Goal: Task Accomplishment & Management: Manage account settings

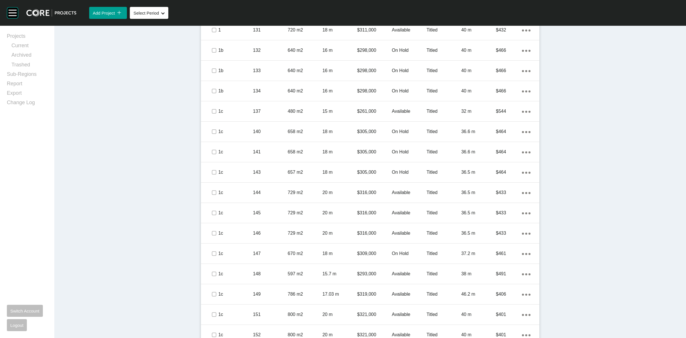
scroll to position [582, 0]
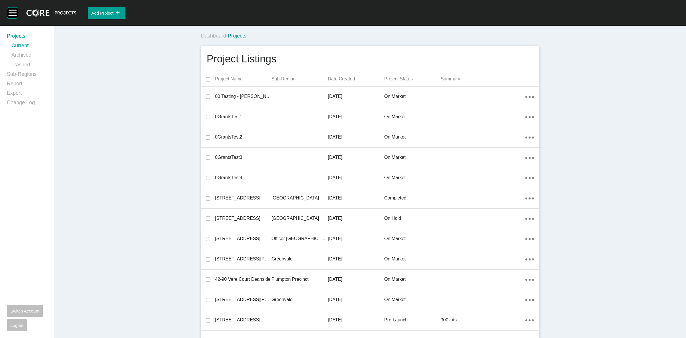
scroll to position [12971, 0]
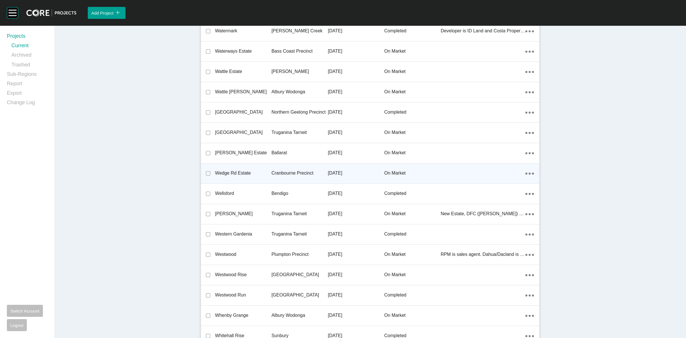
click at [290, 170] on p "Cranbourne Precinct" at bounding box center [300, 173] width 56 height 6
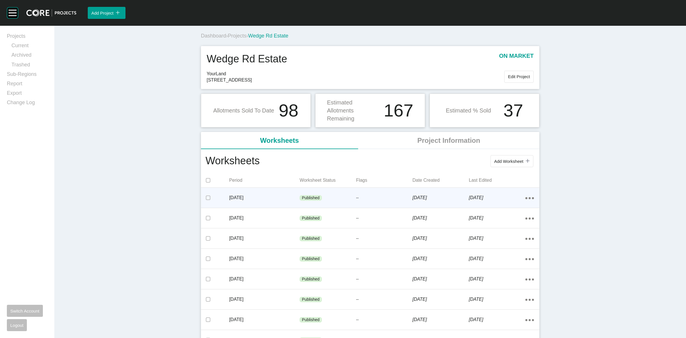
click at [399, 201] on div "--" at bounding box center [384, 197] width 56 height 17
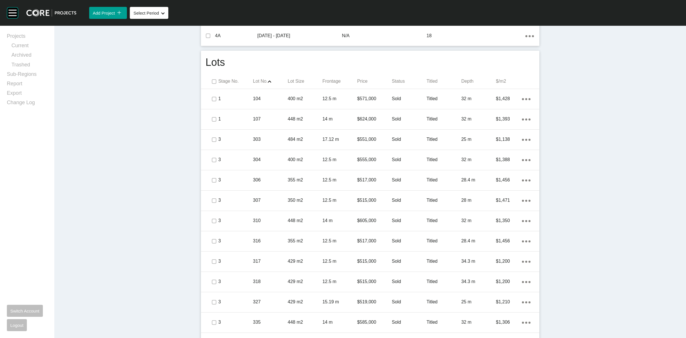
scroll to position [322, 0]
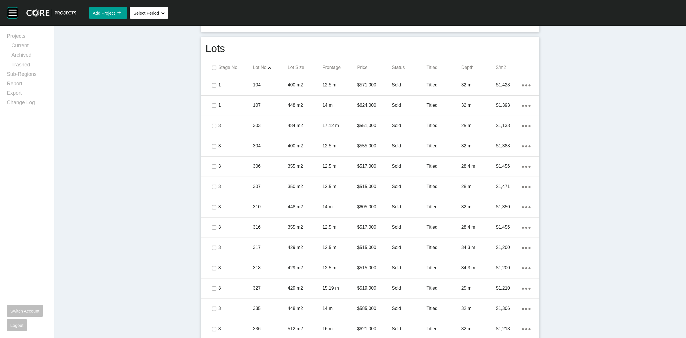
click at [397, 68] on p "Status" at bounding box center [409, 67] width 35 height 6
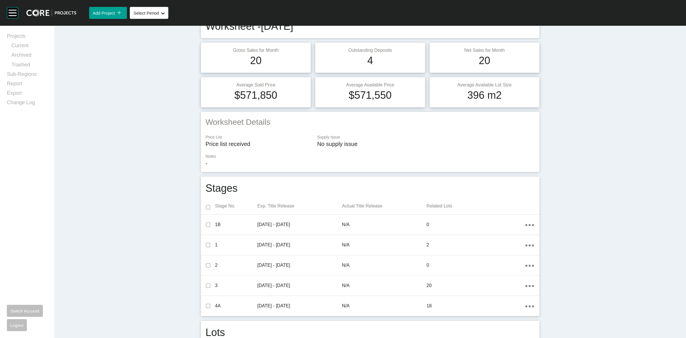
scroll to position [0, 0]
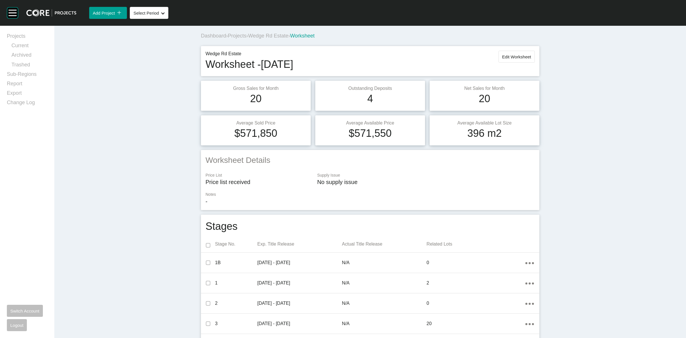
click at [256, 35] on span "Wedge Rd Estate" at bounding box center [268, 36] width 40 height 6
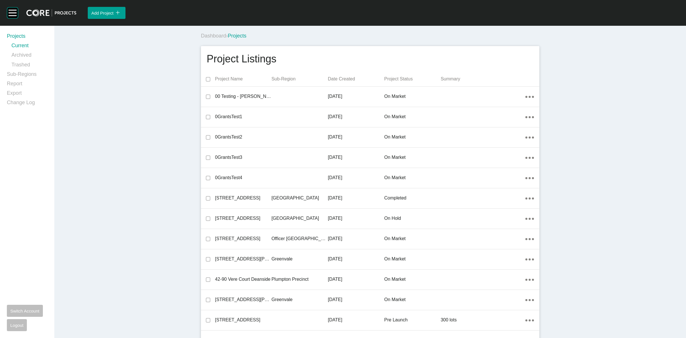
click at [376, 32] on div "Dashboard › Projects" at bounding box center [371, 35] width 341 height 7
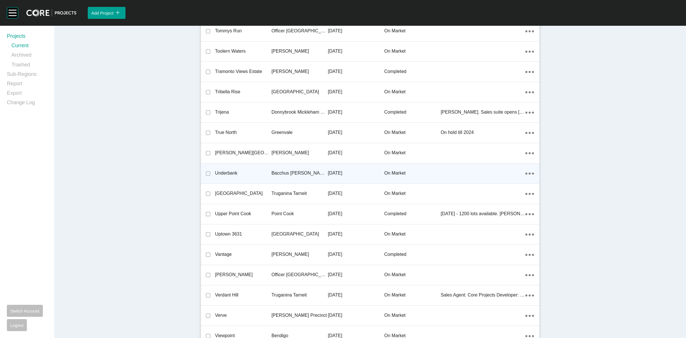
click at [293, 170] on p "Bacchus [PERSON_NAME] Precinct" at bounding box center [300, 173] width 56 height 6
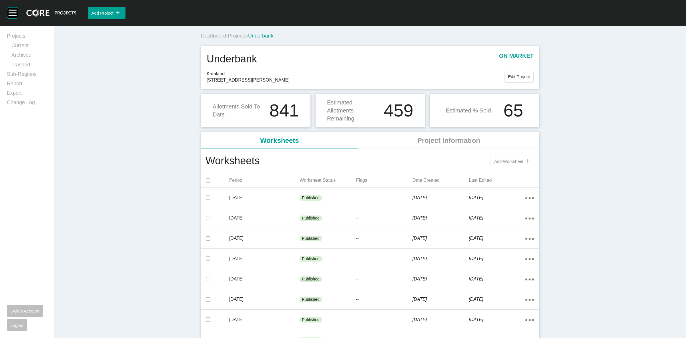
click at [497, 165] on button "Add Worksheet icon/tick copy 11 Created with Sketch." at bounding box center [511, 161] width 43 height 12
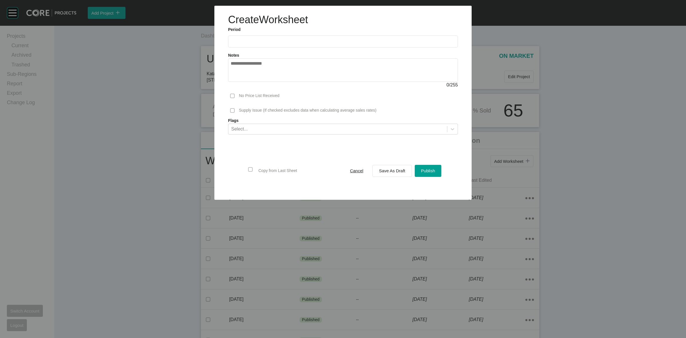
click at [269, 39] on input "text" at bounding box center [343, 41] width 225 height 5
click at [239, 82] on li "[DATE]" at bounding box center [239, 83] width 19 height 10
type input "*********"
click at [386, 169] on span "Save As Draft" at bounding box center [392, 170] width 26 height 5
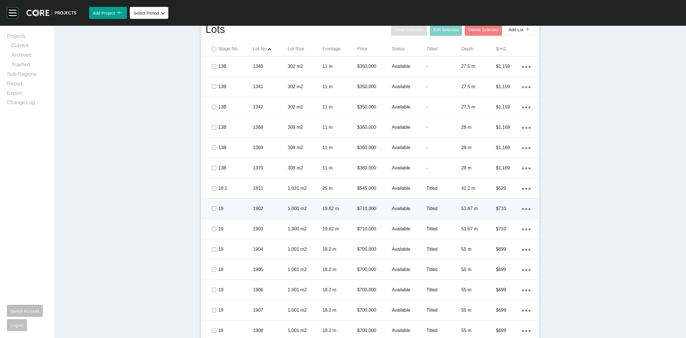
scroll to position [357, 0]
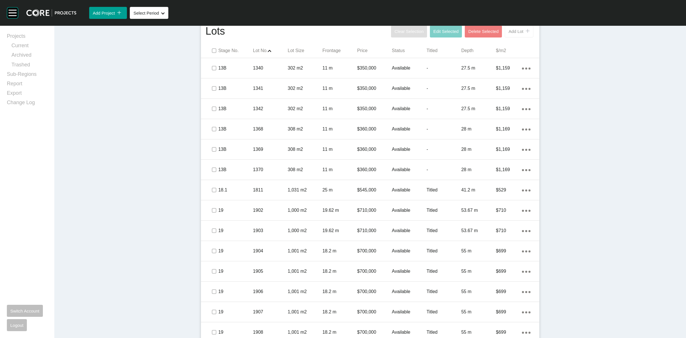
click at [511, 31] on span "Add Lot" at bounding box center [515, 31] width 15 height 5
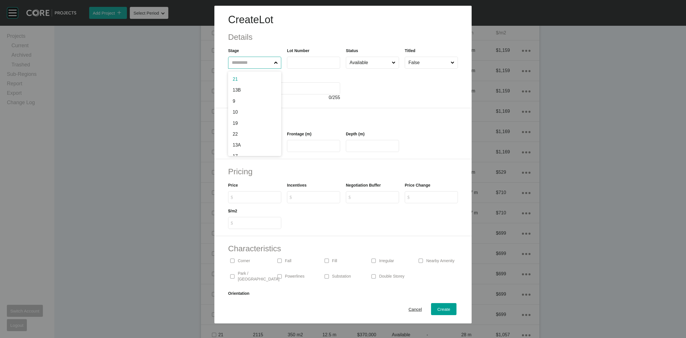
click at [250, 67] on input "text" at bounding box center [252, 62] width 42 height 11
click at [306, 67] on label at bounding box center [313, 63] width 53 height 12
click at [306, 65] on input "text" at bounding box center [314, 62] width 48 height 5
click at [308, 67] on label "***" at bounding box center [313, 63] width 53 height 12
click at [308, 65] on input "***" at bounding box center [314, 62] width 48 height 5
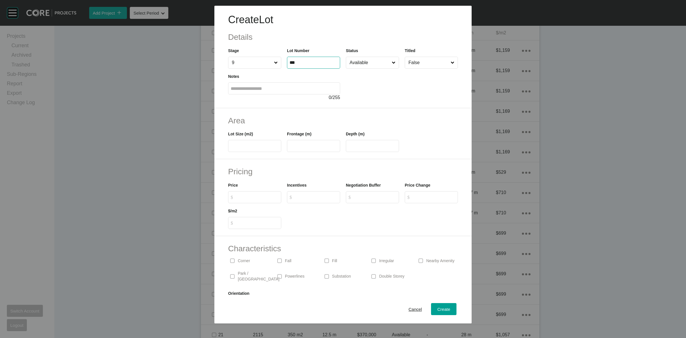
type input "***"
type input "**"
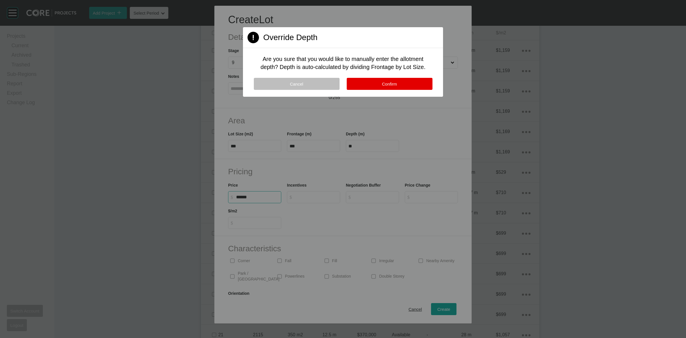
type input "*******"
type input "***"
type input "*"
drag, startPoint x: 383, startPoint y: 86, endPoint x: 375, endPoint y: 88, distance: 8.7
click at [383, 86] on button "Confirm" at bounding box center [390, 84] width 86 height 12
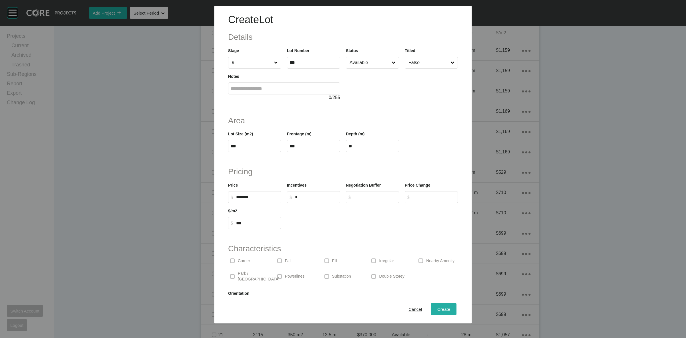
click at [438, 309] on span "Create" at bounding box center [443, 308] width 13 height 5
type input "*"
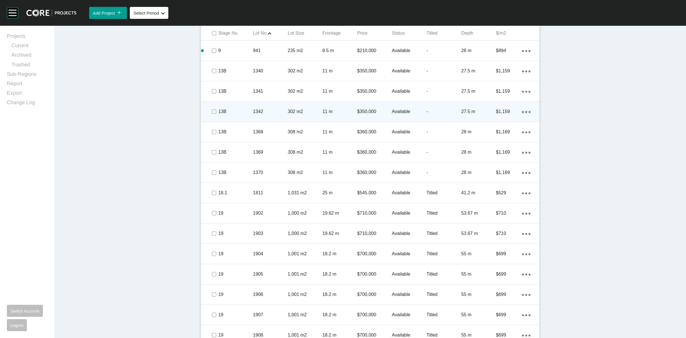
scroll to position [303, 0]
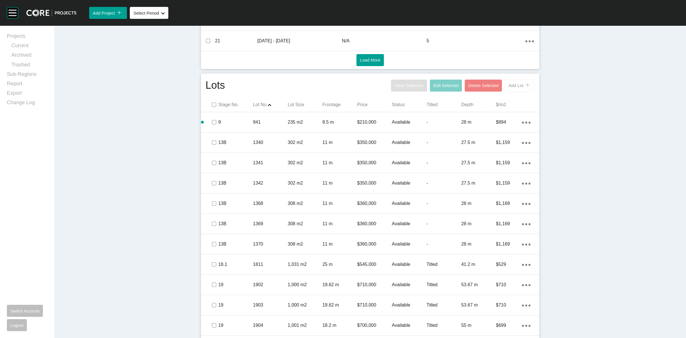
click at [510, 88] on span "Add Lot" at bounding box center [515, 85] width 15 height 5
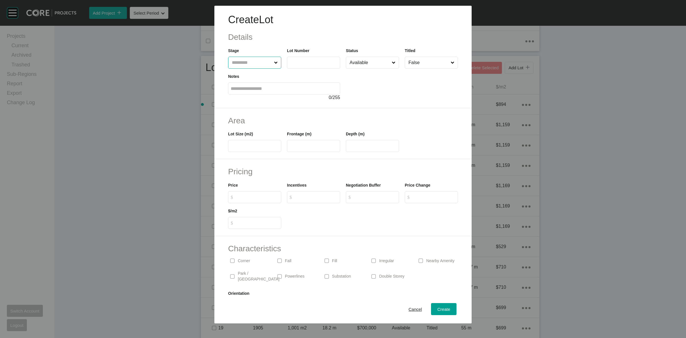
click at [258, 65] on input "text" at bounding box center [252, 62] width 42 height 11
type input "**"
type input "****"
type input "***"
type input "**"
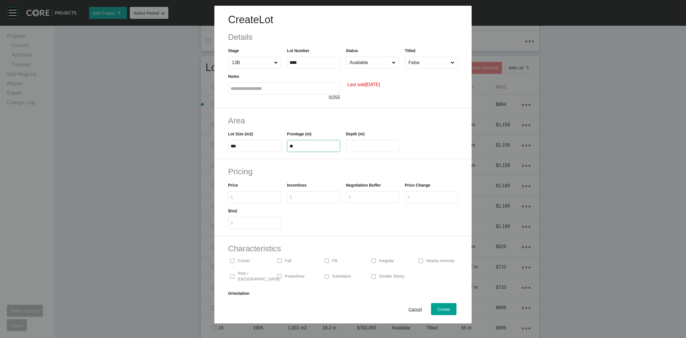
type input "**"
type input "*"
type input "*******"
type input "*"
type input "*****"
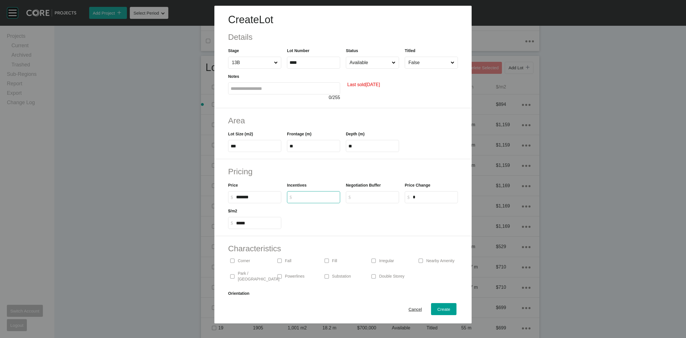
type input "*"
click at [368, 62] on input "Available" at bounding box center [369, 62] width 42 height 11
click at [419, 64] on input "False" at bounding box center [428, 62] width 42 height 11
drag, startPoint x: 419, startPoint y: 75, endPoint x: 429, endPoint y: 117, distance: 43.1
click at [439, 307] on span "Create" at bounding box center [443, 308] width 13 height 5
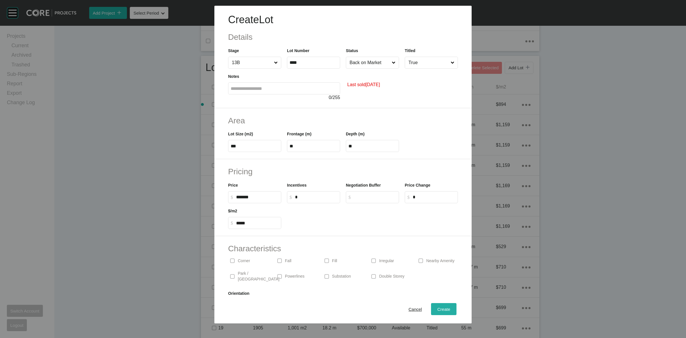
type input "*"
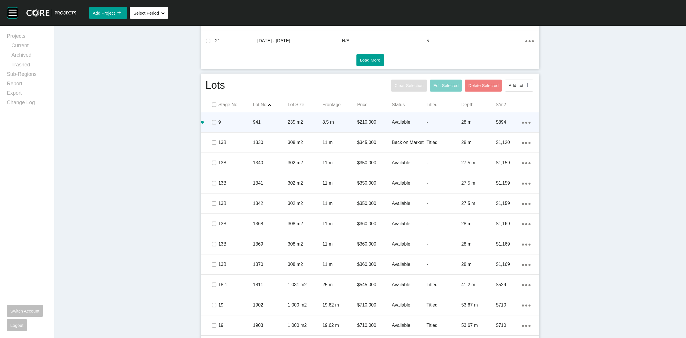
click at [339, 121] on p "8.5 m" at bounding box center [339, 122] width 35 height 6
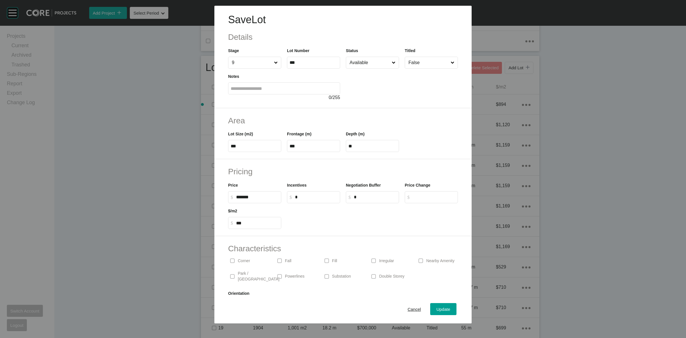
click at [408, 61] on input "False" at bounding box center [428, 62] width 42 height 11
drag, startPoint x: 410, startPoint y: 76, endPoint x: 436, endPoint y: 197, distance: 124.3
click at [438, 307] on span "Update" at bounding box center [443, 308] width 14 height 5
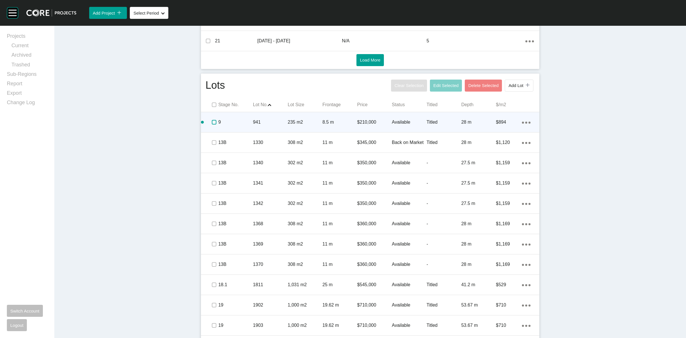
click at [212, 121] on label at bounding box center [214, 122] width 5 height 5
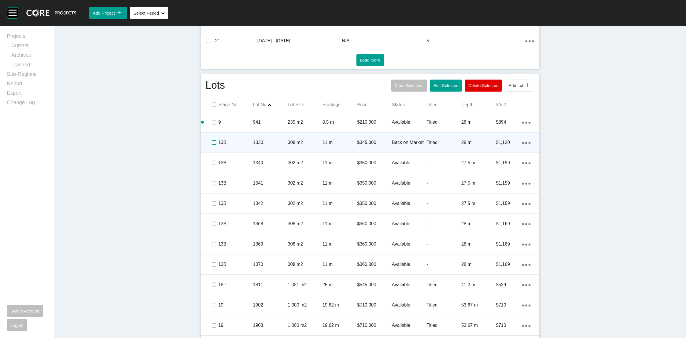
click at [212, 145] on label at bounding box center [214, 142] width 5 height 5
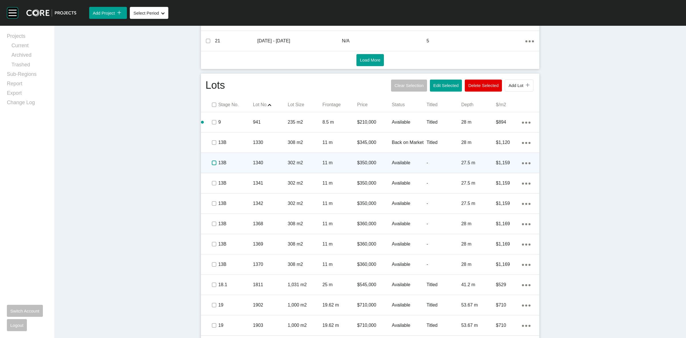
click at [212, 163] on label at bounding box center [214, 162] width 5 height 5
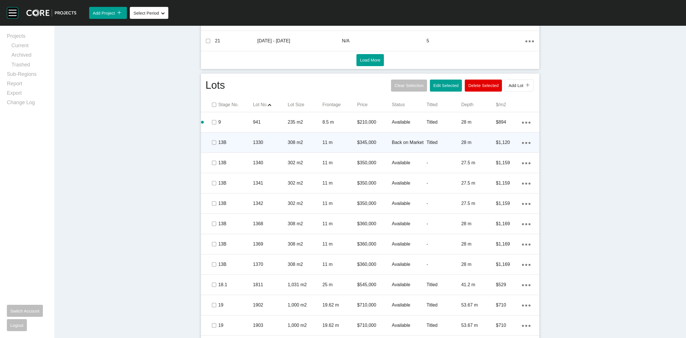
click at [318, 141] on p "308 m2" at bounding box center [305, 142] width 35 height 6
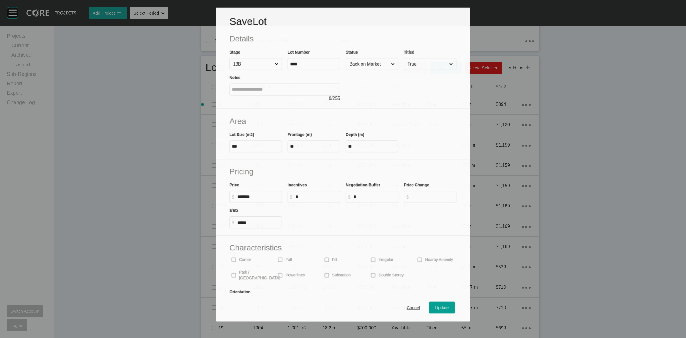
click at [440, 62] on input "True" at bounding box center [427, 63] width 42 height 11
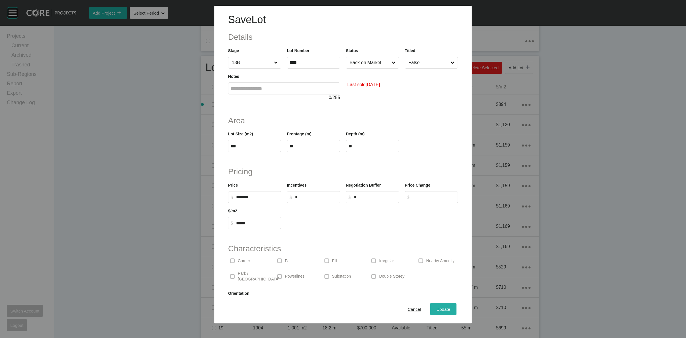
click at [441, 304] on button "Update" at bounding box center [443, 309] width 26 height 12
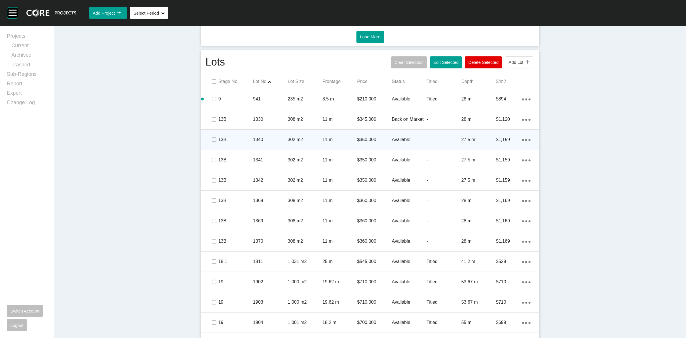
scroll to position [339, 0]
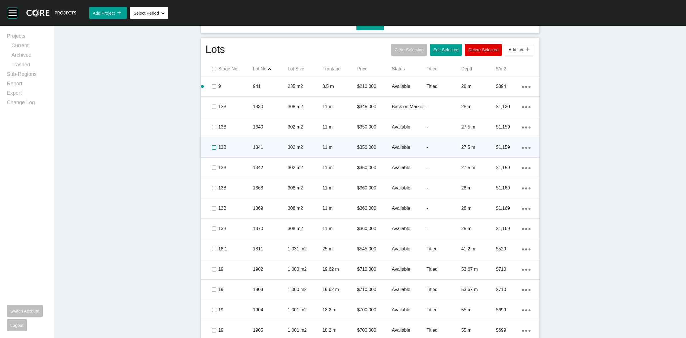
click at [212, 149] on label at bounding box center [214, 147] width 5 height 5
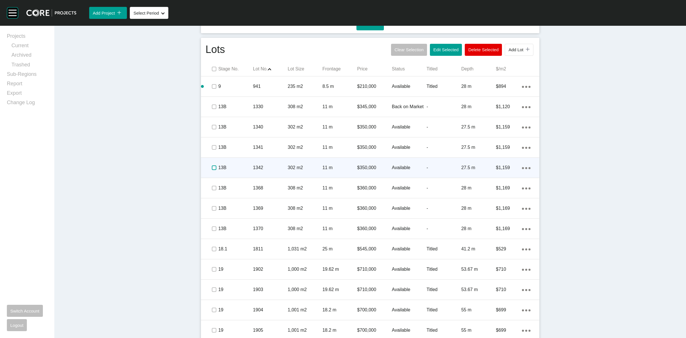
click at [212, 167] on label at bounding box center [214, 167] width 5 height 5
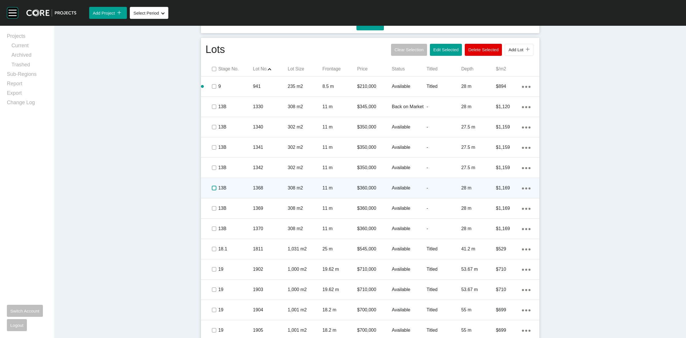
click at [212, 187] on label at bounding box center [214, 187] width 5 height 5
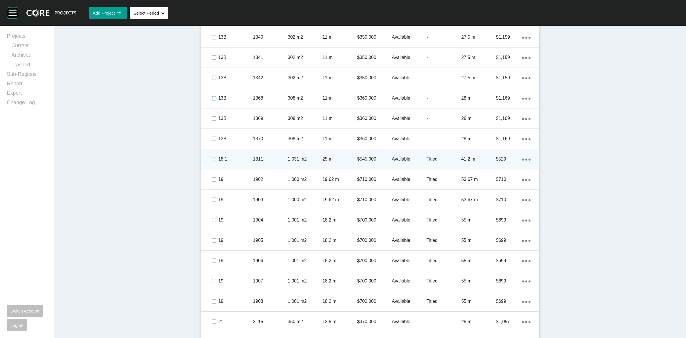
scroll to position [446, 0]
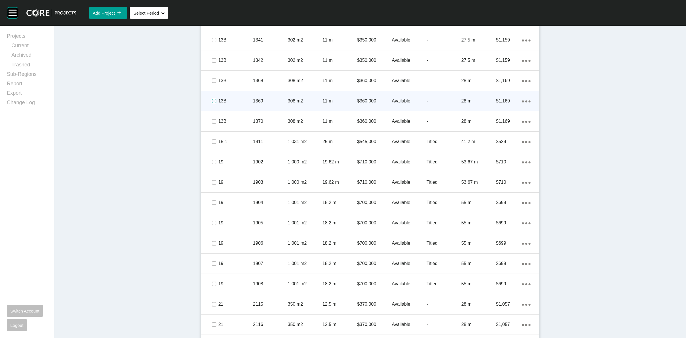
click at [212, 103] on label at bounding box center [214, 101] width 5 height 5
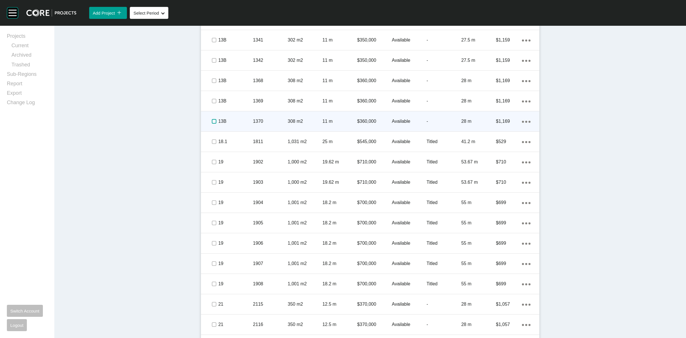
click at [212, 123] on label at bounding box center [214, 121] width 5 height 5
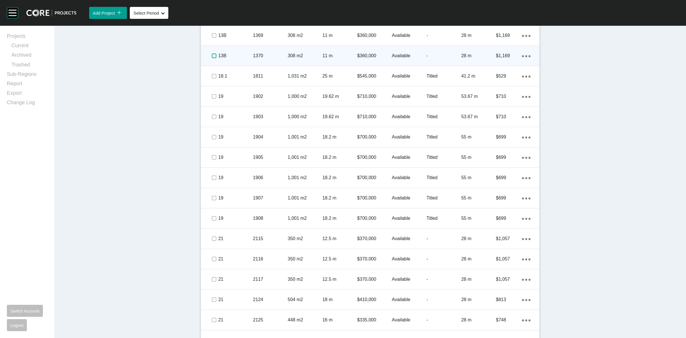
scroll to position [518, 0]
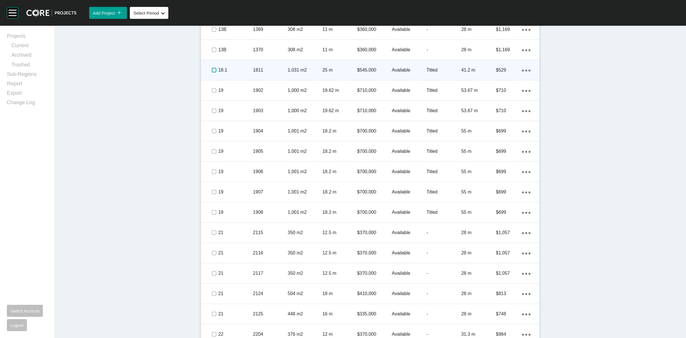
click at [212, 71] on label at bounding box center [214, 70] width 5 height 5
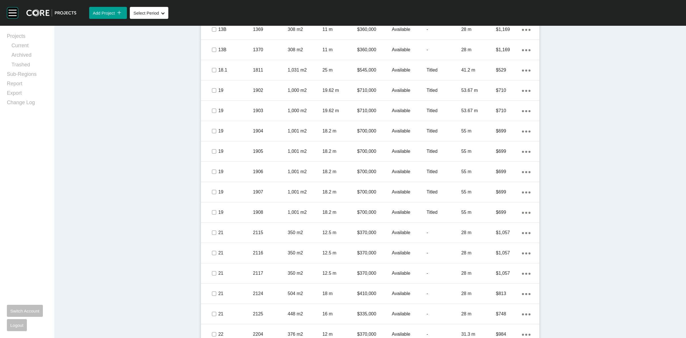
drag, startPoint x: 210, startPoint y: 71, endPoint x: 169, endPoint y: 86, distance: 43.0
click at [169, 86] on div "Dashboard › Projects › Underbank › Worksheet Underbank Worksheet - [DATE] Edit …" at bounding box center [370, 110] width 632 height 1204
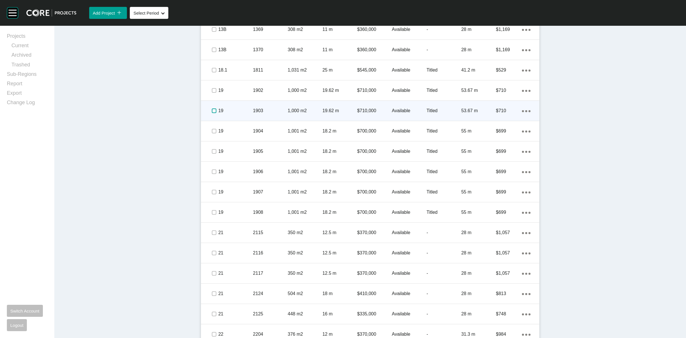
click at [212, 112] on label at bounding box center [214, 110] width 5 height 5
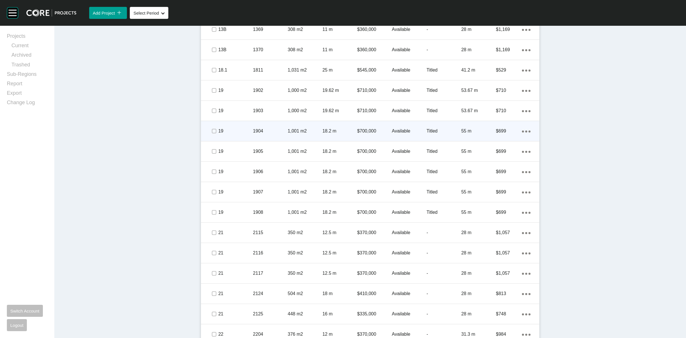
click at [215, 132] on span at bounding box center [213, 131] width 9 height 9
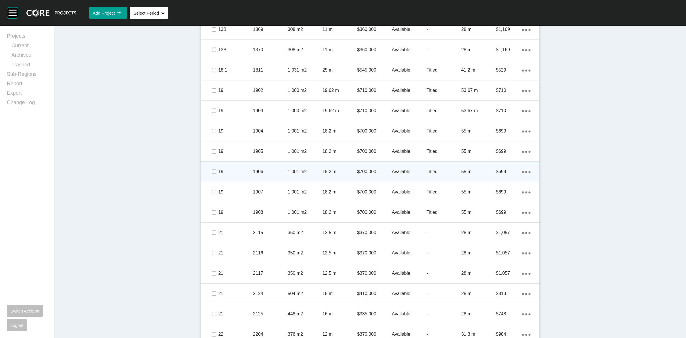
click at [212, 167] on span at bounding box center [213, 171] width 9 height 9
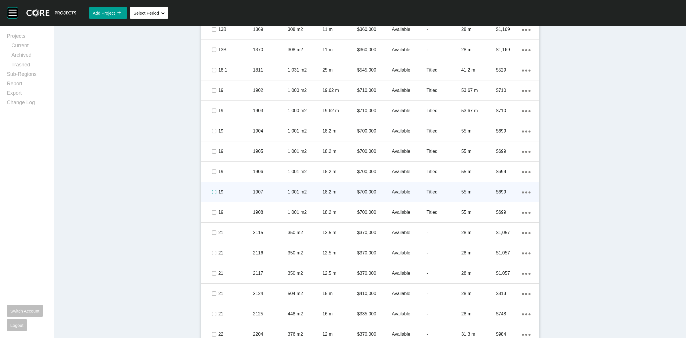
click at [212, 190] on label at bounding box center [214, 191] width 5 height 5
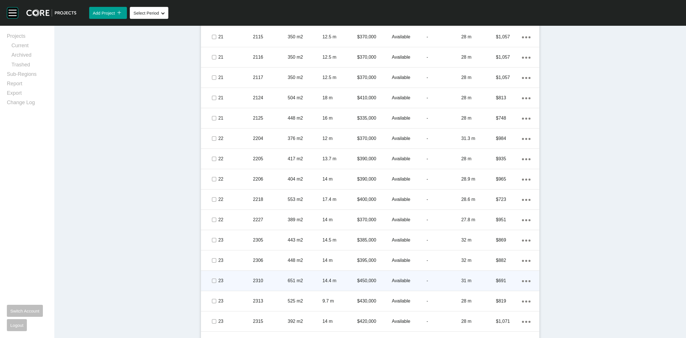
scroll to position [732, 0]
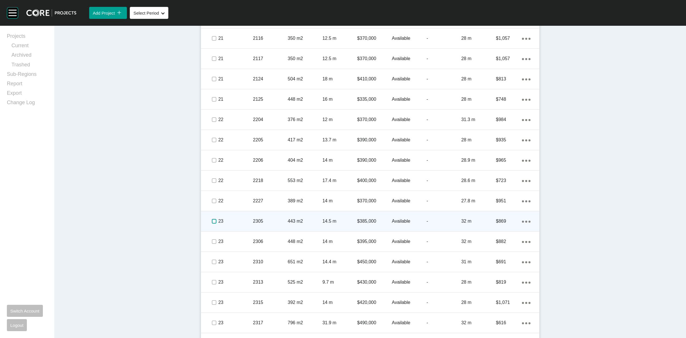
click at [212, 221] on label at bounding box center [214, 221] width 5 height 5
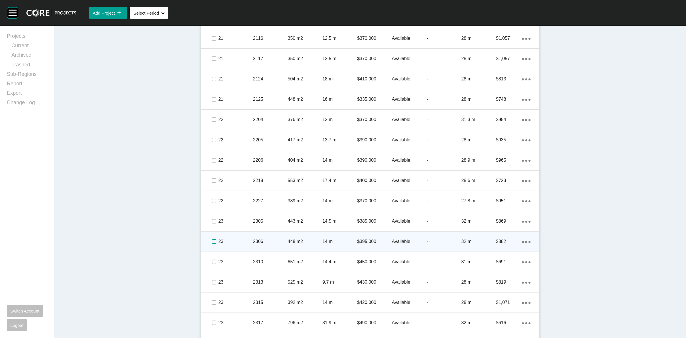
click at [213, 241] on label at bounding box center [214, 241] width 5 height 5
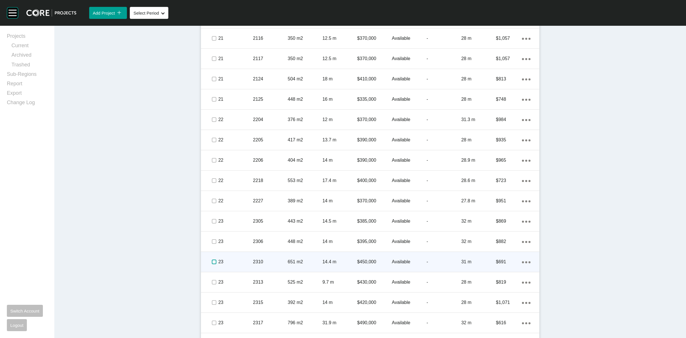
click at [212, 261] on label at bounding box center [214, 261] width 5 height 5
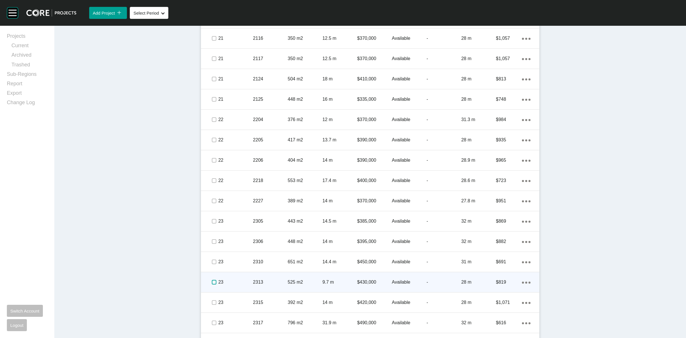
click at [213, 280] on label at bounding box center [214, 282] width 5 height 5
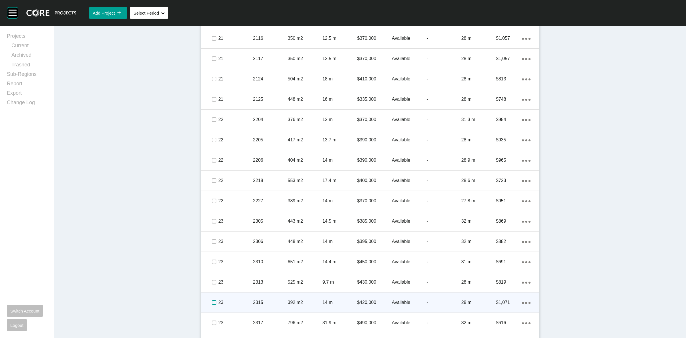
click at [212, 303] on label at bounding box center [214, 302] width 5 height 5
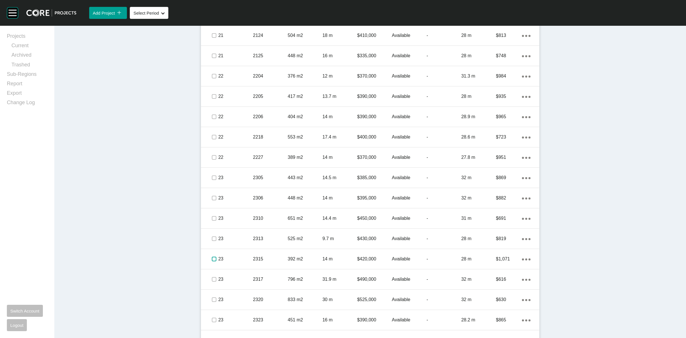
scroll to position [839, 0]
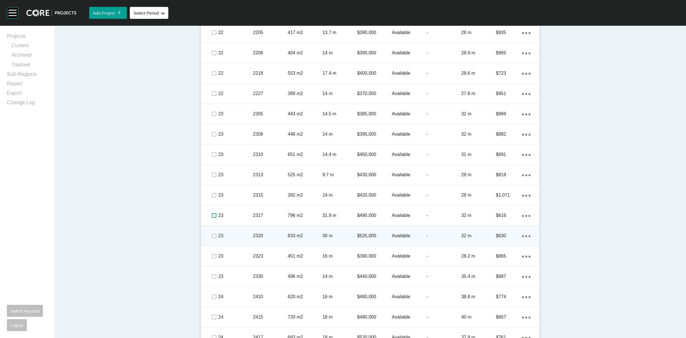
drag, startPoint x: 212, startPoint y: 214, endPoint x: 211, endPoint y: 236, distance: 22.0
click at [212, 215] on label at bounding box center [214, 215] width 5 height 5
click at [212, 237] on label at bounding box center [214, 235] width 5 height 5
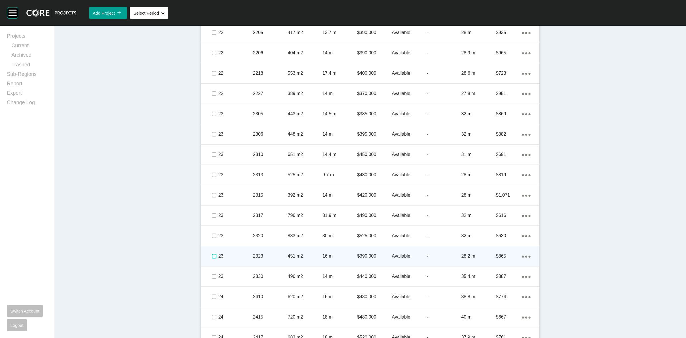
click at [212, 256] on label at bounding box center [214, 256] width 5 height 5
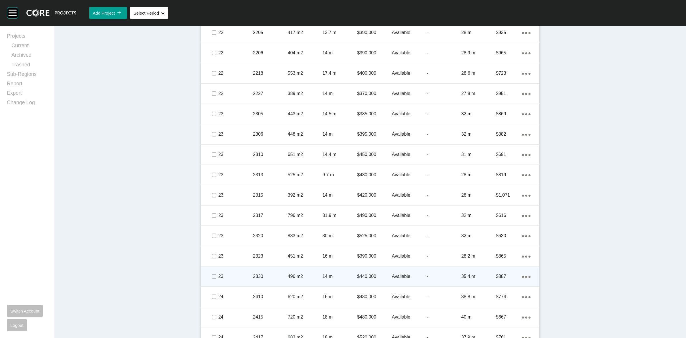
click at [214, 276] on span at bounding box center [213, 276] width 9 height 9
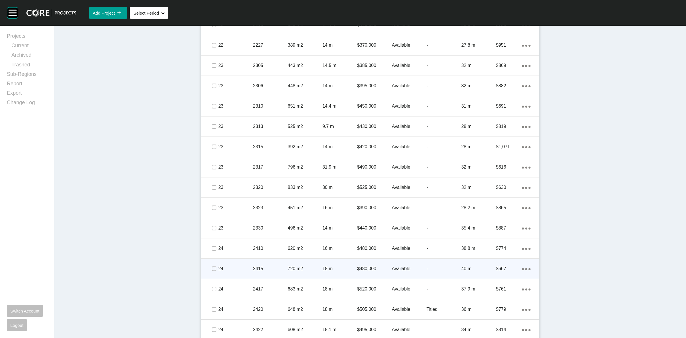
scroll to position [891, 0]
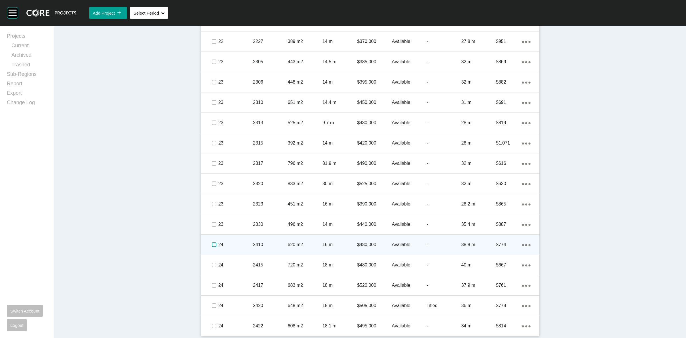
click at [212, 244] on label at bounding box center [214, 244] width 5 height 5
click at [212, 243] on label at bounding box center [214, 244] width 5 height 5
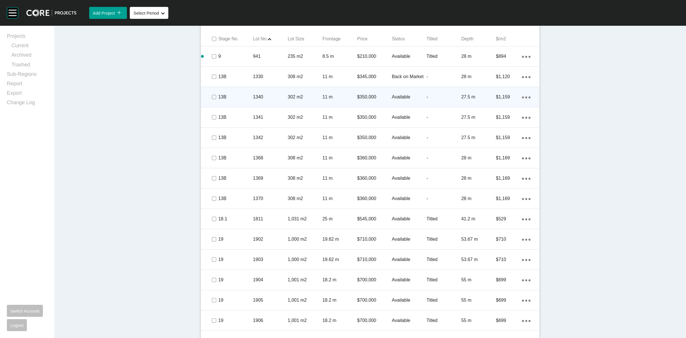
scroll to position [320, 0]
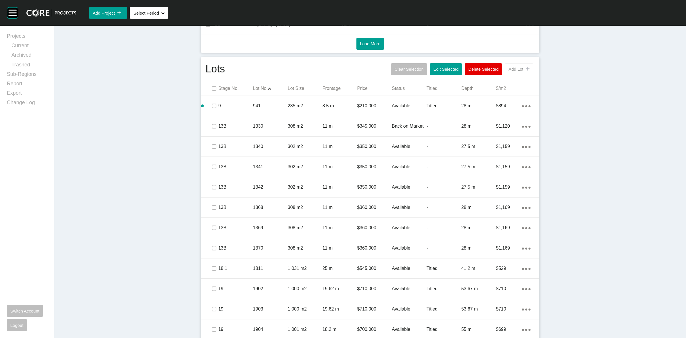
click at [508, 71] on span "Add Lot" at bounding box center [515, 69] width 15 height 5
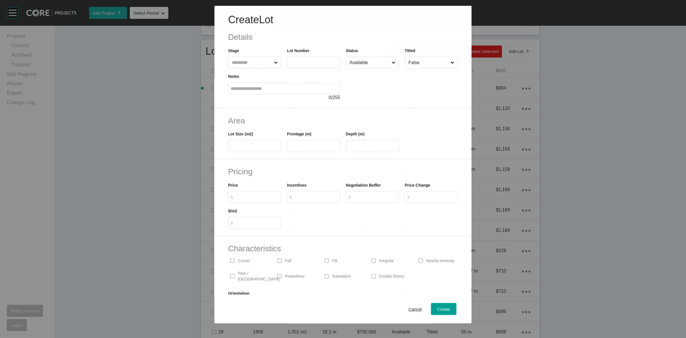
click at [254, 64] on input "text" at bounding box center [252, 62] width 42 height 11
type input "**"
type input "****"
type input "*"
type input "***"
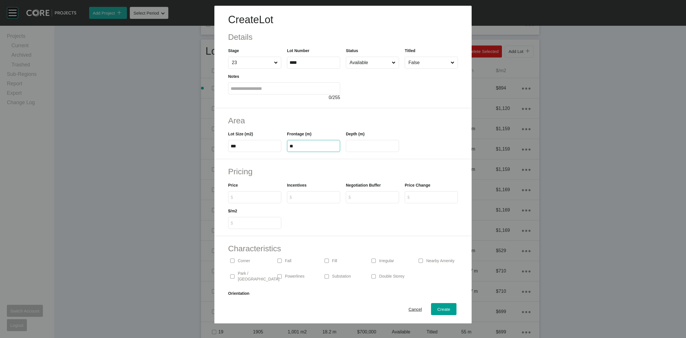
type input "**"
type input "*******"
type input "***"
type input "*"
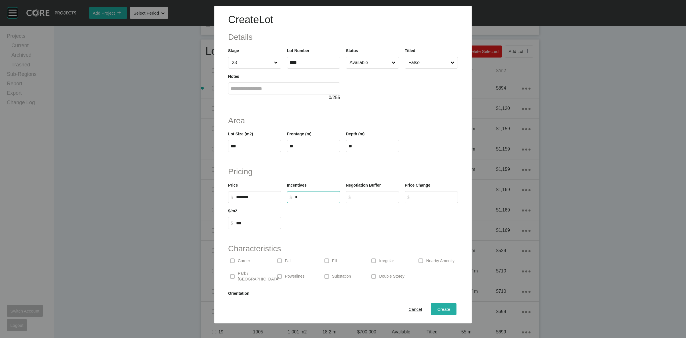
click at [437, 308] on span "Create" at bounding box center [443, 308] width 13 height 5
type input "*"
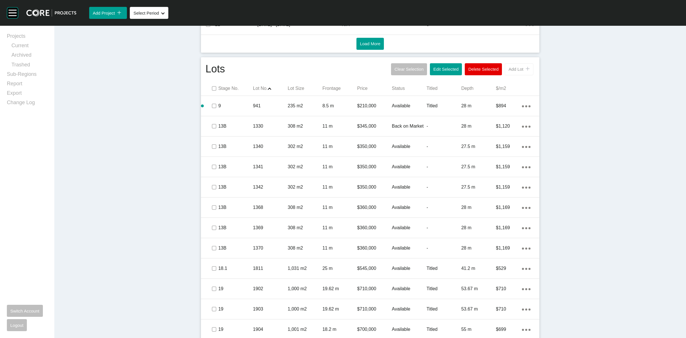
click at [506, 72] on button "Add Lot icon/tick copy 11 Created with Sketch." at bounding box center [519, 69] width 29 height 12
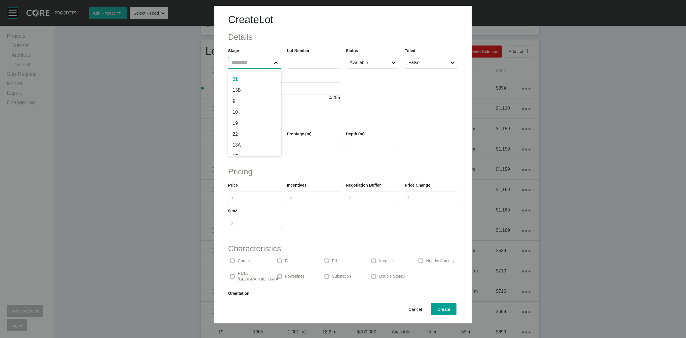
click at [250, 67] on input "text" at bounding box center [252, 62] width 42 height 11
type input "**"
type input "****"
type input "***"
type input "****"
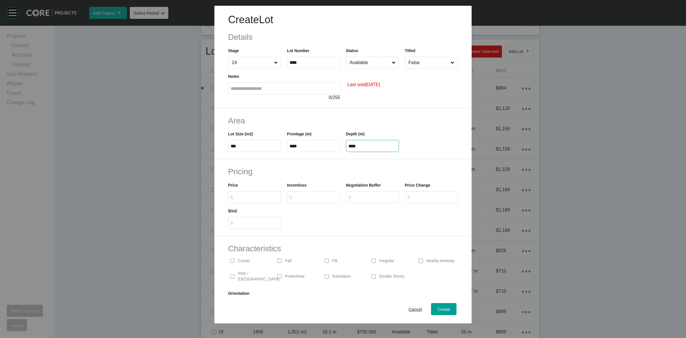
type input "*"
type input "****"
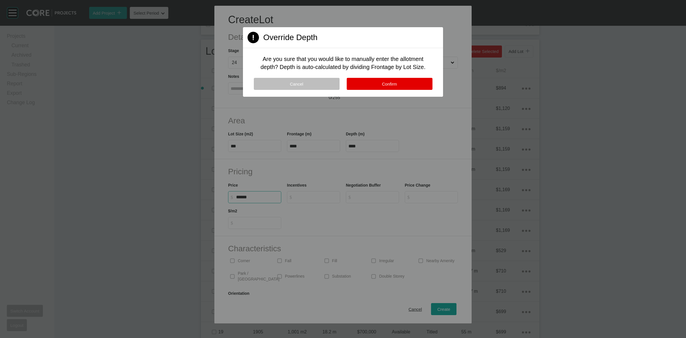
type input "*******"
type input "*"
type input "***"
type input "*"
click at [374, 83] on button "Confirm" at bounding box center [390, 84] width 86 height 12
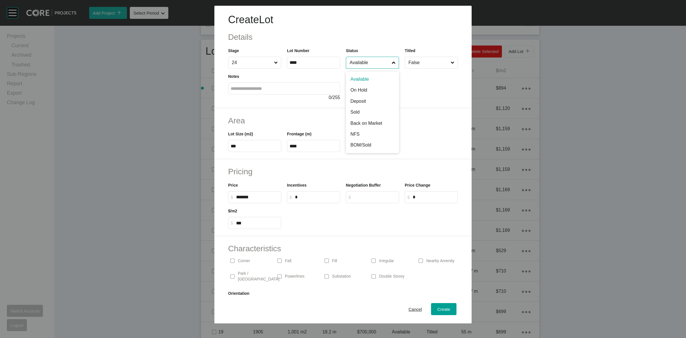
click at [365, 61] on input "Available" at bounding box center [369, 62] width 42 height 11
click at [441, 308] on span "Create" at bounding box center [443, 308] width 13 height 5
type input "*"
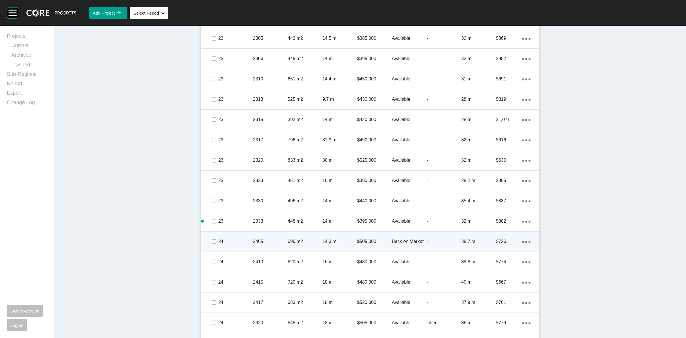
scroll to position [927, 0]
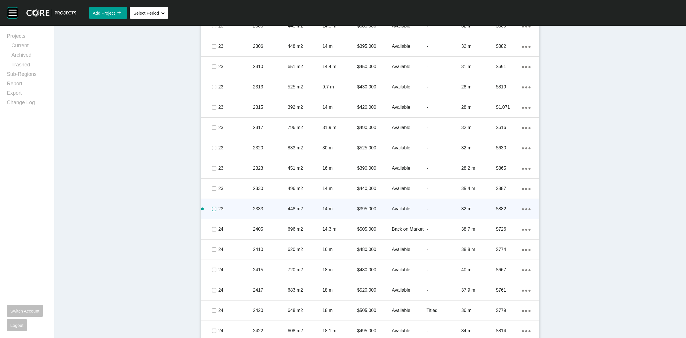
click at [212, 207] on label at bounding box center [214, 208] width 5 height 5
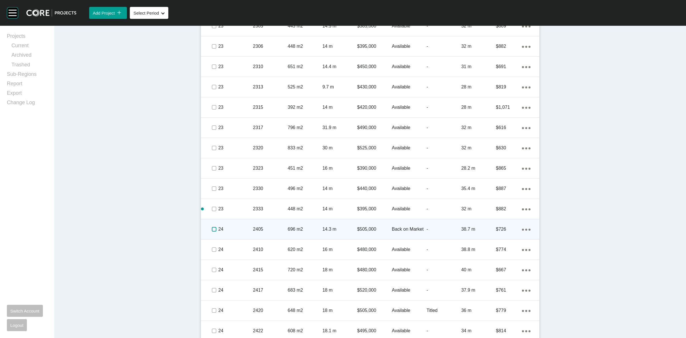
click at [212, 228] on label at bounding box center [214, 229] width 5 height 5
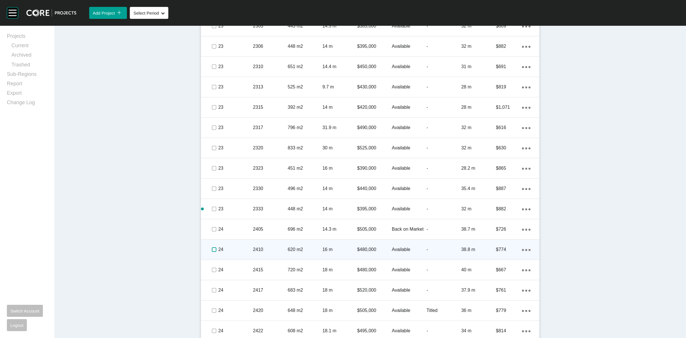
click at [214, 249] on label at bounding box center [214, 249] width 5 height 5
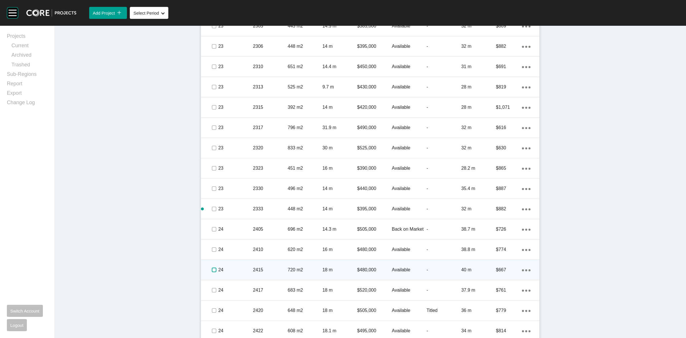
click at [213, 270] on label at bounding box center [214, 269] width 5 height 5
click at [275, 264] on div "2415" at bounding box center [270, 270] width 35 height 18
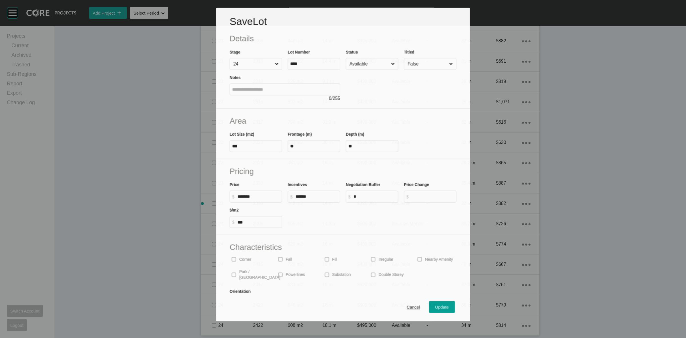
scroll to position [909, 0]
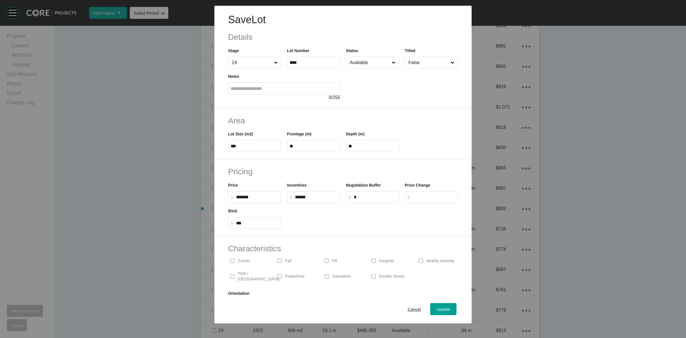
click at [264, 193] on label "$ Created with Sketch. $ *******" at bounding box center [254, 197] width 53 height 12
click at [264, 194] on input "*******" at bounding box center [257, 196] width 43 height 5
type input "*"
type input "*******"
type input "******"
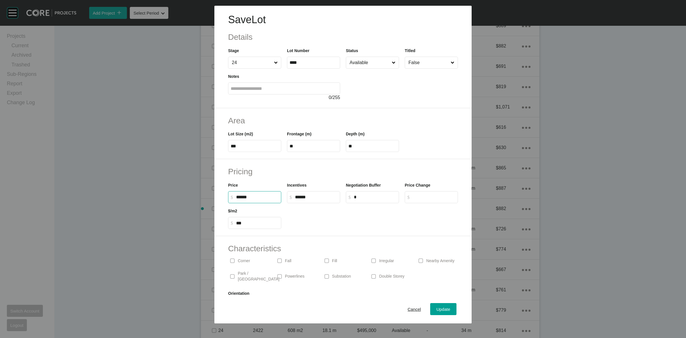
type input "***"
click at [336, 212] on div at bounding box center [372, 216] width 177 height 26
click at [436, 306] on div "Update" at bounding box center [443, 309] width 17 height 8
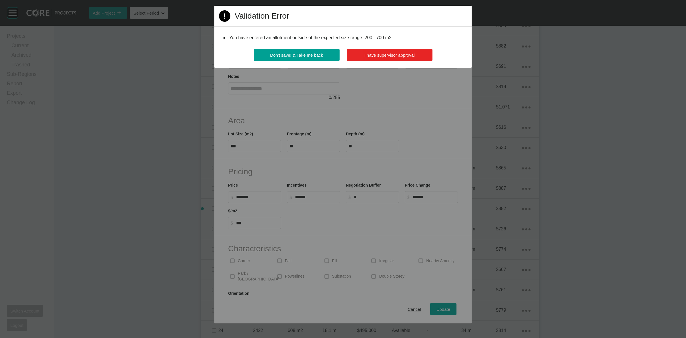
click at [391, 53] on span "I have supervisor approval" at bounding box center [389, 55] width 50 height 5
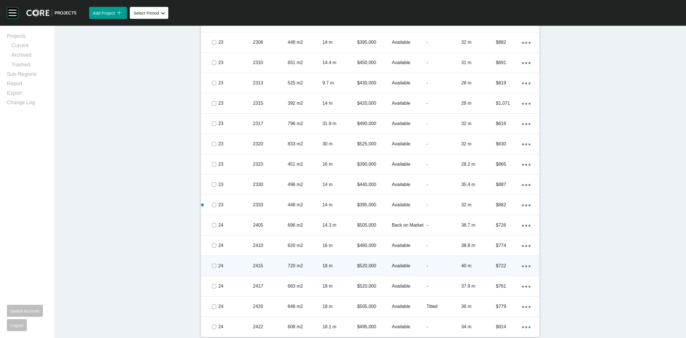
scroll to position [932, 0]
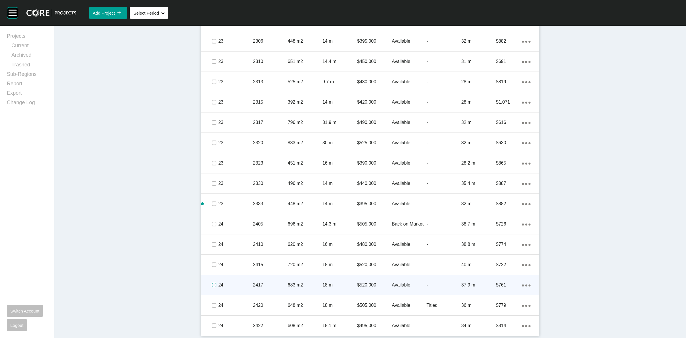
click at [212, 286] on label at bounding box center [214, 284] width 5 height 5
click at [235, 282] on p "24" at bounding box center [235, 285] width 35 height 6
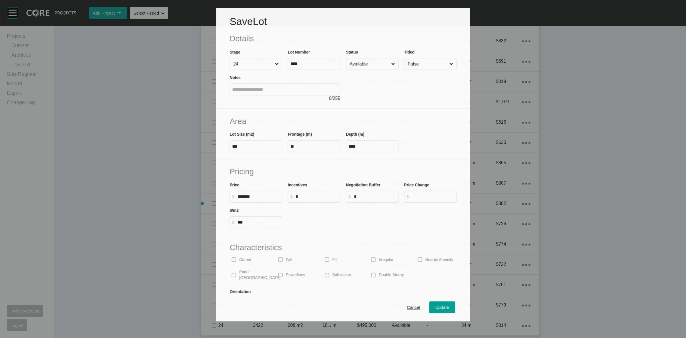
scroll to position [914, 0]
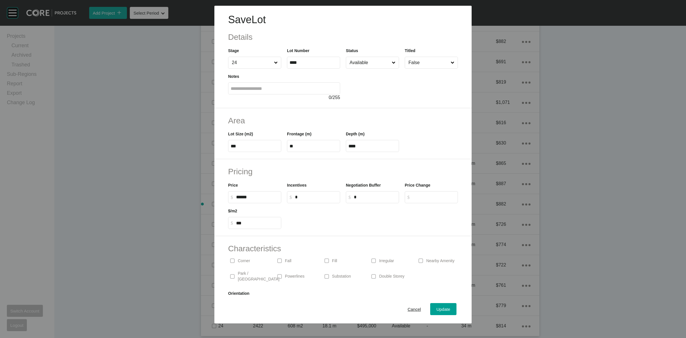
click at [242, 197] on input "******" at bounding box center [257, 196] width 43 height 5
type input "*******"
type input "******"
type input "***"
click at [285, 179] on div "Incentives $ Created with Sketch. $ *" at bounding box center [313, 190] width 59 height 26
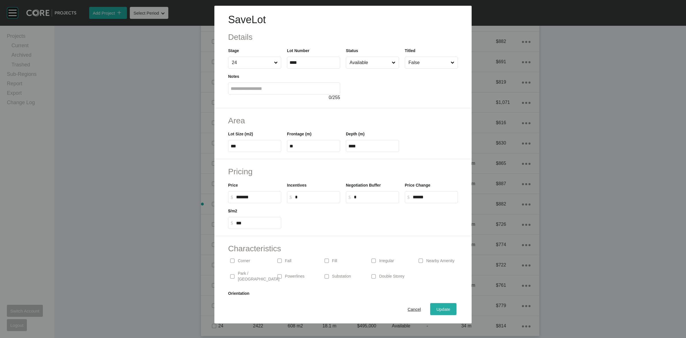
click at [439, 308] on span "Update" at bounding box center [443, 308] width 14 height 5
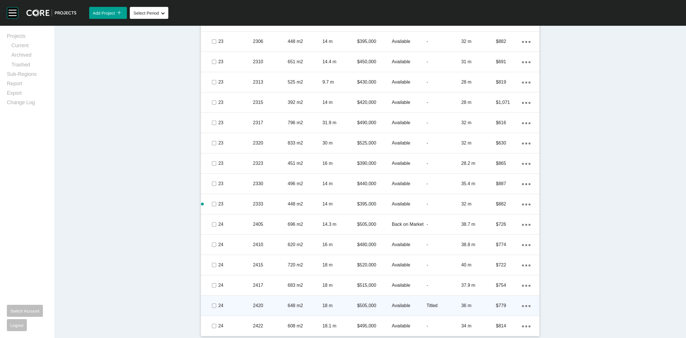
scroll to position [932, 0]
click at [212, 305] on label at bounding box center [214, 305] width 5 height 5
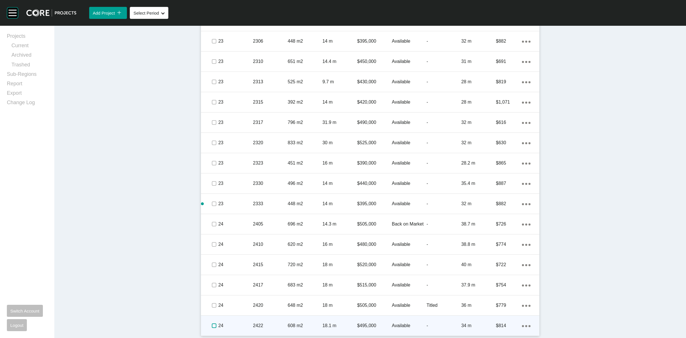
click at [213, 323] on label at bounding box center [214, 325] width 5 height 5
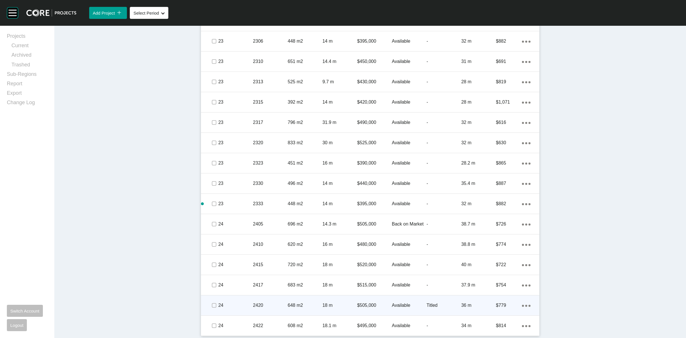
click at [230, 304] on p "24" at bounding box center [235, 305] width 35 height 6
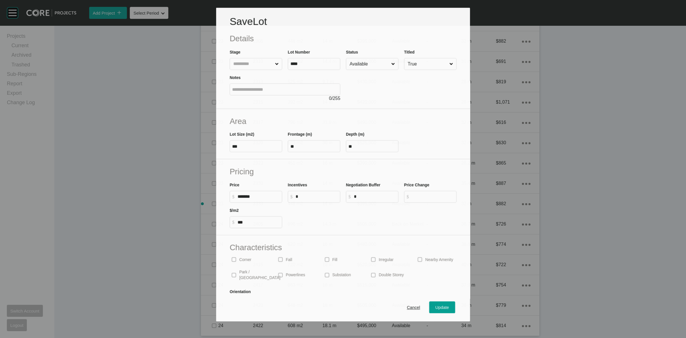
scroll to position [914, 0]
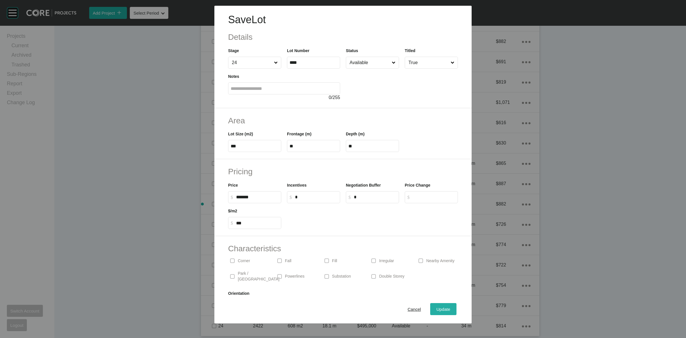
click at [443, 310] on span "Update" at bounding box center [443, 308] width 14 height 5
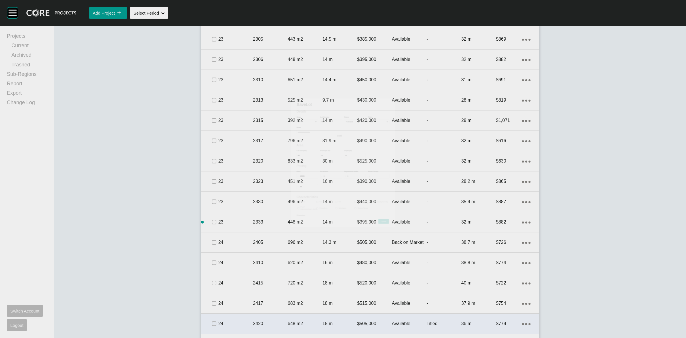
scroll to position [932, 0]
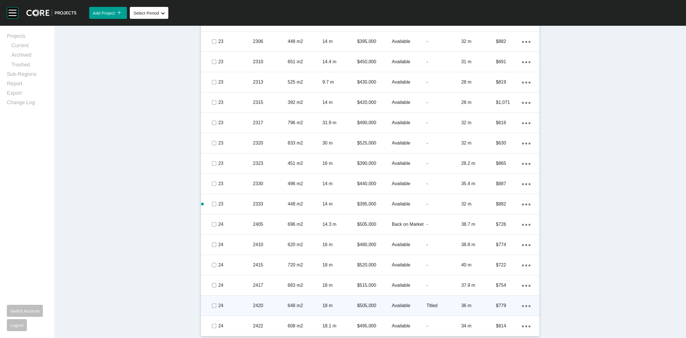
click at [314, 305] on p "648 m2" at bounding box center [305, 305] width 35 height 6
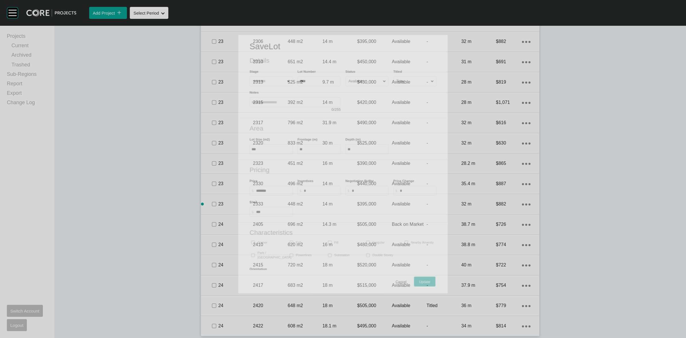
scroll to position [914, 0]
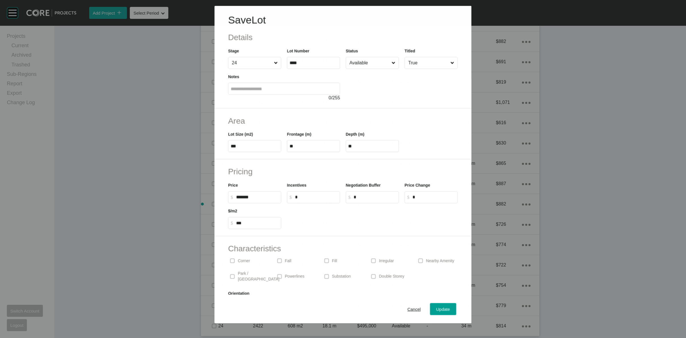
click at [429, 60] on input "True" at bounding box center [428, 62] width 42 height 11
click at [449, 312] on button "Update" at bounding box center [443, 309] width 26 height 12
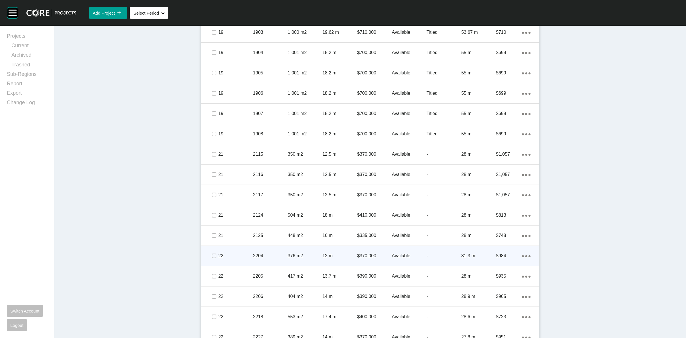
scroll to position [682, 0]
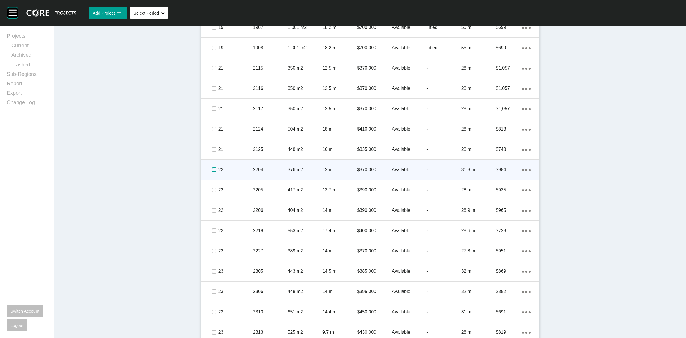
drag, startPoint x: 474, startPoint y: 292, endPoint x: 214, endPoint y: 169, distance: 287.8
click at [214, 169] on label at bounding box center [214, 169] width 5 height 5
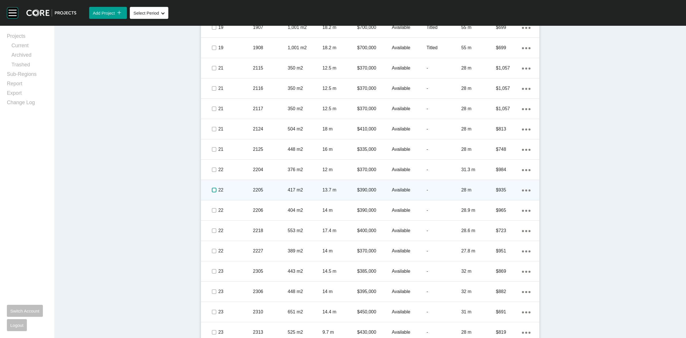
click at [214, 191] on label at bounding box center [214, 189] width 5 height 5
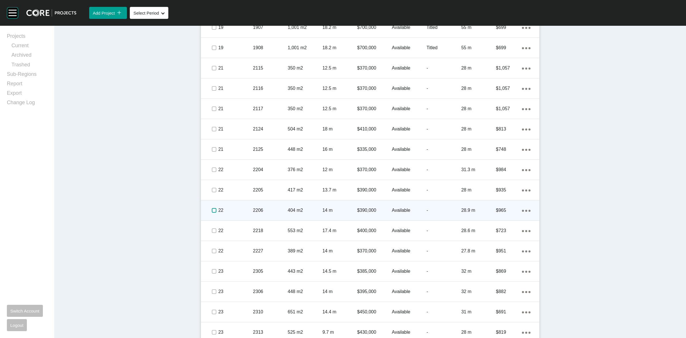
click at [212, 209] on label at bounding box center [214, 210] width 5 height 5
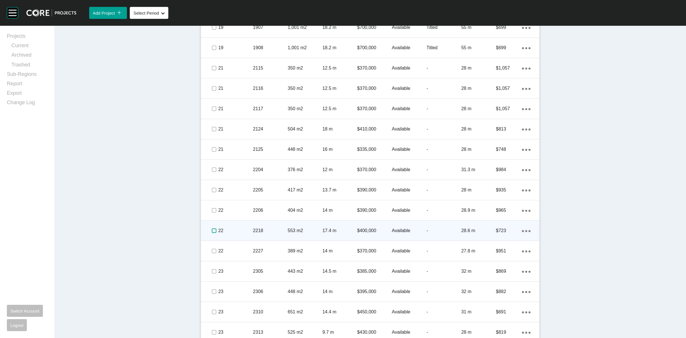
click at [212, 232] on label at bounding box center [214, 230] width 5 height 5
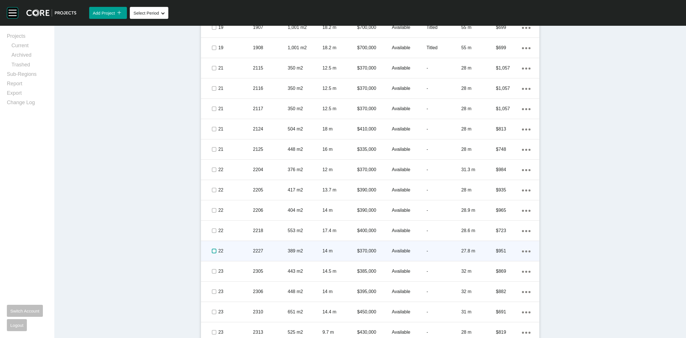
click at [212, 249] on label at bounding box center [214, 250] width 5 height 5
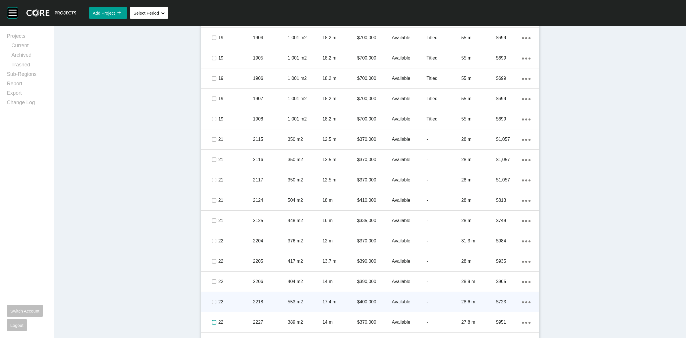
scroll to position [610, 0]
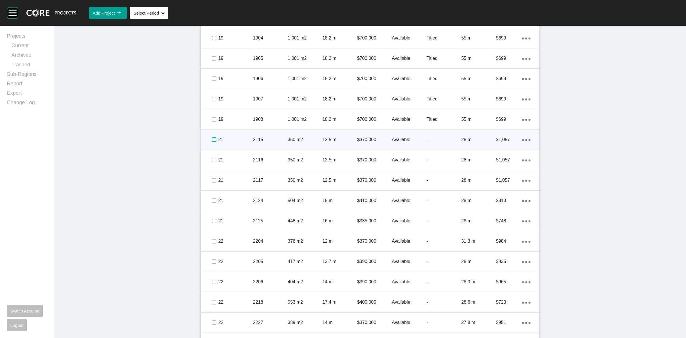
drag, startPoint x: 209, startPoint y: 142, endPoint x: 213, endPoint y: 163, distance: 21.3
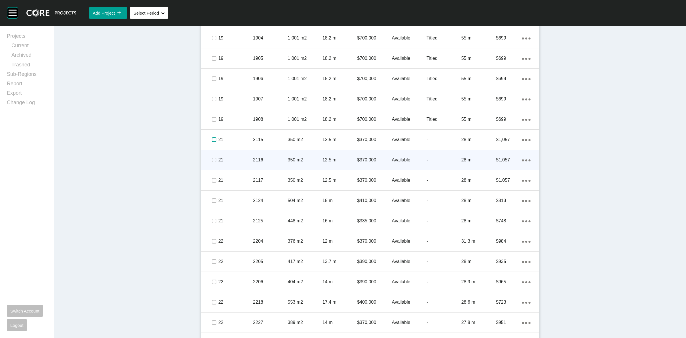
click at [209, 143] on span at bounding box center [213, 139] width 9 height 9
click at [212, 161] on label at bounding box center [214, 159] width 5 height 5
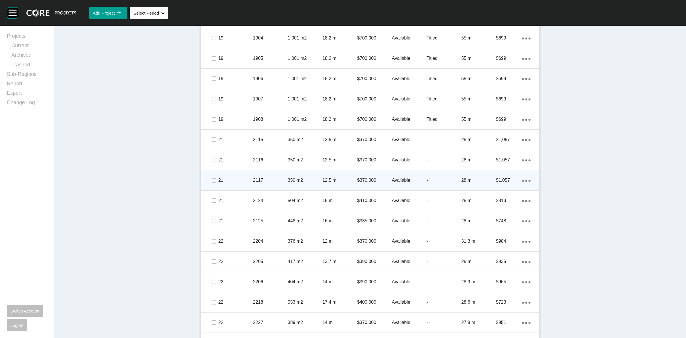
click at [215, 179] on span at bounding box center [213, 180] width 9 height 9
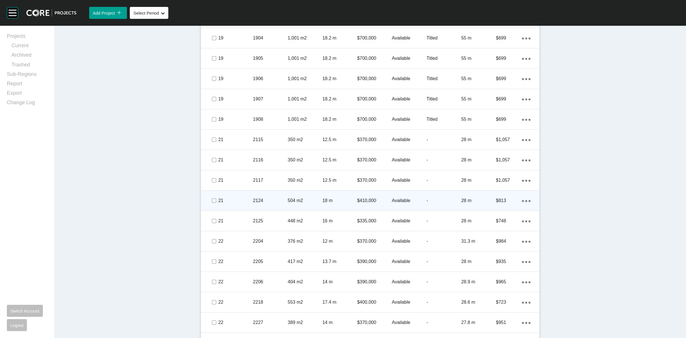
click at [214, 196] on span at bounding box center [213, 200] width 9 height 9
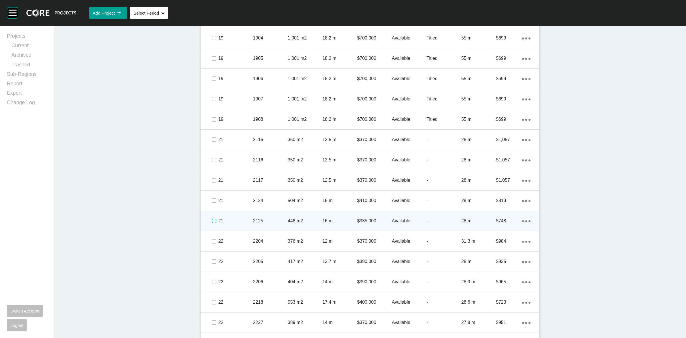
click at [212, 220] on label at bounding box center [214, 220] width 5 height 5
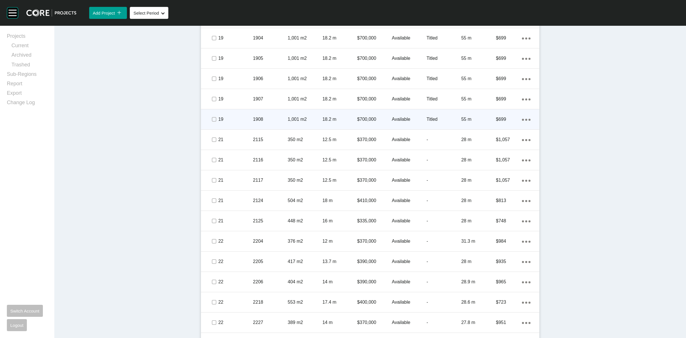
click at [232, 116] on p "19" at bounding box center [235, 119] width 35 height 6
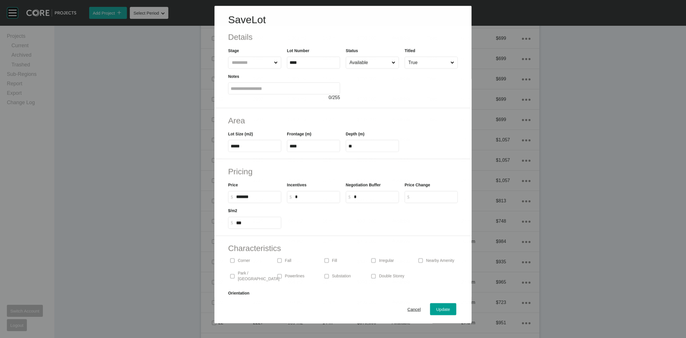
click at [357, 61] on input "Available" at bounding box center [369, 62] width 42 height 11
click at [438, 309] on span "Update" at bounding box center [443, 308] width 14 height 5
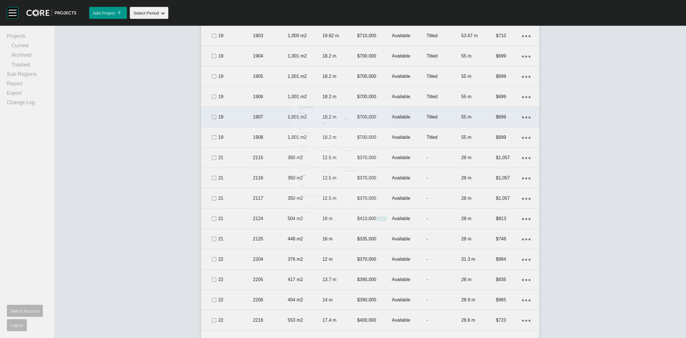
scroll to position [610, 0]
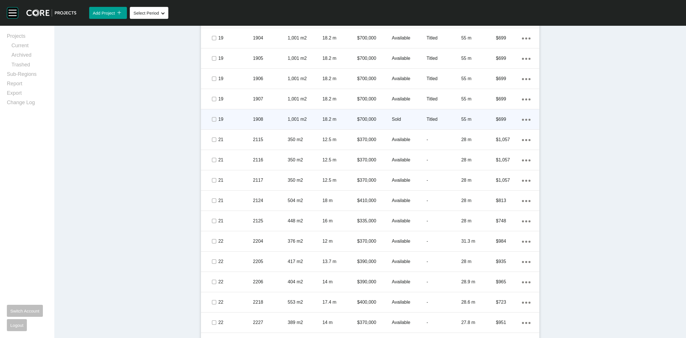
click at [318, 123] on div "1,001 m2" at bounding box center [305, 119] width 35 height 18
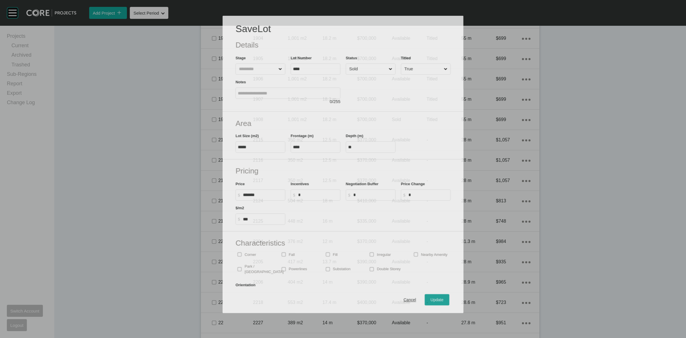
scroll to position [592, 0]
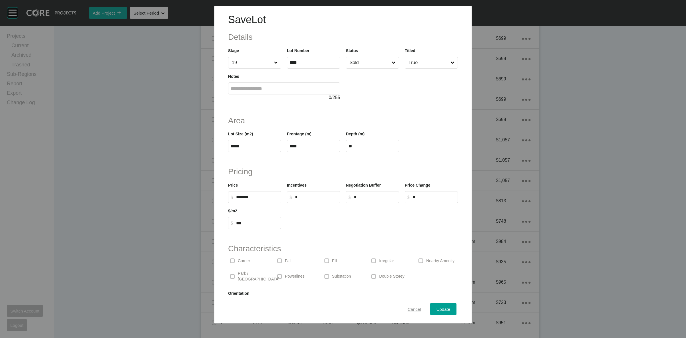
drag, startPoint x: 414, startPoint y: 307, endPoint x: 319, endPoint y: 251, distance: 109.9
click at [413, 307] on span "Cancel" at bounding box center [414, 308] width 13 height 5
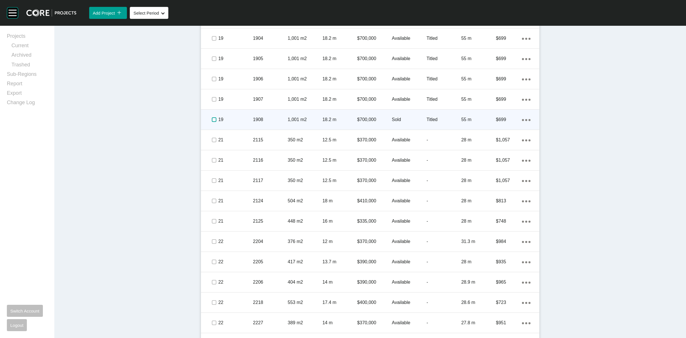
click at [212, 117] on label at bounding box center [214, 119] width 5 height 5
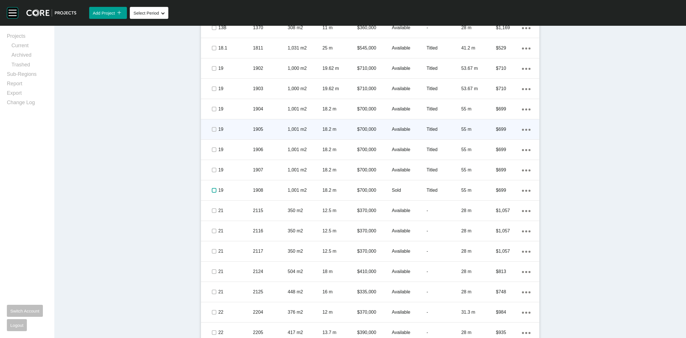
scroll to position [521, 0]
click at [214, 124] on div at bounding box center [213, 130] width 9 height 20
click at [227, 125] on div "19" at bounding box center [235, 130] width 35 height 18
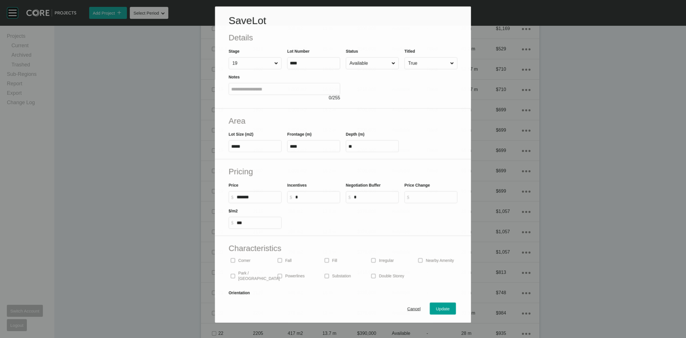
click at [361, 64] on input "Available" at bounding box center [369, 62] width 42 height 11
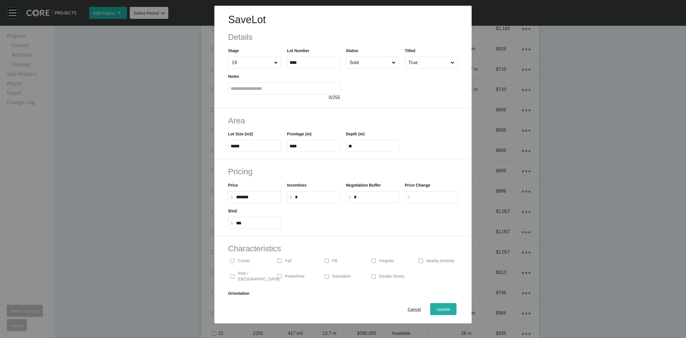
click at [436, 306] on span "Update" at bounding box center [443, 308] width 14 height 5
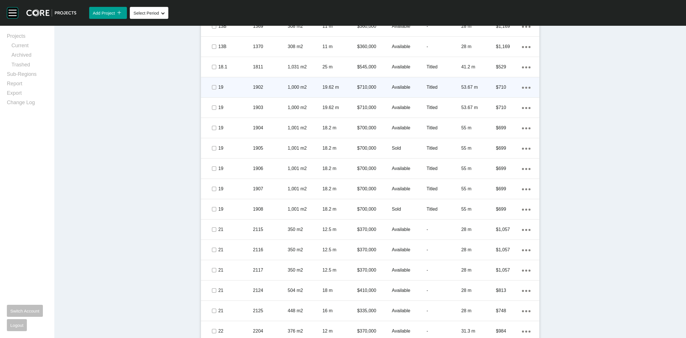
scroll to position [539, 0]
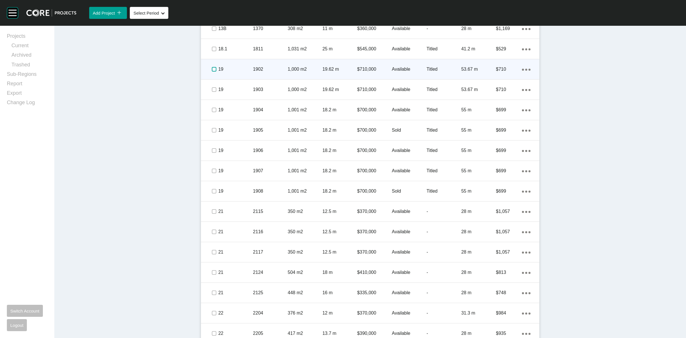
click at [212, 71] on label at bounding box center [214, 69] width 5 height 5
click at [222, 70] on p "19" at bounding box center [235, 69] width 35 height 6
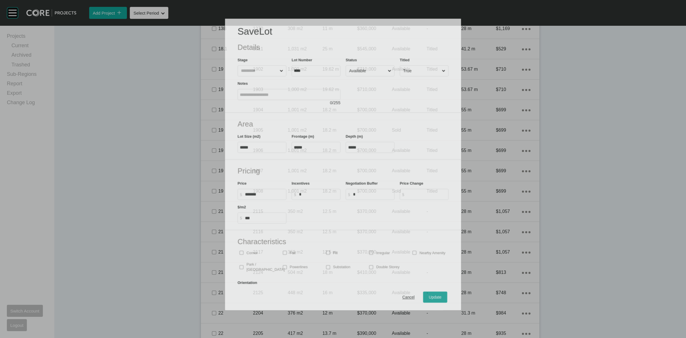
scroll to position [521, 0]
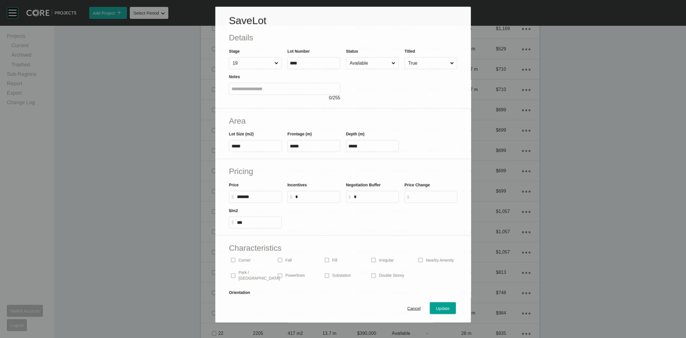
click at [356, 63] on input "Available" at bounding box center [369, 62] width 42 height 11
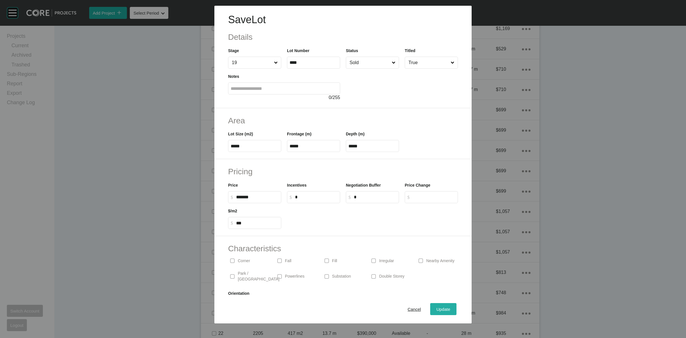
click at [439, 309] on span "Update" at bounding box center [443, 308] width 14 height 5
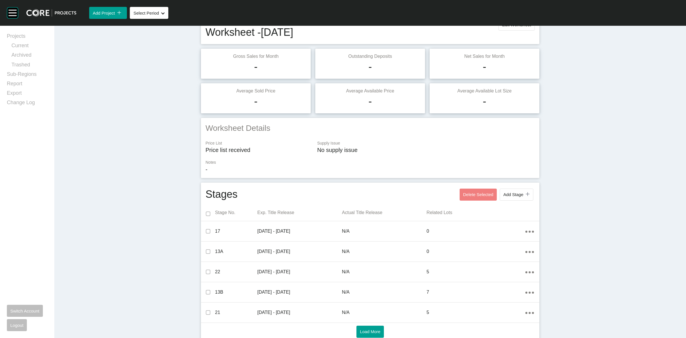
scroll to position [0, 0]
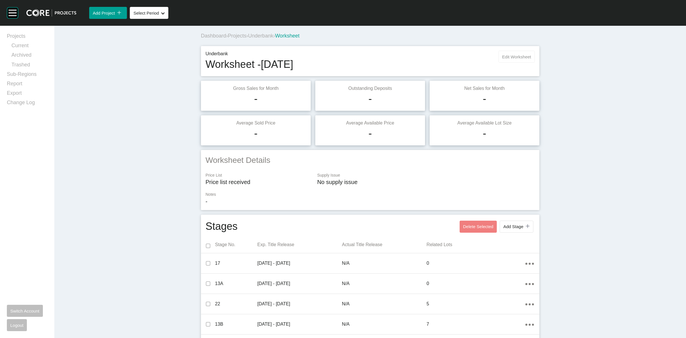
click at [519, 55] on span "Edit Worksheet" at bounding box center [516, 56] width 29 height 5
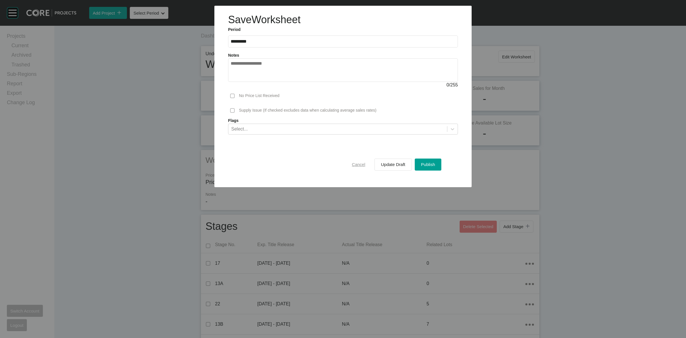
click at [358, 166] on span "Cancel" at bounding box center [358, 164] width 13 height 5
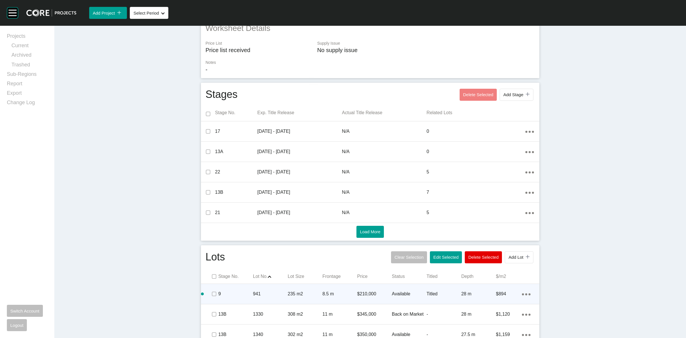
scroll to position [143, 0]
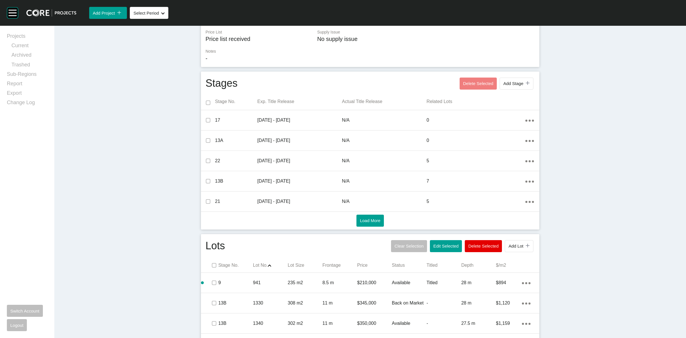
click at [281, 285] on div "941" at bounding box center [270, 283] width 35 height 18
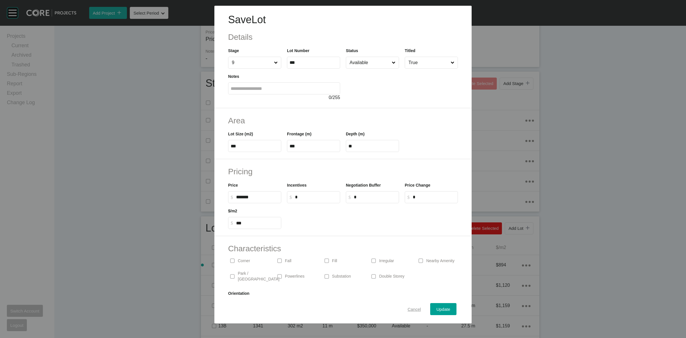
click at [410, 309] on span "Cancel" at bounding box center [414, 308] width 13 height 5
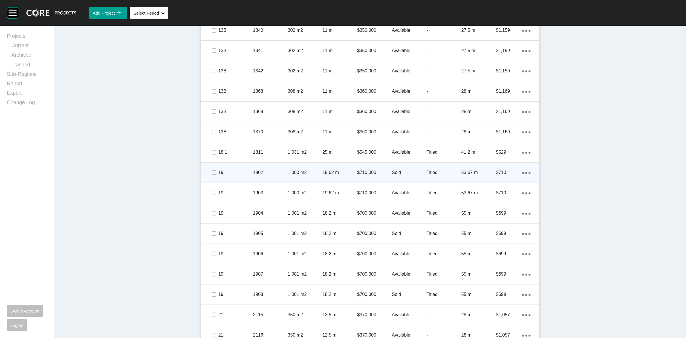
scroll to position [414, 0]
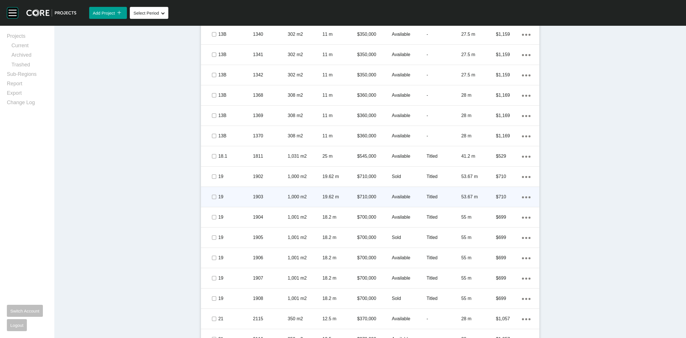
click at [413, 187] on div "19 1903 1,000 m2 19.62 m $710,000 Available Titled 53.67 m $710 Action Menu Dot…" at bounding box center [370, 197] width 338 height 20
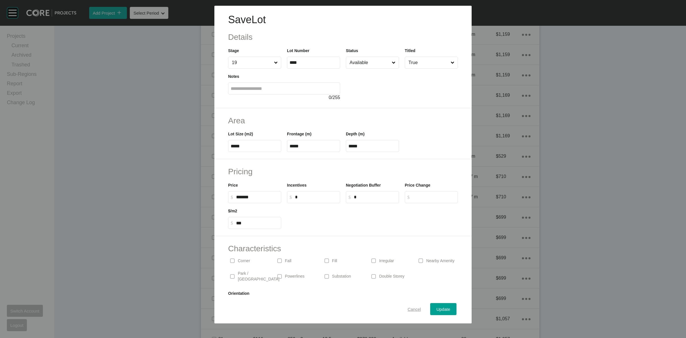
drag, startPoint x: 411, startPoint y: 307, endPoint x: 392, endPoint y: 304, distance: 19.5
click at [410, 307] on span "Cancel" at bounding box center [414, 308] width 13 height 5
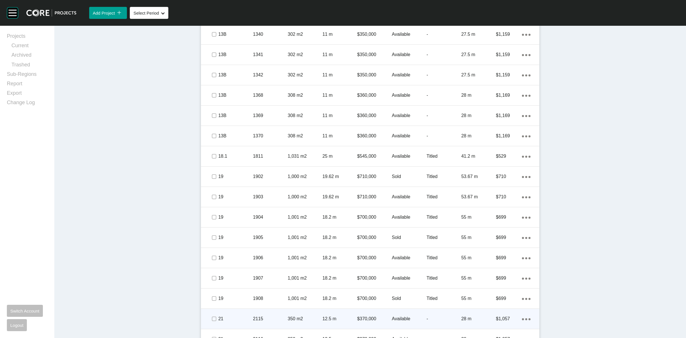
click at [382, 319] on p "$370,000" at bounding box center [374, 318] width 35 height 6
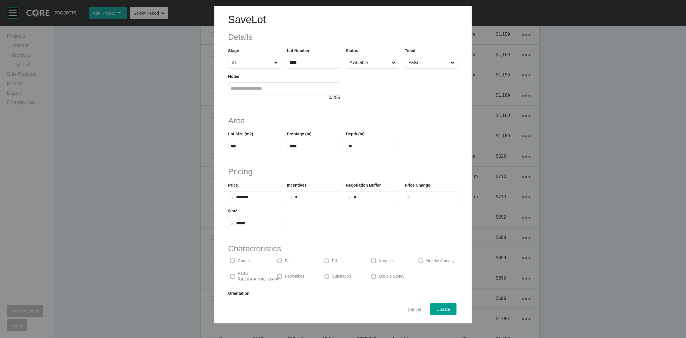
click at [410, 308] on span "Cancel" at bounding box center [414, 308] width 13 height 5
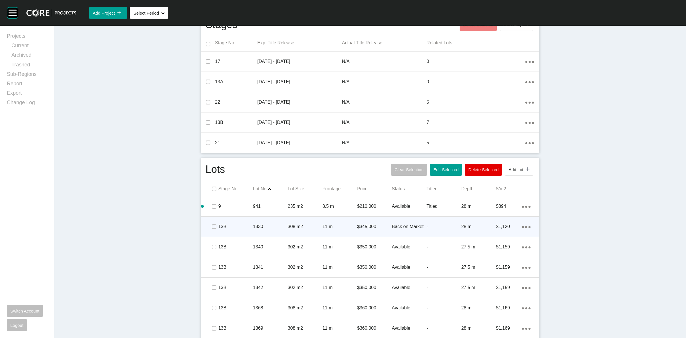
scroll to position [128, 0]
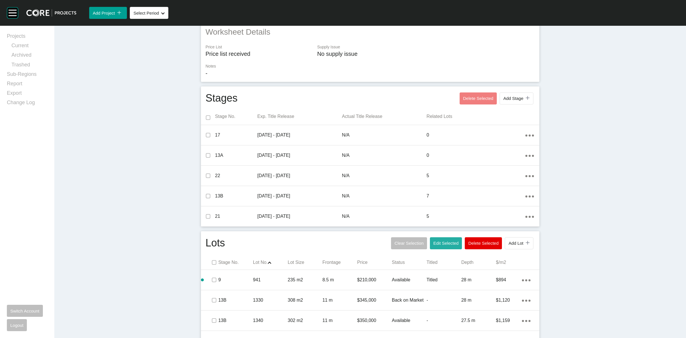
click at [446, 243] on span "Edit Selected" at bounding box center [445, 242] width 25 height 5
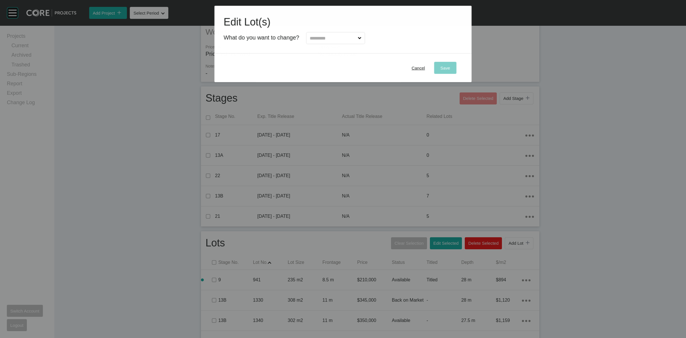
click at [335, 36] on input "text" at bounding box center [333, 37] width 48 height 11
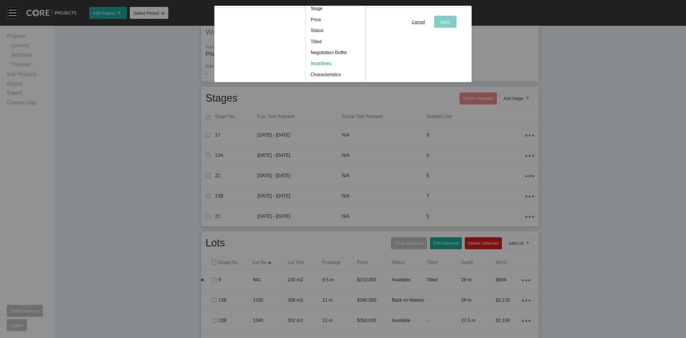
scroll to position [0, 0]
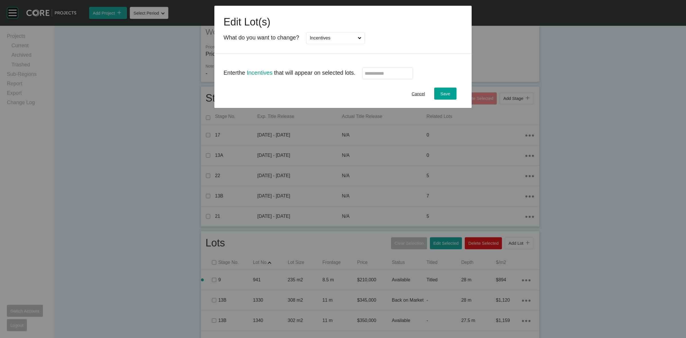
click at [378, 77] on label at bounding box center [387, 73] width 51 height 12
click at [378, 76] on input "text" at bounding box center [388, 73] width 46 height 5
type input "*"
click at [450, 95] on div "Save" at bounding box center [445, 94] width 13 height 8
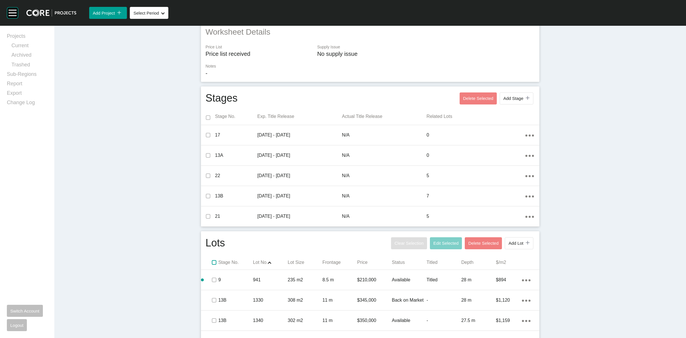
drag, startPoint x: 210, startPoint y: 262, endPoint x: 402, endPoint y: 249, distance: 191.7
click at [212, 262] on label at bounding box center [214, 262] width 5 height 5
drag, startPoint x: 437, startPoint y: 240, endPoint x: 434, endPoint y: 235, distance: 6.1
click at [438, 240] on span "Edit Selected" at bounding box center [445, 242] width 25 height 5
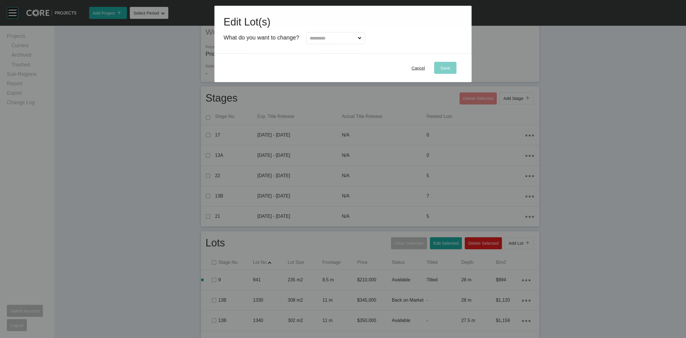
drag, startPoint x: 328, startPoint y: 41, endPoint x: 332, endPoint y: 46, distance: 6.5
click at [329, 41] on input "text" at bounding box center [333, 37] width 48 height 11
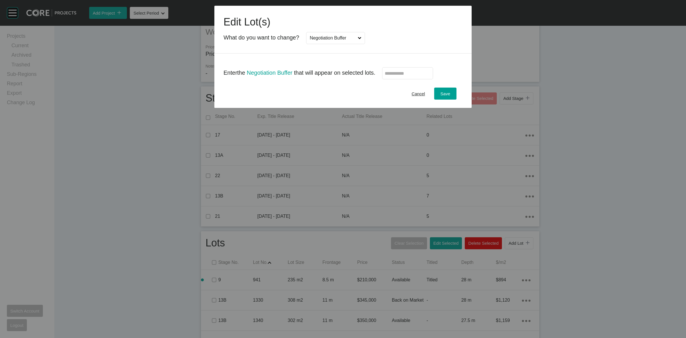
click at [400, 68] on label at bounding box center [407, 73] width 51 height 12
click at [400, 71] on input "text" at bounding box center [408, 73] width 46 height 5
type input "*"
click at [443, 90] on div "Save" at bounding box center [445, 94] width 13 height 8
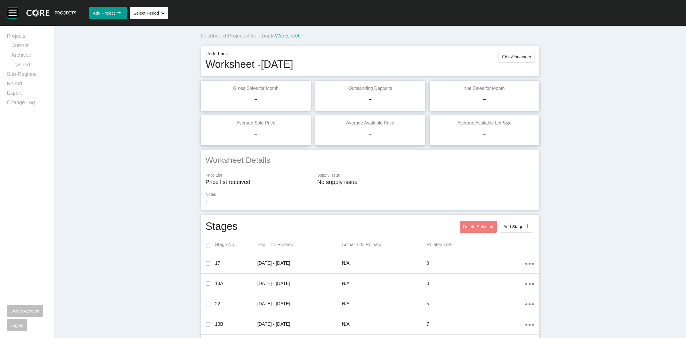
click at [505, 64] on div "Underbank Worksheet - [DATE] Edit Worksheet" at bounding box center [369, 61] width 329 height 21
click at [510, 56] on span "Edit Worksheet" at bounding box center [516, 56] width 29 height 5
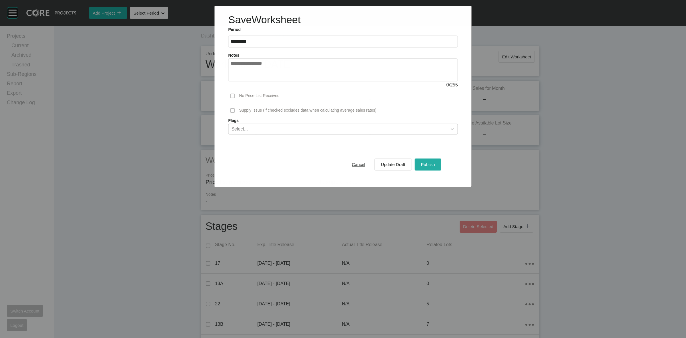
click at [423, 161] on div "Publish" at bounding box center [427, 164] width 17 height 8
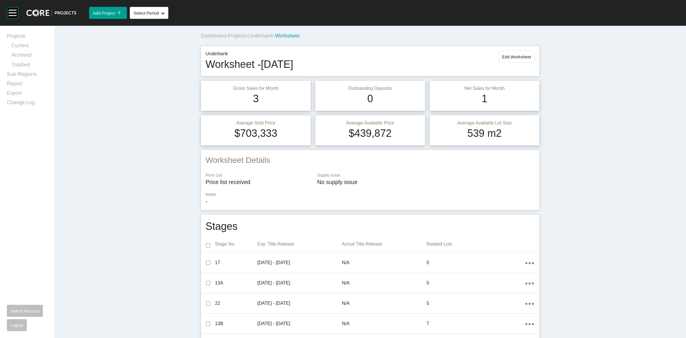
click at [270, 29] on div "Dashboard › Projects › Underbank › Worksheet" at bounding box center [371, 36] width 341 height 16
click at [269, 35] on span "Underbank" at bounding box center [260, 36] width 25 height 6
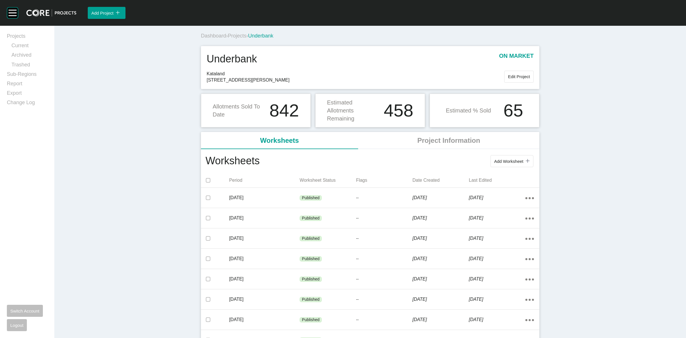
click at [237, 36] on span "Projects" at bounding box center [237, 36] width 19 height 6
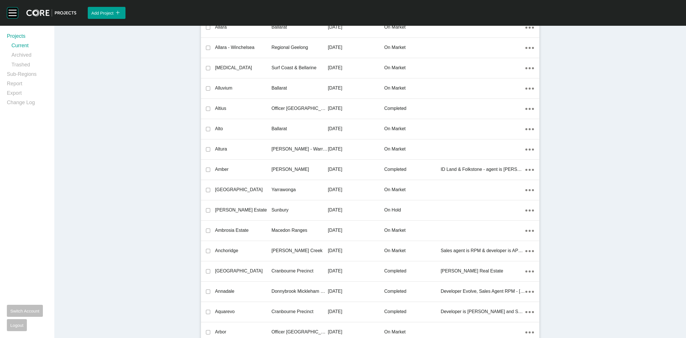
scroll to position [10984, 0]
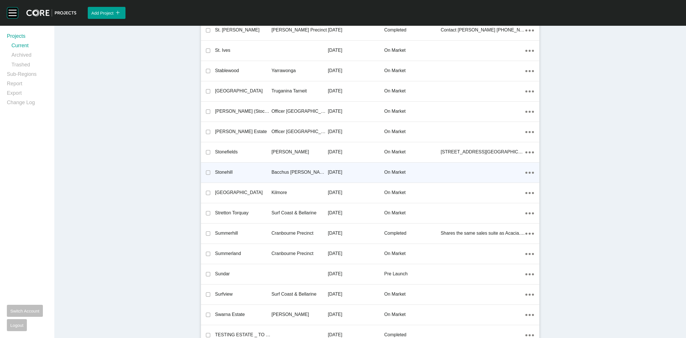
click at [303, 165] on div "Bacchus [PERSON_NAME] Precinct" at bounding box center [300, 172] width 56 height 18
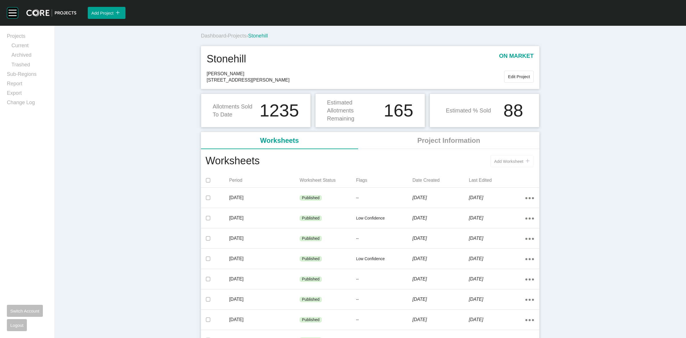
click at [504, 161] on span "Add Worksheet" at bounding box center [508, 161] width 29 height 5
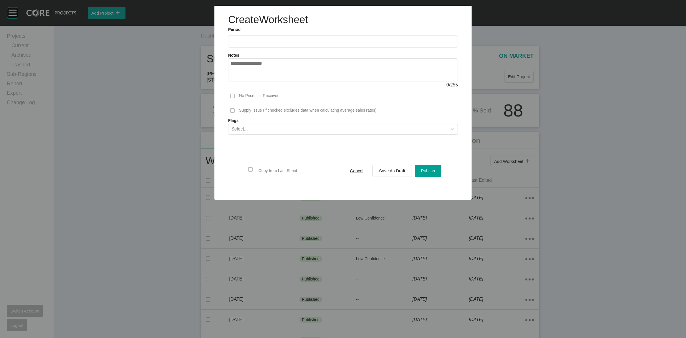
click at [270, 37] on label at bounding box center [343, 41] width 230 height 12
click at [270, 39] on input "text" at bounding box center [343, 41] width 225 height 5
drag, startPoint x: 236, startPoint y: 82, endPoint x: 240, endPoint y: 85, distance: 5.1
click at [236, 83] on li "[DATE]" at bounding box center [239, 83] width 19 height 10
type input "*********"
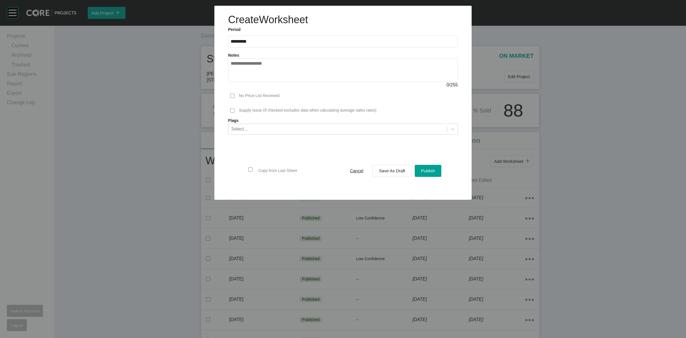
drag, startPoint x: 385, startPoint y: 169, endPoint x: 520, endPoint y: 210, distance: 140.4
click at [386, 169] on span "Save As Draft" at bounding box center [392, 170] width 26 height 5
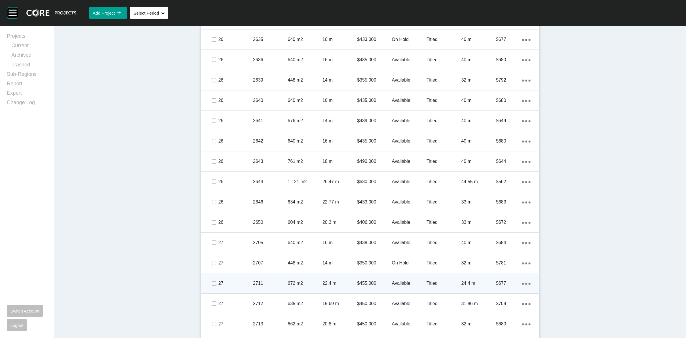
scroll to position [853, 0]
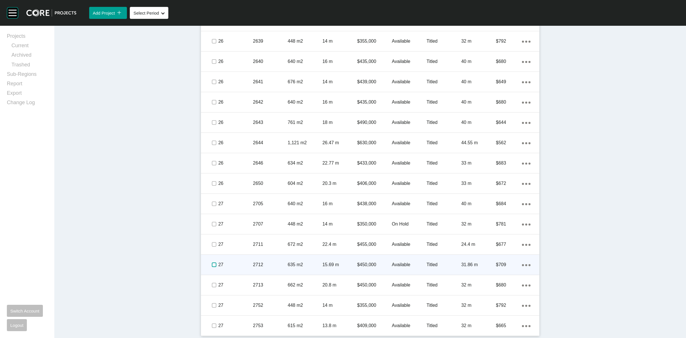
click at [212, 265] on label at bounding box center [214, 264] width 5 height 5
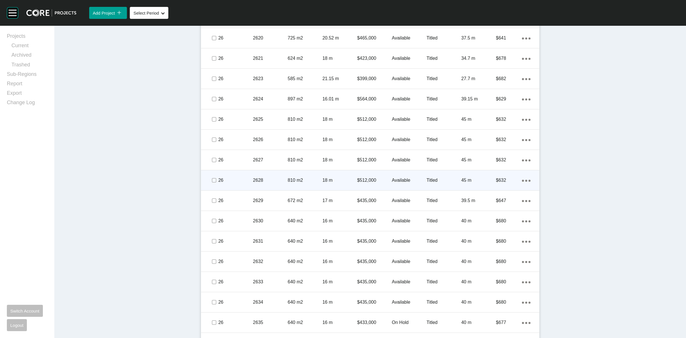
scroll to position [496, 0]
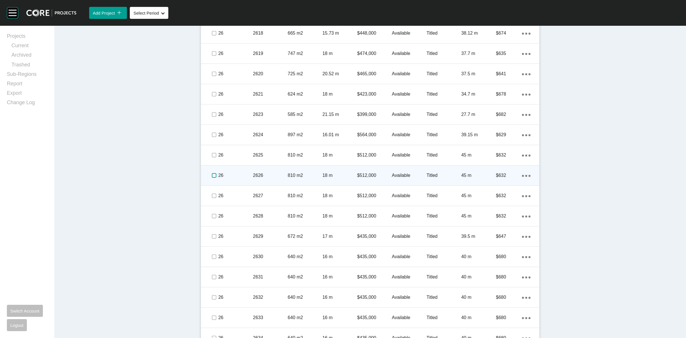
click at [212, 173] on label at bounding box center [214, 175] width 5 height 5
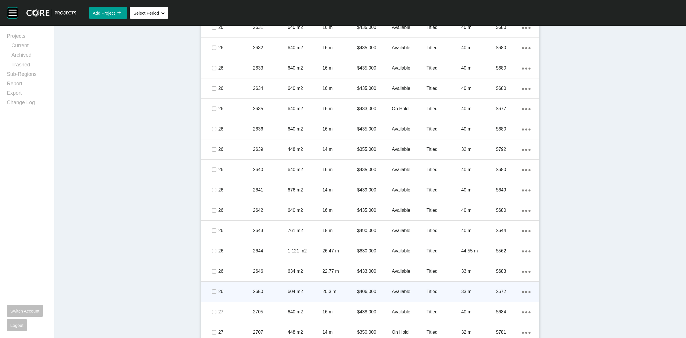
scroll to position [746, 0]
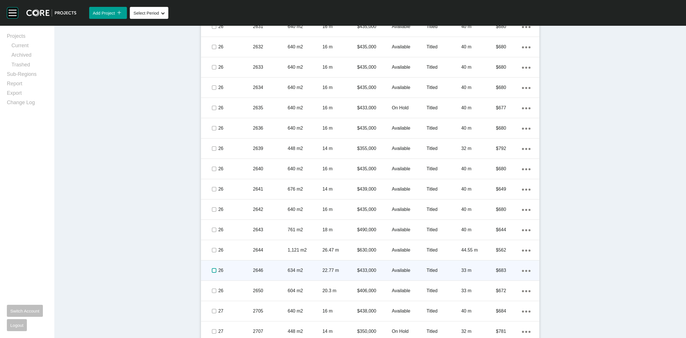
click at [212, 269] on label at bounding box center [214, 270] width 5 height 5
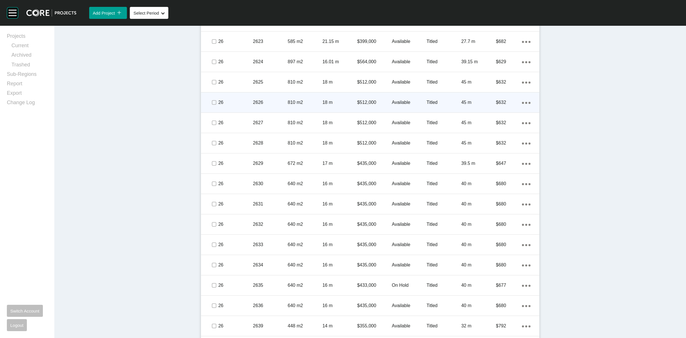
scroll to position [532, 0]
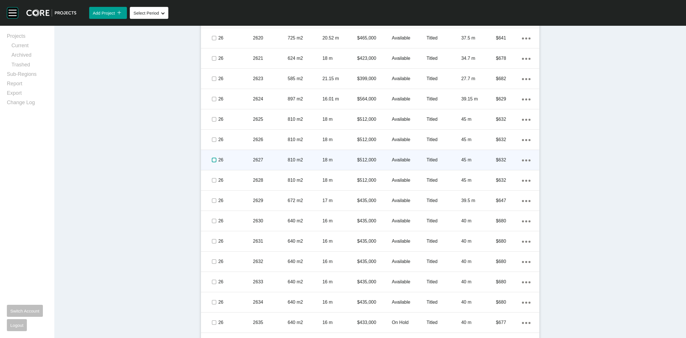
click at [212, 161] on label at bounding box center [214, 159] width 5 height 5
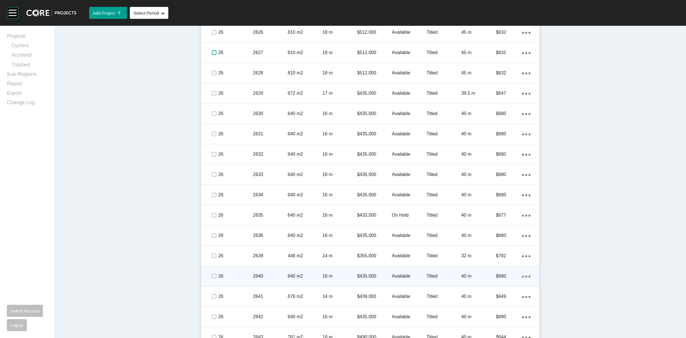
scroll to position [675, 0]
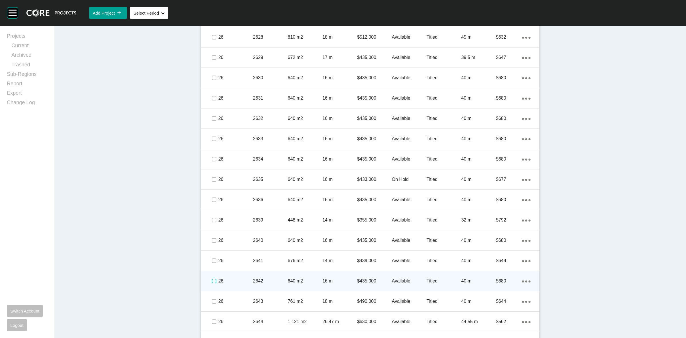
click at [212, 280] on label at bounding box center [214, 280] width 5 height 5
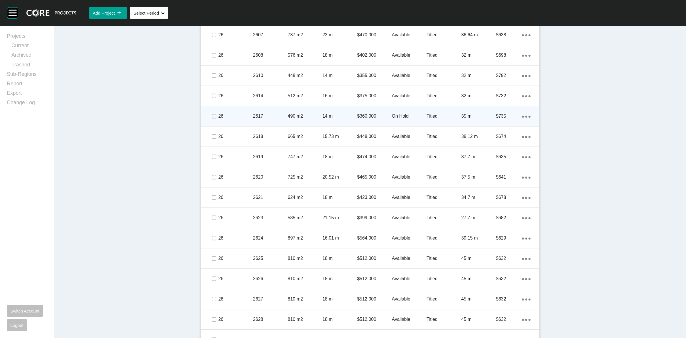
scroll to position [389, 0]
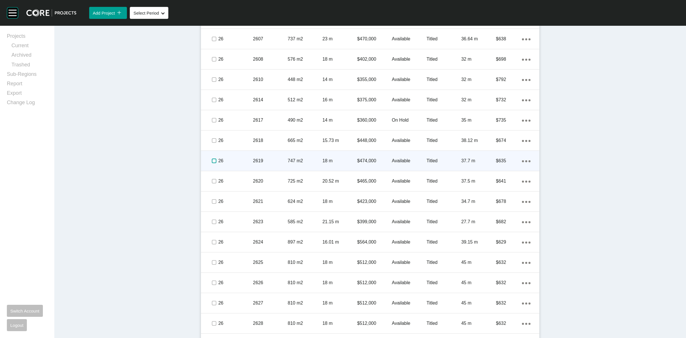
click at [212, 161] on label at bounding box center [214, 160] width 5 height 5
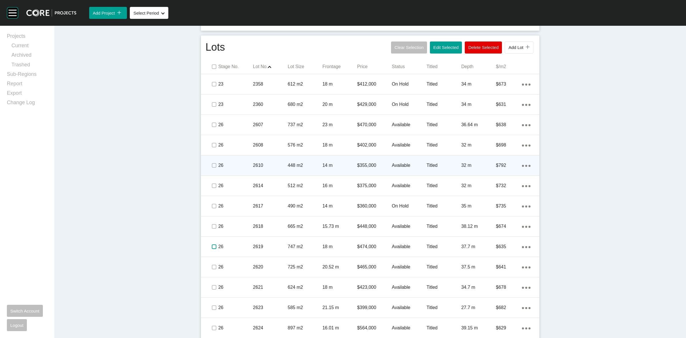
scroll to position [282, 0]
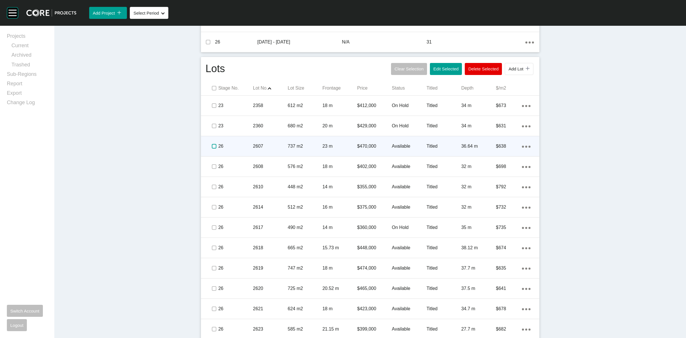
click at [212, 146] on label at bounding box center [214, 146] width 5 height 5
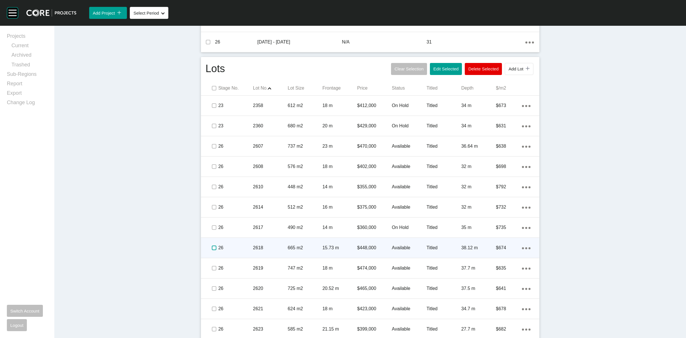
click at [212, 247] on label at bounding box center [214, 247] width 5 height 5
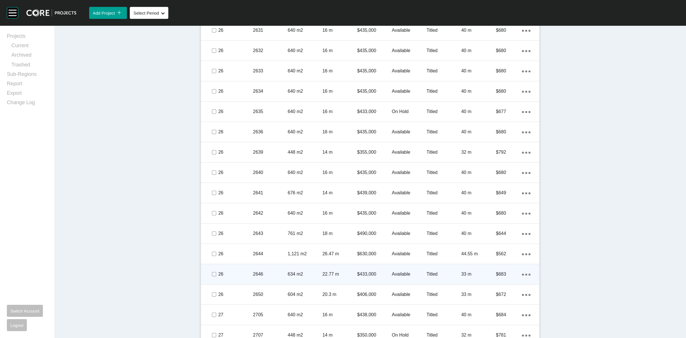
scroll to position [746, 0]
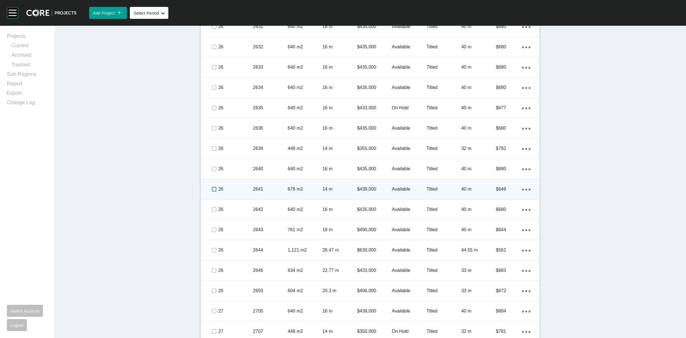
click at [212, 187] on label at bounding box center [214, 189] width 5 height 5
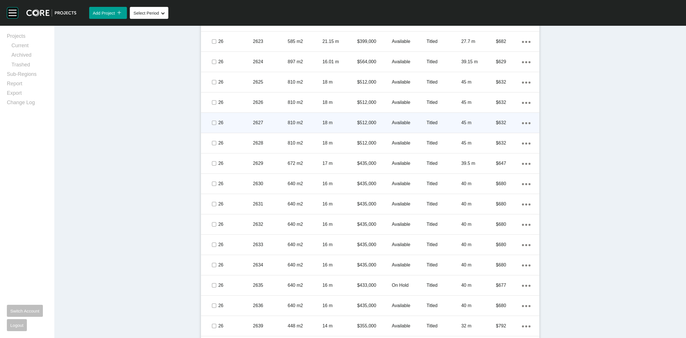
scroll to position [568, 0]
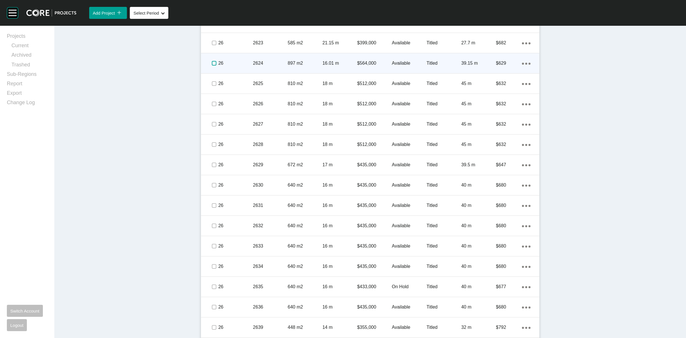
click at [212, 63] on label at bounding box center [214, 63] width 5 height 5
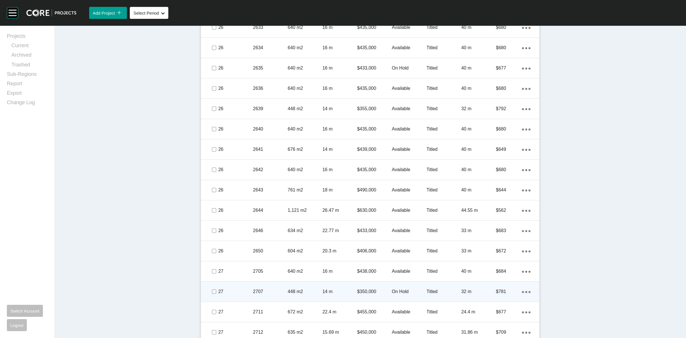
scroll to position [853, 0]
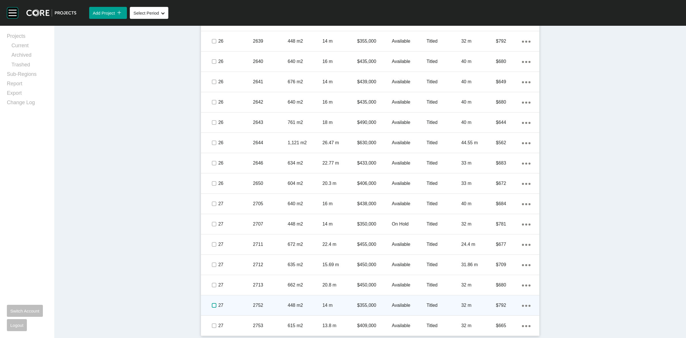
click at [212, 304] on label at bounding box center [214, 305] width 5 height 5
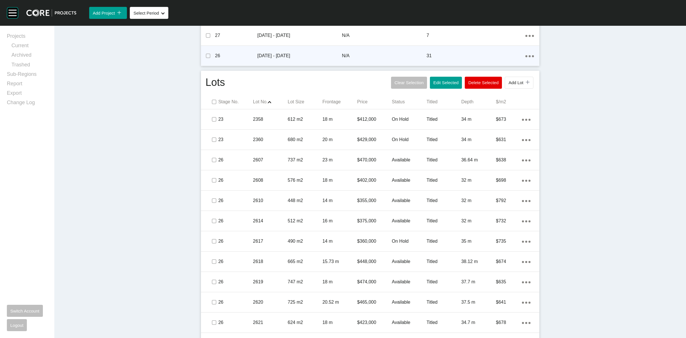
scroll to position [210, 0]
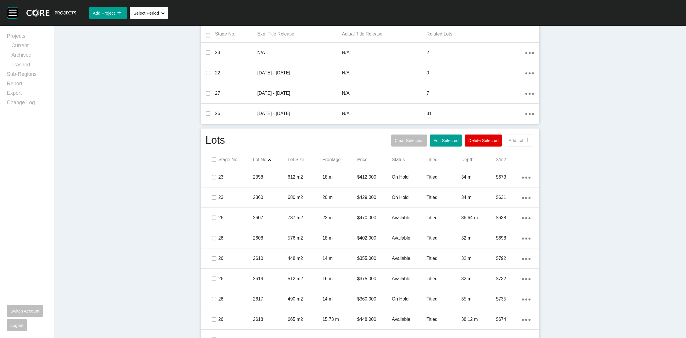
click at [513, 139] on span "Add Lot" at bounding box center [515, 140] width 15 height 5
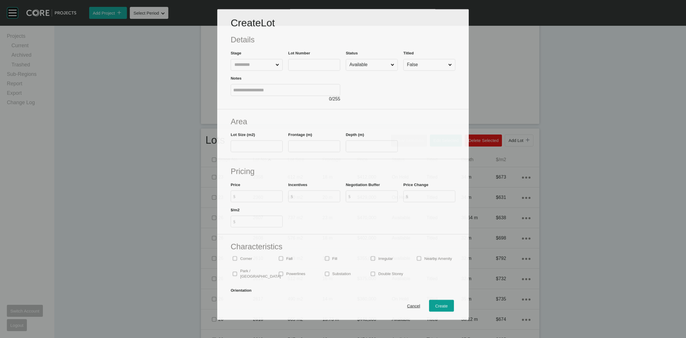
click at [253, 61] on input "text" at bounding box center [253, 64] width 41 height 11
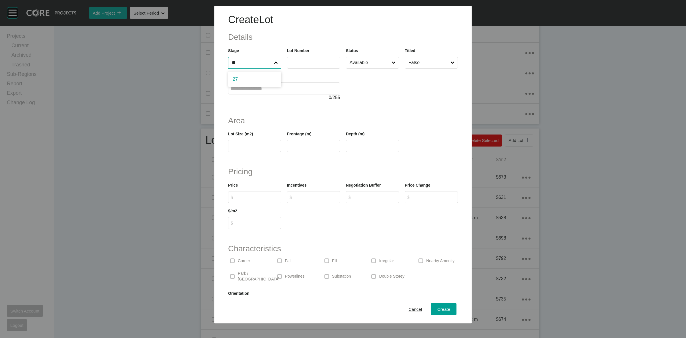
type input "**"
type input "****"
type input "***"
type input "**"
type input "****"
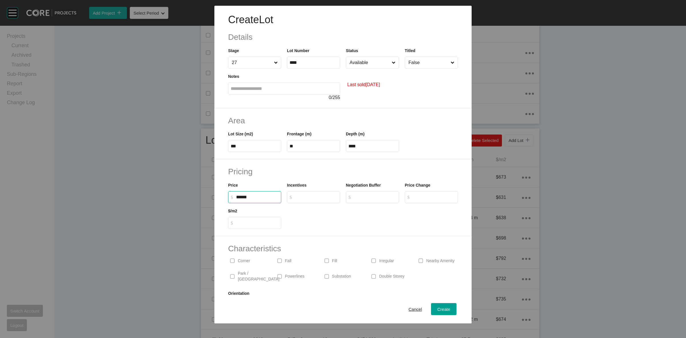
type input "*******"
type input "*"
type input "***"
type input "*"
click at [359, 64] on input "Available" at bounding box center [369, 62] width 42 height 11
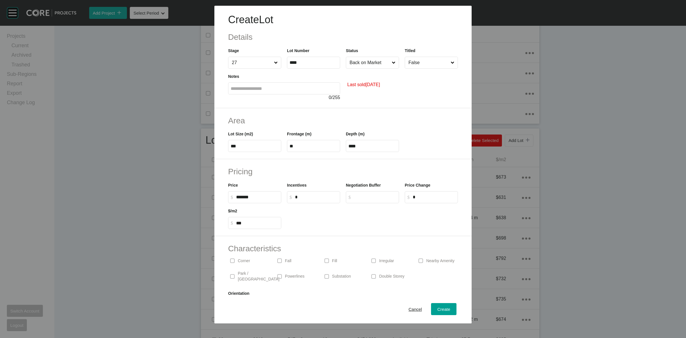
click at [420, 64] on input "False" at bounding box center [428, 62] width 42 height 11
click at [437, 308] on span "Create" at bounding box center [443, 308] width 13 height 5
type input "*"
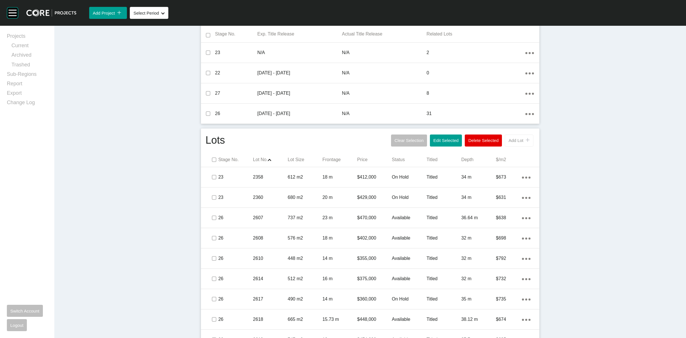
click at [512, 142] on span "Add Lot" at bounding box center [515, 140] width 15 height 5
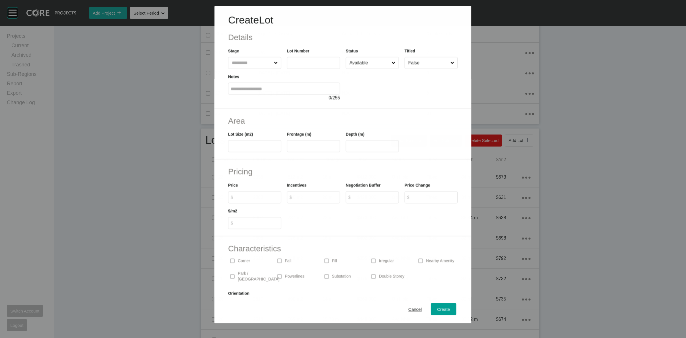
drag, startPoint x: 252, startPoint y: 63, endPoint x: 324, endPoint y: 9, distance: 89.9
click at [250, 62] on input "text" at bounding box center [252, 62] width 42 height 11
type input "**"
type input "****"
type input "***"
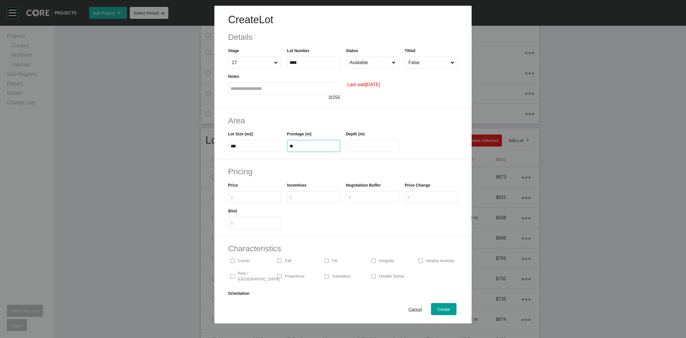
type input "**"
type input "****"
type input "*******"
type input "*"
type input "***"
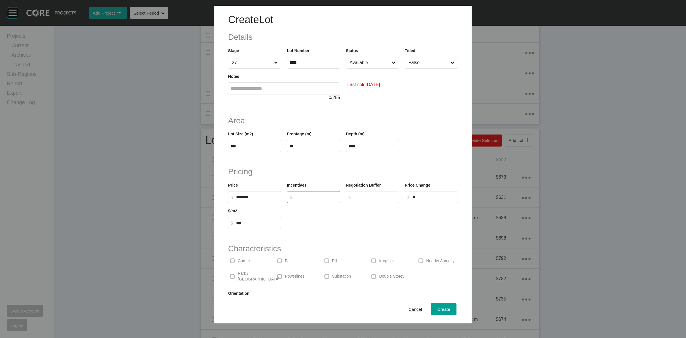
type input "*"
click at [373, 62] on input "Available" at bounding box center [369, 62] width 42 height 11
drag, startPoint x: 362, startPoint y: 123, endPoint x: 411, endPoint y: 81, distance: 64.9
click at [416, 63] on input "False" at bounding box center [428, 62] width 42 height 11
click at [444, 309] on span "Create" at bounding box center [443, 308] width 13 height 5
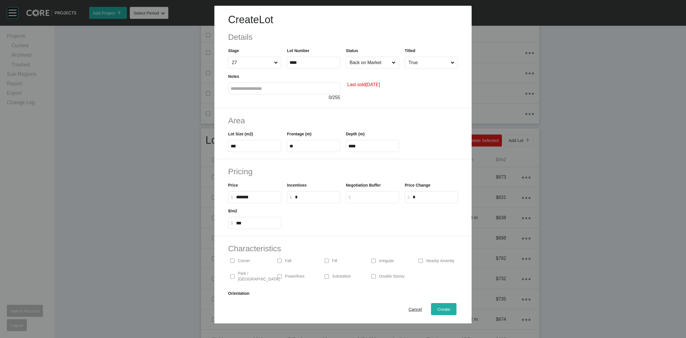
type input "*"
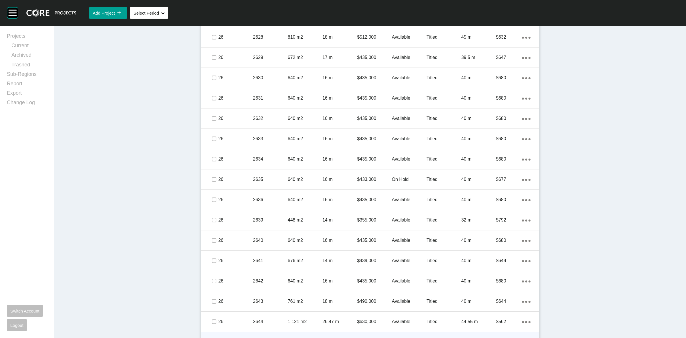
scroll to position [894, 0]
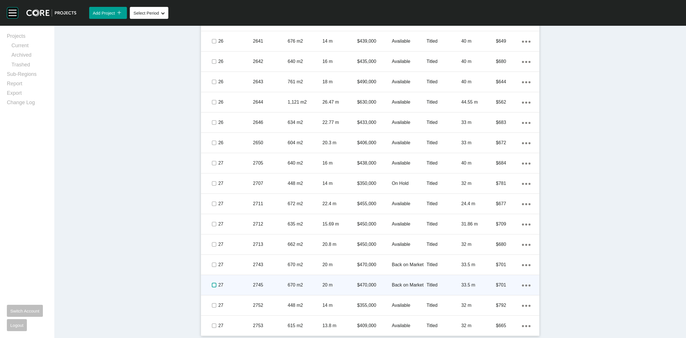
click at [212, 285] on label at bounding box center [214, 284] width 5 height 5
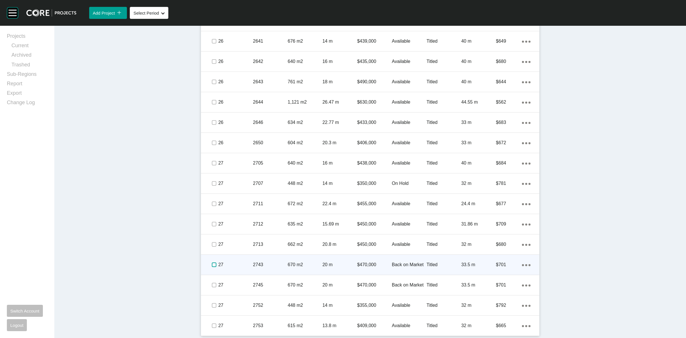
click at [212, 264] on label at bounding box center [214, 264] width 5 height 5
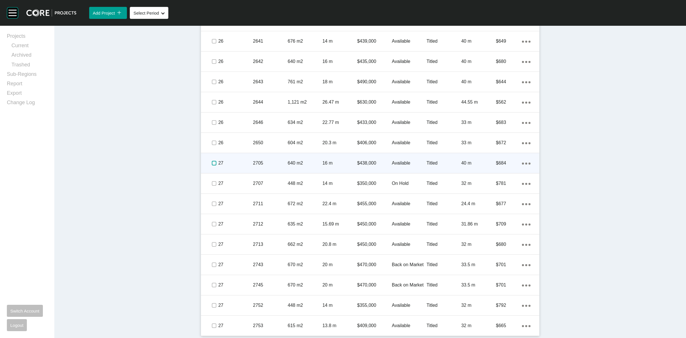
drag, startPoint x: 210, startPoint y: 161, endPoint x: 212, endPoint y: 163, distance: 3.0
click at [212, 161] on label at bounding box center [214, 163] width 5 height 5
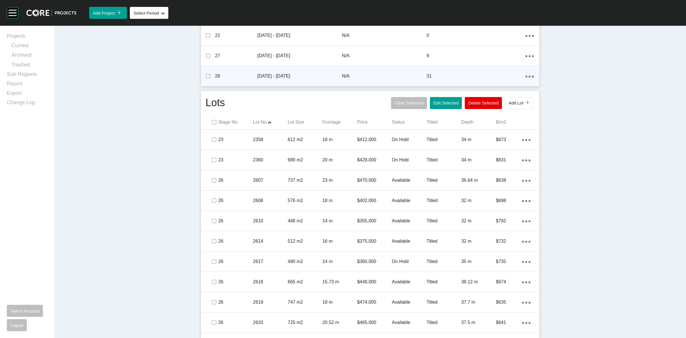
scroll to position [179, 0]
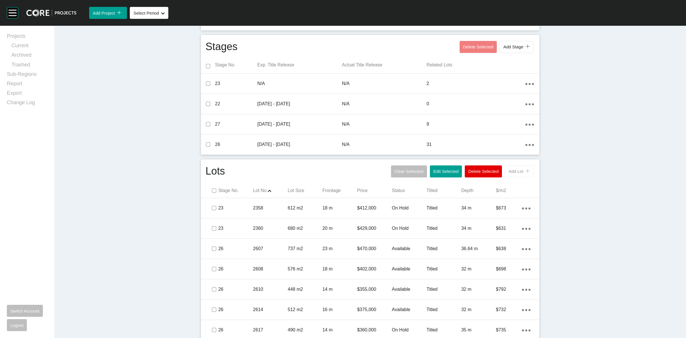
click at [508, 172] on span "Add Lot" at bounding box center [515, 171] width 15 height 5
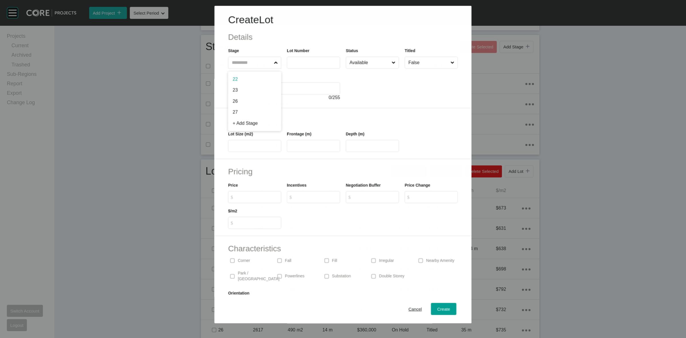
click at [241, 57] on label at bounding box center [254, 63] width 53 height 12
click at [241, 57] on input "text" at bounding box center [252, 62] width 42 height 11
type input "**"
type input "****"
type input "***"
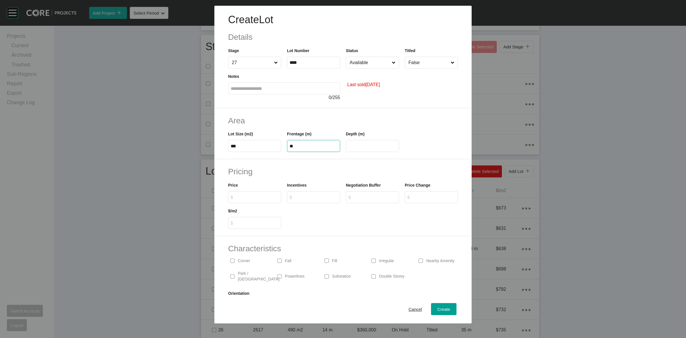
type input "**"
type input "*******"
type input "*"
type input "***"
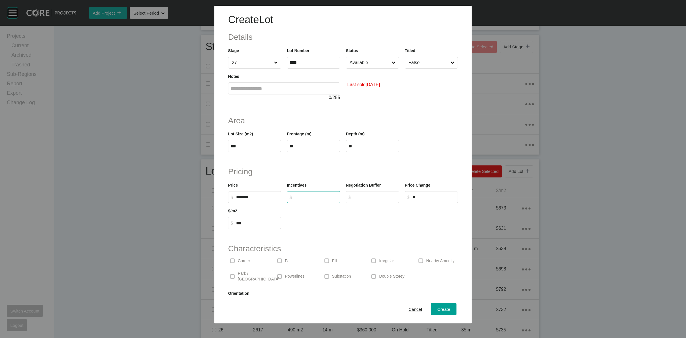
type input "*"
drag, startPoint x: 355, startPoint y: 61, endPoint x: 355, endPoint y: 71, distance: 10.0
click at [355, 61] on input "Available" at bounding box center [369, 62] width 42 height 11
drag, startPoint x: 363, startPoint y: 123, endPoint x: 376, endPoint y: 115, distance: 15.3
drag, startPoint x: 424, startPoint y: 64, endPoint x: 424, endPoint y: 69, distance: 4.4
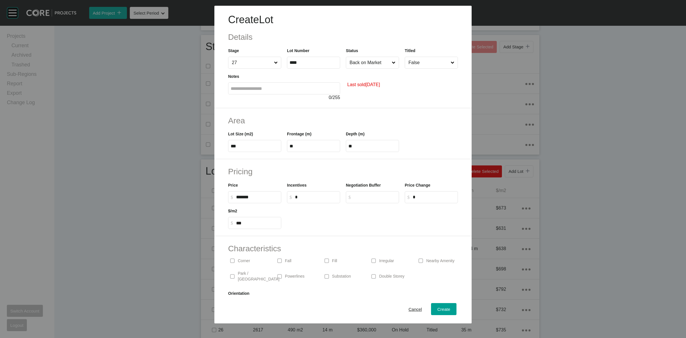
click at [424, 66] on input "False" at bounding box center [428, 62] width 42 height 11
click at [439, 311] on span "Create" at bounding box center [443, 308] width 13 height 5
type input "*"
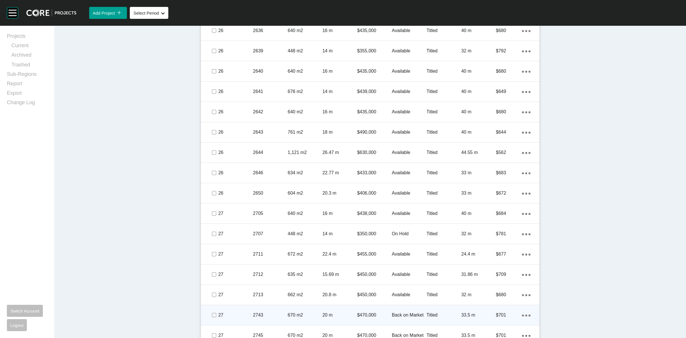
scroll to position [914, 0]
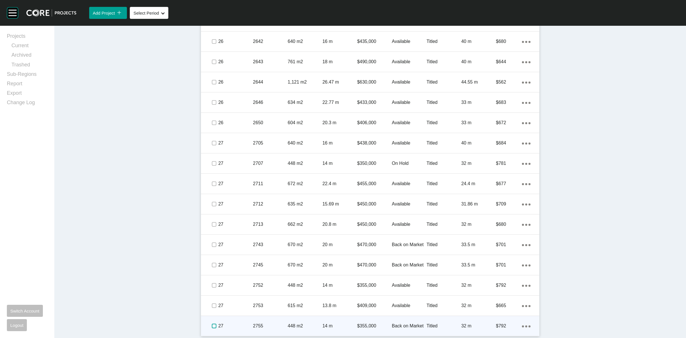
click at [212, 324] on label at bounding box center [214, 325] width 5 height 5
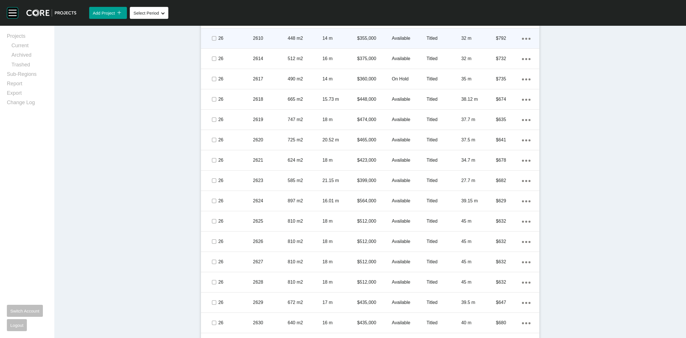
scroll to position [414, 0]
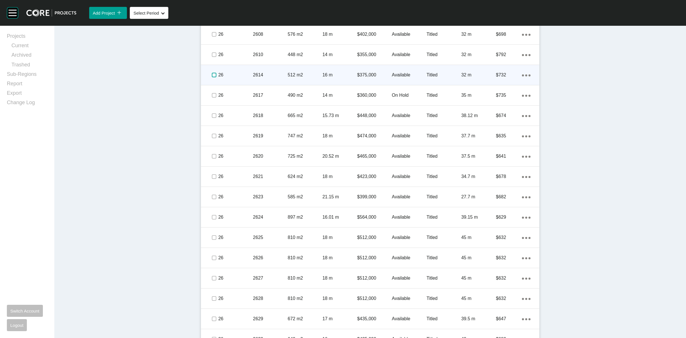
click at [212, 73] on label at bounding box center [214, 75] width 5 height 5
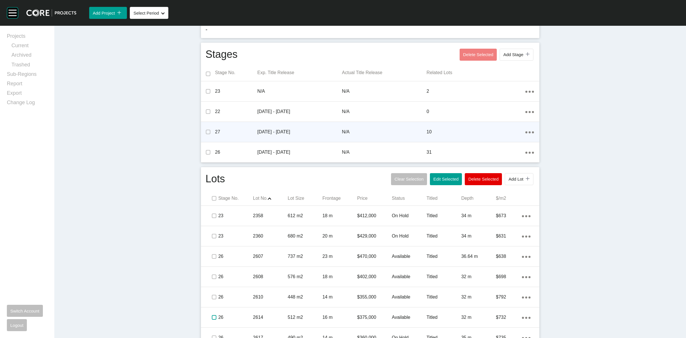
scroll to position [164, 0]
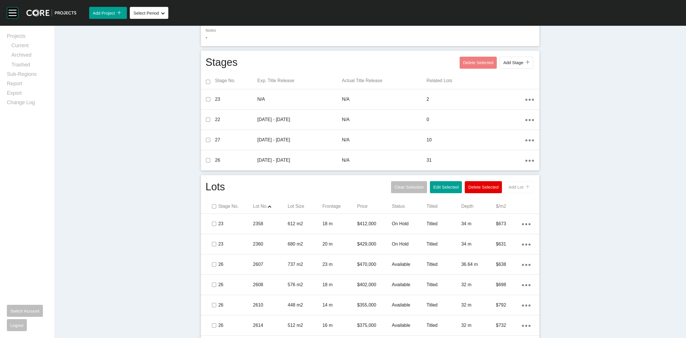
click at [523, 187] on div "icon/tick copy 11 Created with Sketch." at bounding box center [526, 186] width 6 height 5
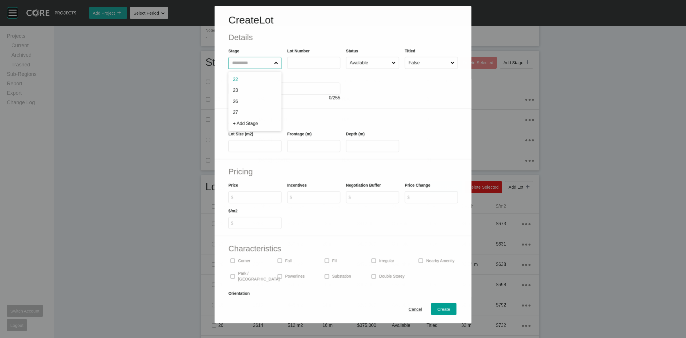
drag, startPoint x: 244, startPoint y: 63, endPoint x: 252, endPoint y: 61, distance: 9.0
click at [244, 63] on input "text" at bounding box center [252, 62] width 42 height 11
type input "**"
drag, startPoint x: 298, startPoint y: 63, endPoint x: 295, endPoint y: 66, distance: 3.4
click at [295, 66] on label "*****" at bounding box center [313, 63] width 53 height 12
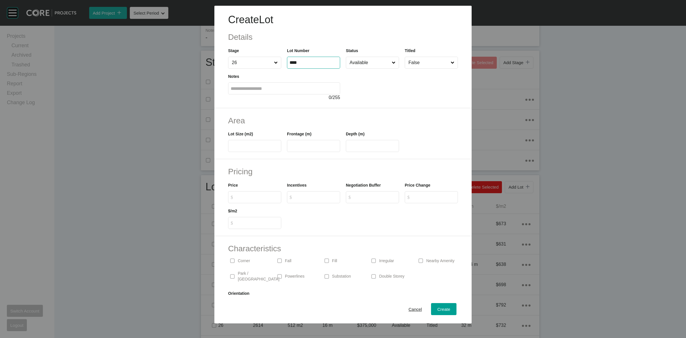
type input "****"
type input "***"
type input "*****"
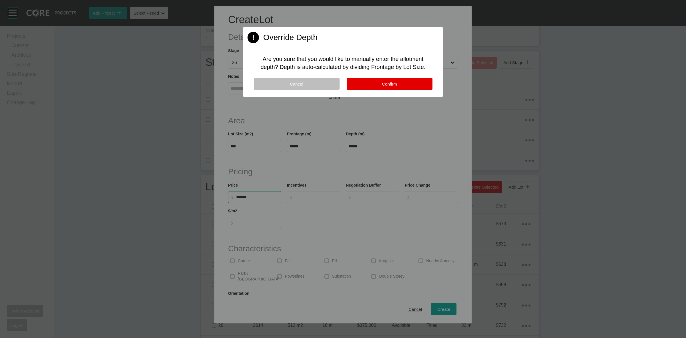
type input "*******"
type input "*"
type input "***"
type input "*"
click at [406, 79] on button "Confirm" at bounding box center [390, 84] width 86 height 12
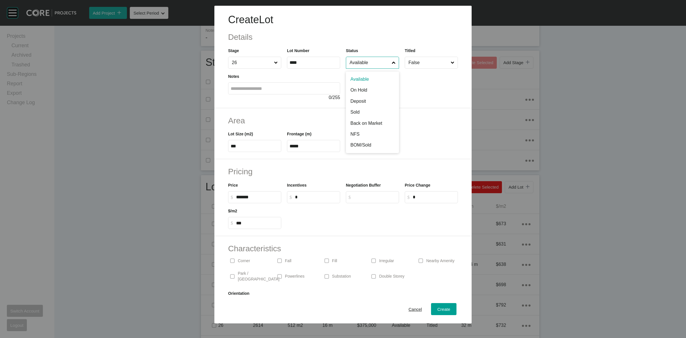
click at [372, 65] on input "Available" at bounding box center [369, 62] width 42 height 11
click at [407, 65] on input "False" at bounding box center [428, 62] width 42 height 11
click at [435, 304] on button "Create" at bounding box center [443, 309] width 25 height 12
type input "*"
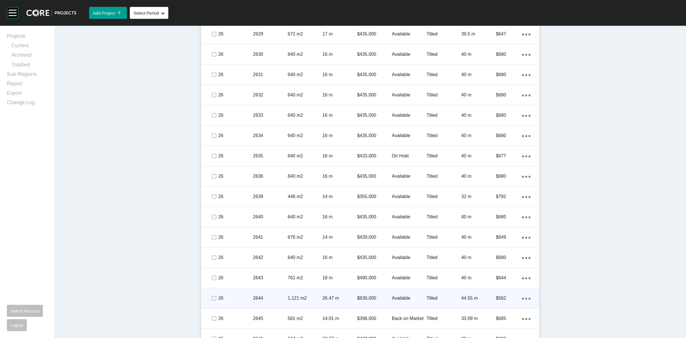
scroll to position [700, 0]
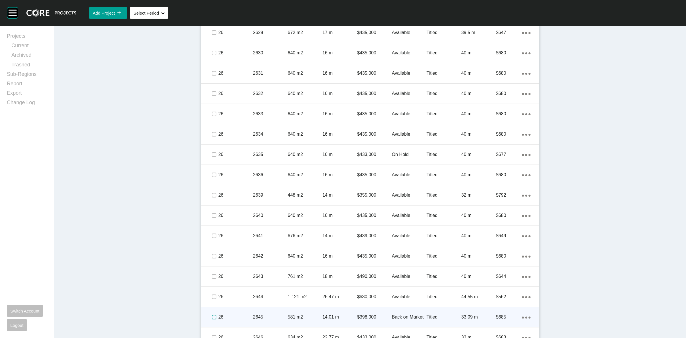
click at [212, 317] on label at bounding box center [214, 316] width 5 height 5
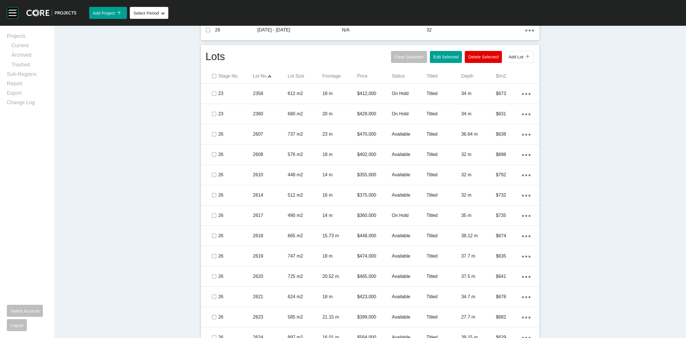
scroll to position [450, 0]
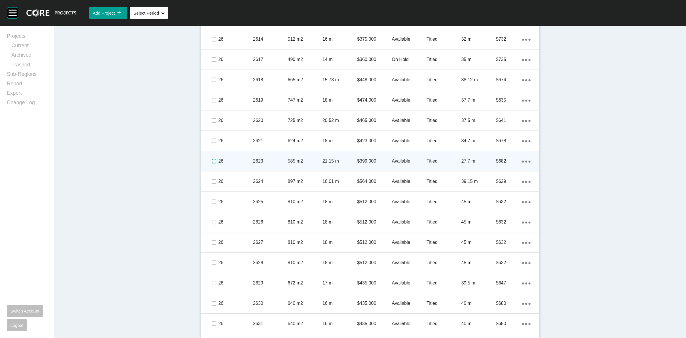
click at [212, 160] on label at bounding box center [214, 161] width 5 height 5
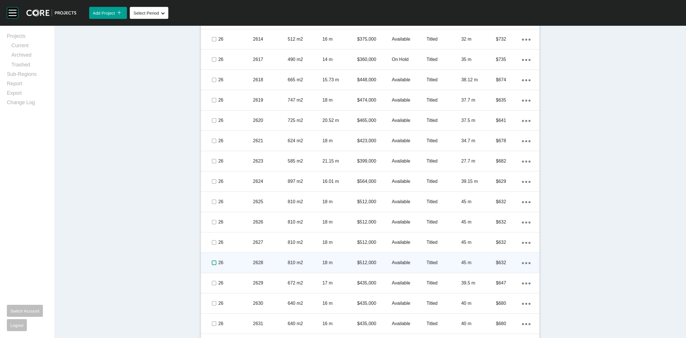
click at [212, 262] on label at bounding box center [214, 262] width 5 height 5
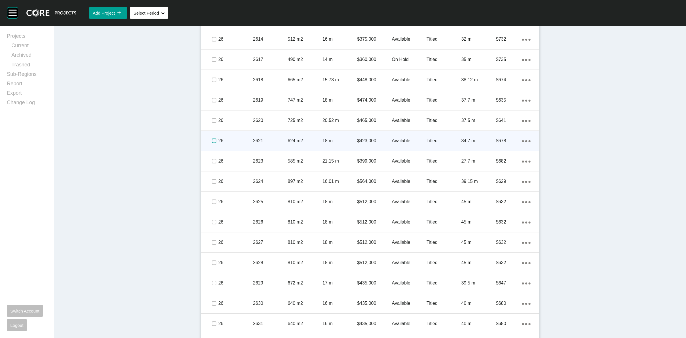
click at [212, 141] on label at bounding box center [214, 140] width 5 height 5
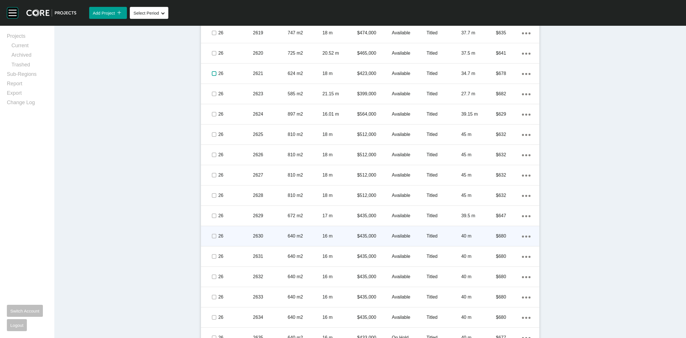
scroll to position [521, 0]
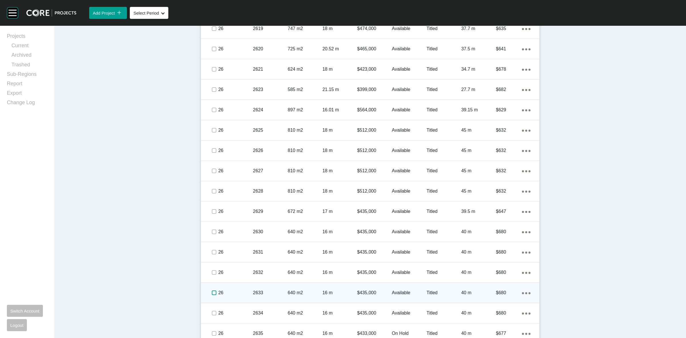
click at [212, 293] on label at bounding box center [214, 292] width 5 height 5
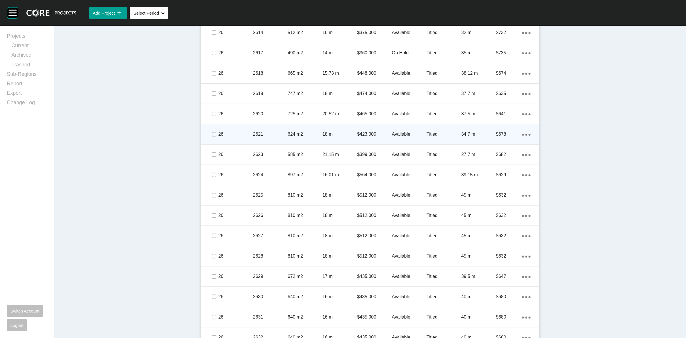
scroll to position [450, 0]
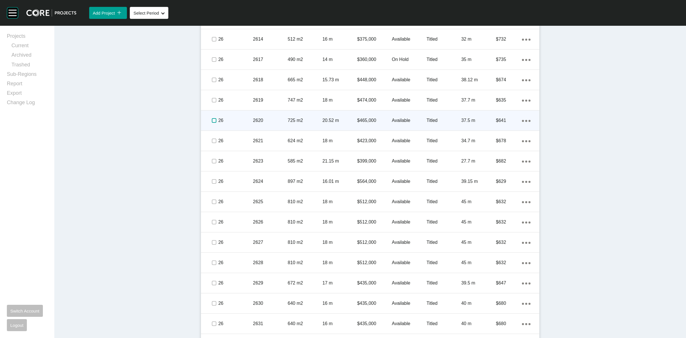
click at [212, 119] on label at bounding box center [214, 120] width 5 height 5
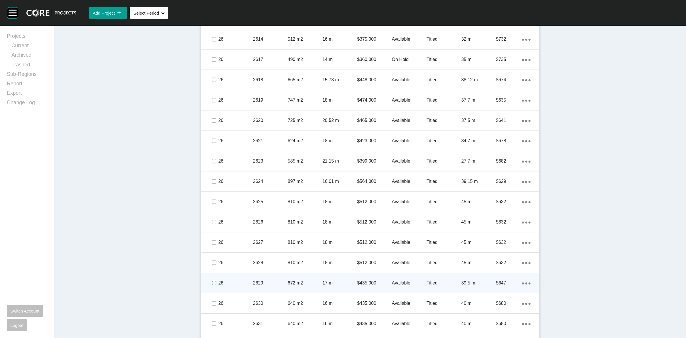
click at [212, 281] on label at bounding box center [214, 282] width 5 height 5
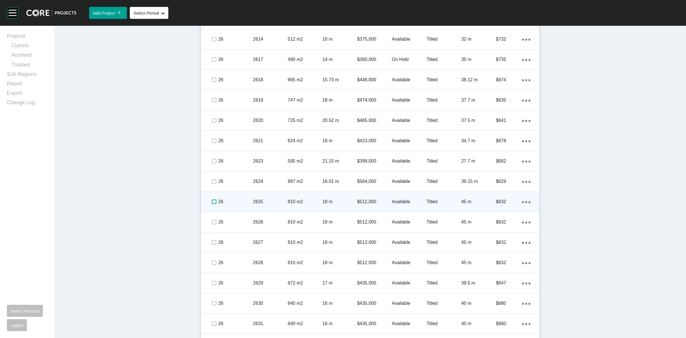
click at [212, 200] on label at bounding box center [214, 201] width 5 height 5
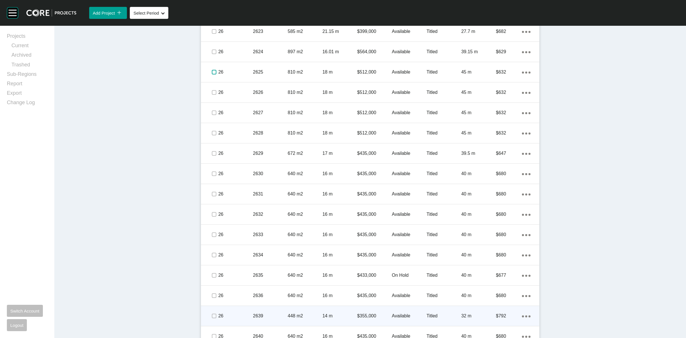
scroll to position [592, 0]
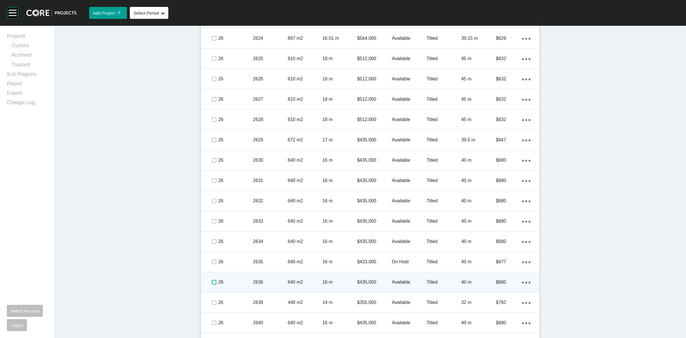
click at [212, 282] on label at bounding box center [214, 282] width 5 height 5
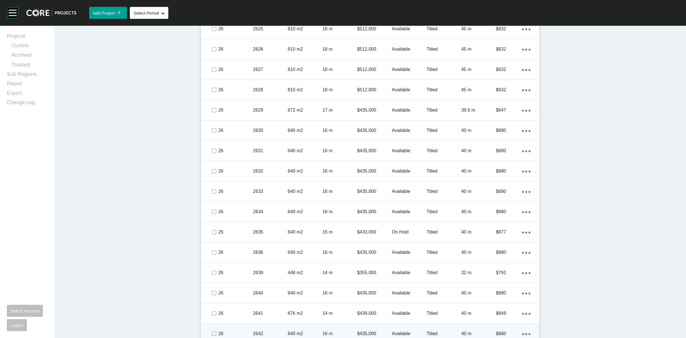
scroll to position [664, 0]
click at [212, 330] on label at bounding box center [214, 332] width 5 height 5
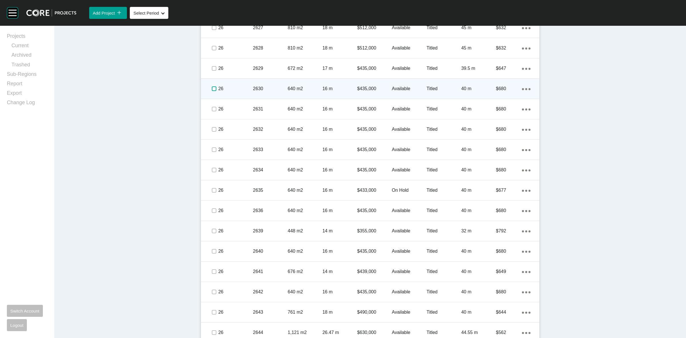
click at [212, 89] on label at bounding box center [214, 88] width 5 height 5
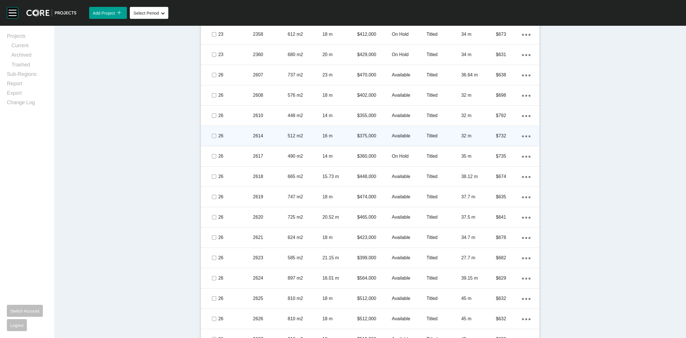
scroll to position [342, 0]
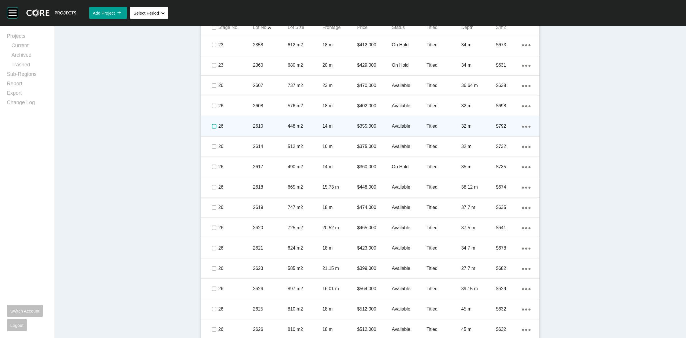
click at [212, 124] on label at bounding box center [214, 126] width 5 height 5
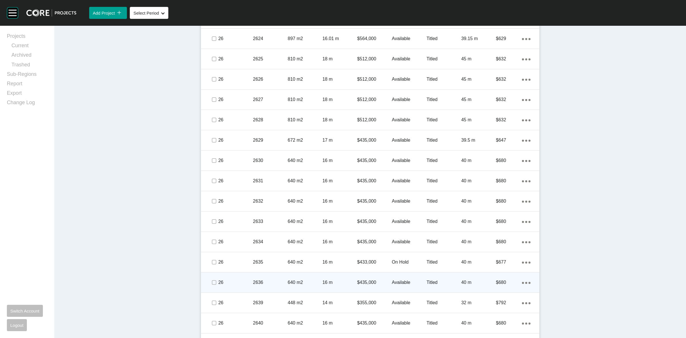
scroll to position [592, 0]
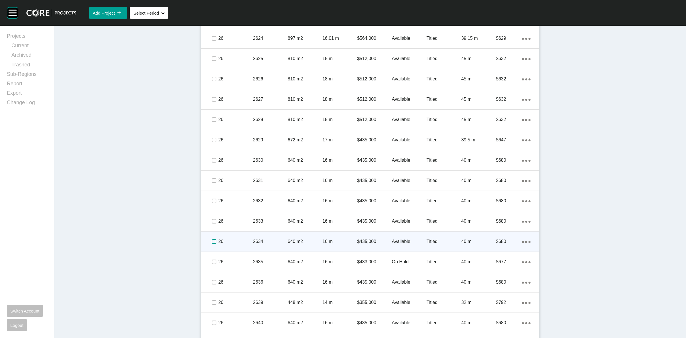
click at [212, 242] on label at bounding box center [214, 241] width 5 height 5
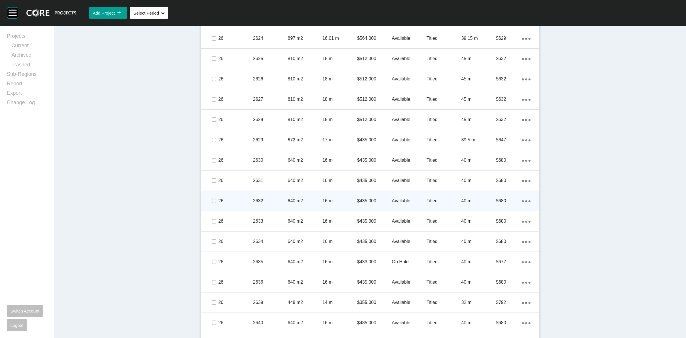
click at [209, 201] on span at bounding box center [213, 200] width 9 height 9
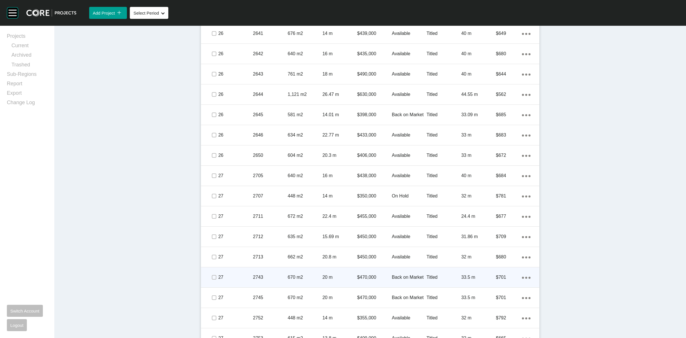
scroll to position [914, 0]
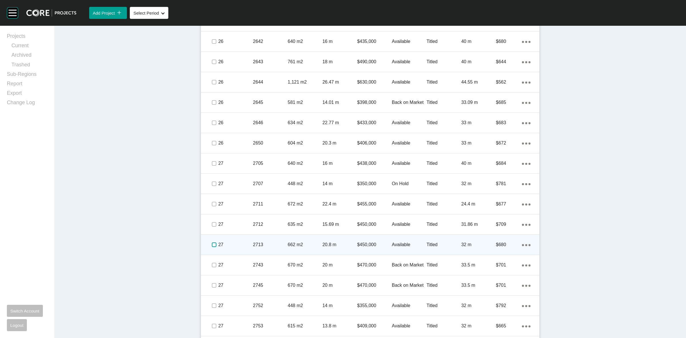
click at [212, 243] on label at bounding box center [214, 244] width 5 height 5
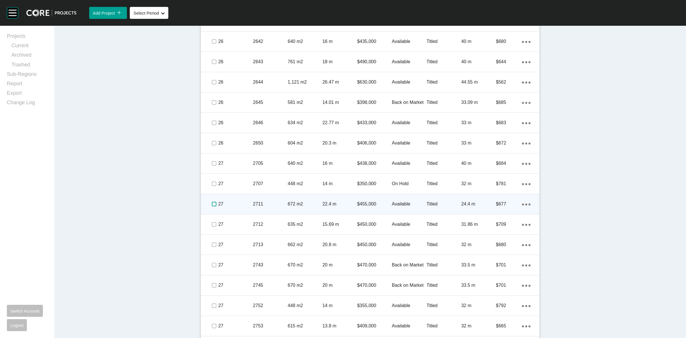
click at [212, 202] on label at bounding box center [214, 203] width 5 height 5
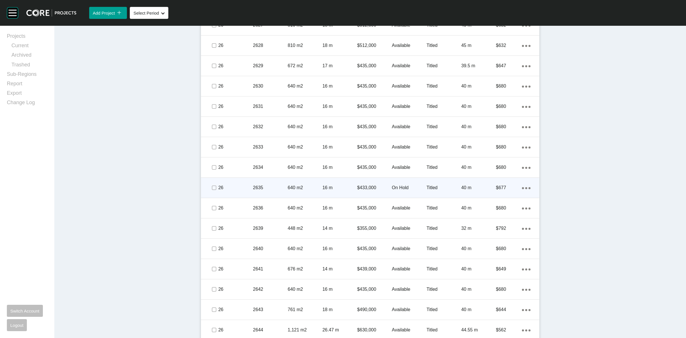
scroll to position [664, 0]
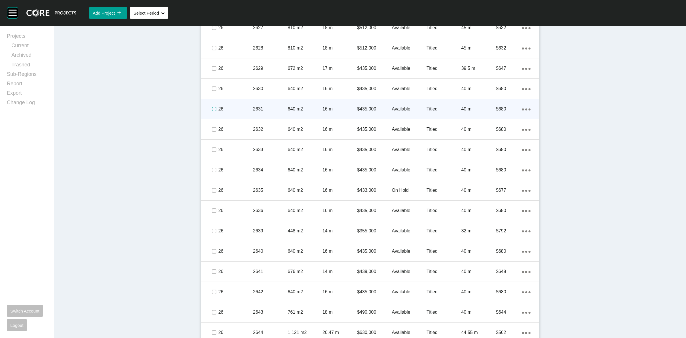
click at [212, 109] on label at bounding box center [214, 109] width 5 height 5
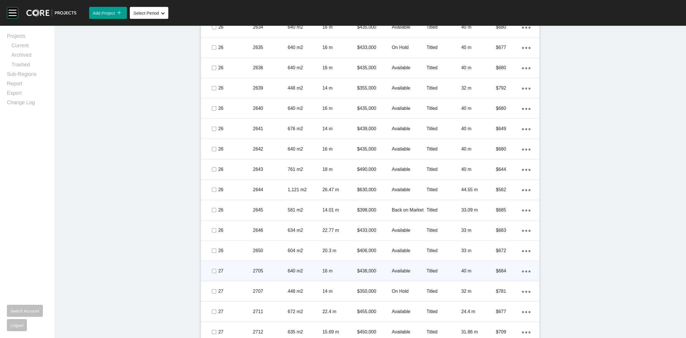
scroll to position [807, 0]
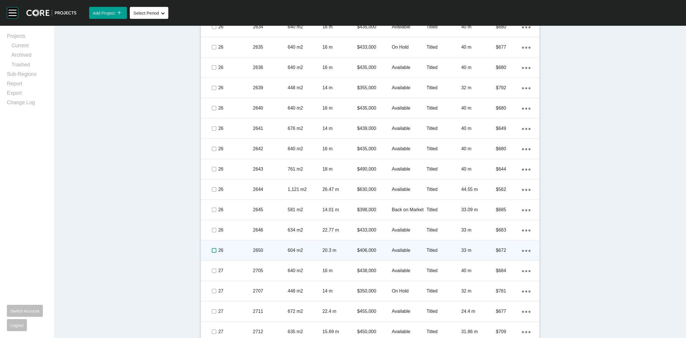
click at [212, 250] on label at bounding box center [214, 250] width 5 height 5
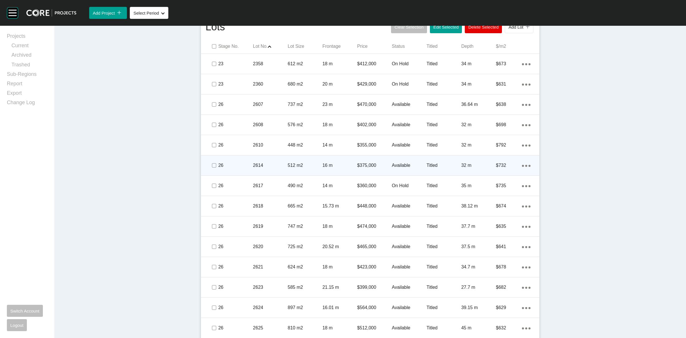
scroll to position [327, 0]
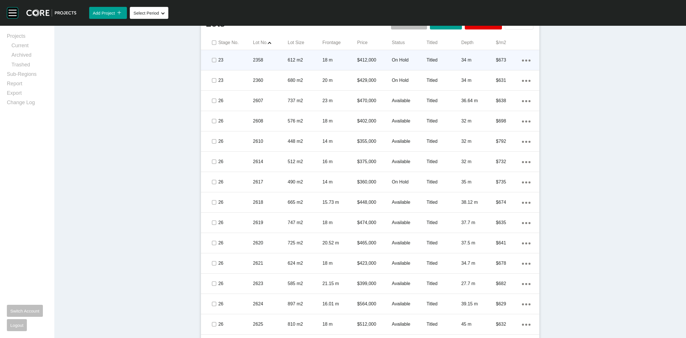
click at [349, 60] on p "18 m" at bounding box center [339, 60] width 35 height 6
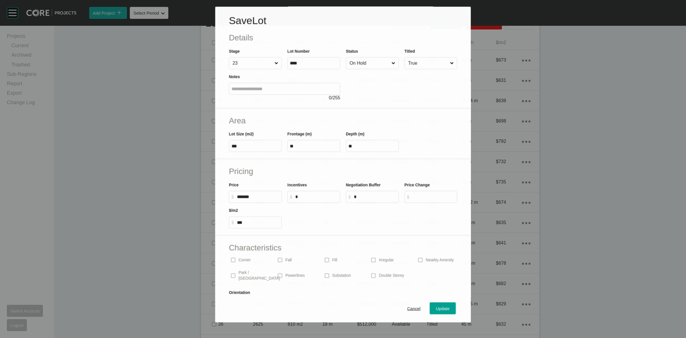
click at [368, 62] on input "On Hold" at bounding box center [369, 62] width 42 height 11
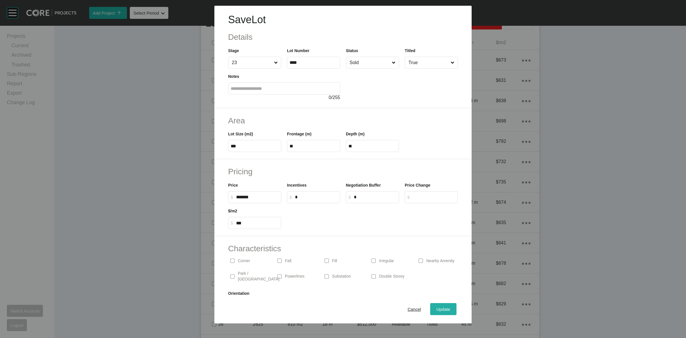
click at [442, 307] on span "Update" at bounding box center [443, 308] width 14 height 5
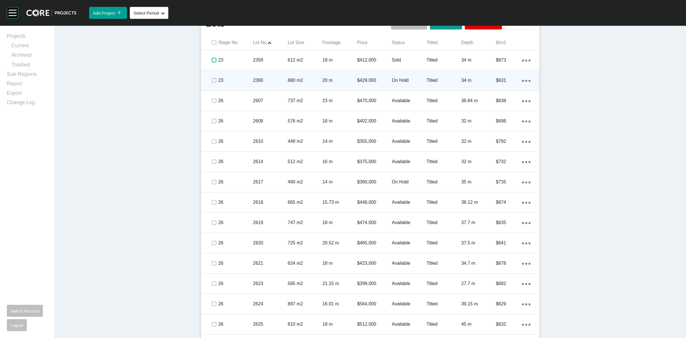
drag, startPoint x: 212, startPoint y: 59, endPoint x: 206, endPoint y: 77, distance: 18.1
click at [212, 62] on label at bounding box center [214, 60] width 5 height 5
click at [212, 80] on label at bounding box center [214, 80] width 5 height 5
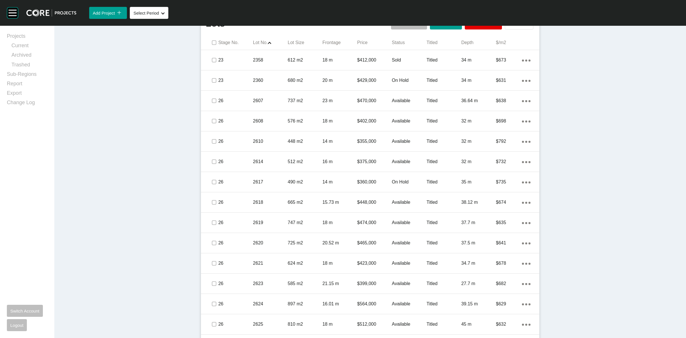
click at [605, 189] on div "Dashboard › Projects › Stonehill › Worksheet Stonehill Worksheet - [DATE] Edit …" at bounding box center [370, 321] width 632 height 1247
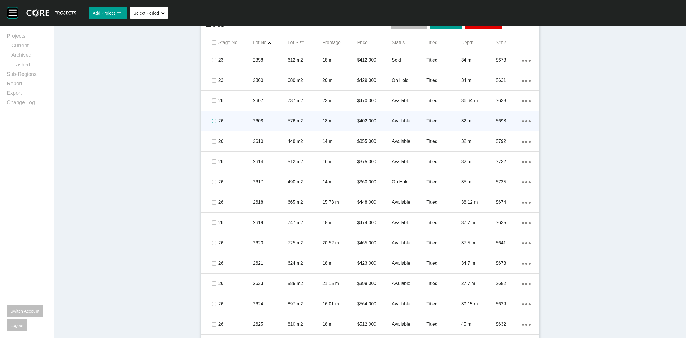
click at [212, 121] on label at bounding box center [214, 121] width 5 height 5
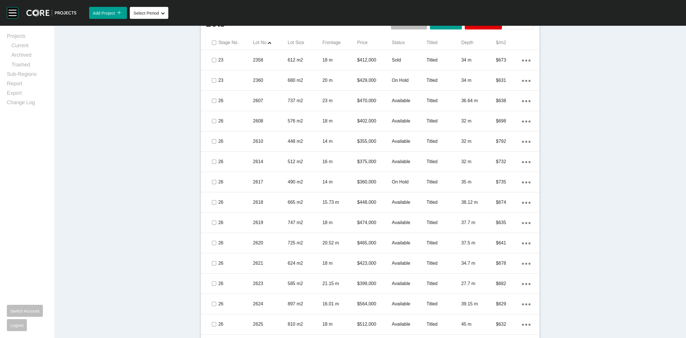
click at [95, 282] on div "Dashboard › Projects › Stonehill › Worksheet Stonehill Worksheet - [DATE] Edit …" at bounding box center [370, 321] width 632 height 1247
drag, startPoint x: 209, startPoint y: 179, endPoint x: 674, endPoint y: 284, distance: 476.3
click at [213, 181] on label at bounding box center [214, 181] width 5 height 5
click at [118, 285] on div "Dashboard › Projects › Stonehill › Worksheet Stonehill Worksheet - [DATE] Edit …" at bounding box center [370, 321] width 632 height 1247
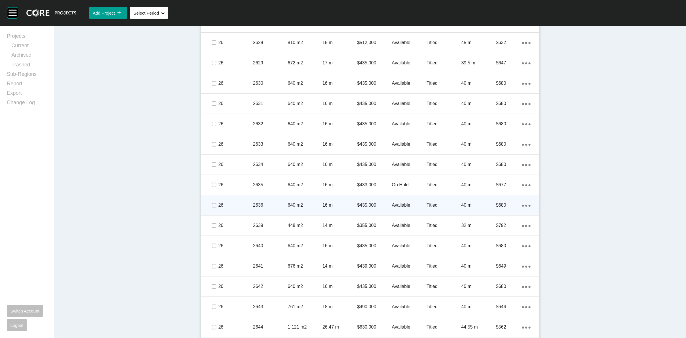
scroll to position [675, 0]
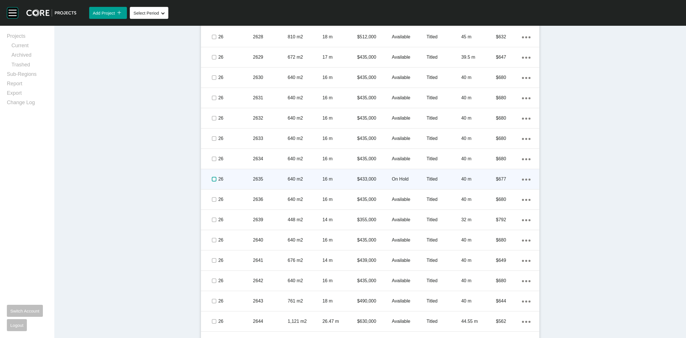
click at [212, 179] on label at bounding box center [214, 179] width 5 height 5
click at [247, 174] on div "26" at bounding box center [235, 179] width 35 height 18
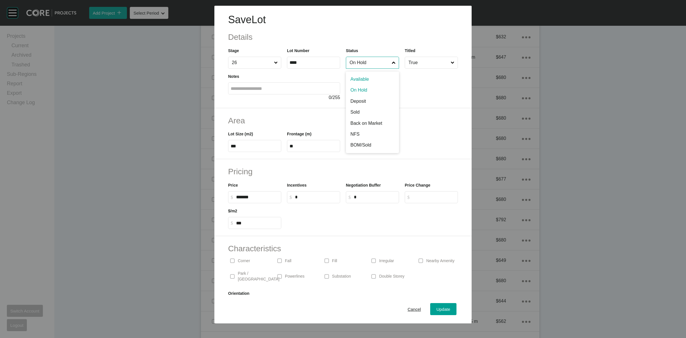
click at [362, 63] on input "On Hold" at bounding box center [369, 62] width 42 height 11
drag, startPoint x: 353, startPoint y: 111, endPoint x: 430, endPoint y: 239, distance: 149.6
click at [439, 309] on span "Update" at bounding box center [443, 308] width 14 height 5
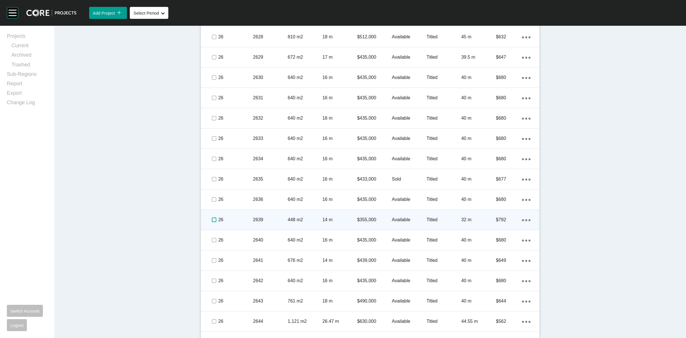
drag, startPoint x: 211, startPoint y: 220, endPoint x: 216, endPoint y: 219, distance: 4.7
click at [216, 219] on div "26 2639 448 m2 14 m $355,000 Available Titled 32 m $792 Action Menu Dots Copy 6…" at bounding box center [370, 219] width 338 height 20
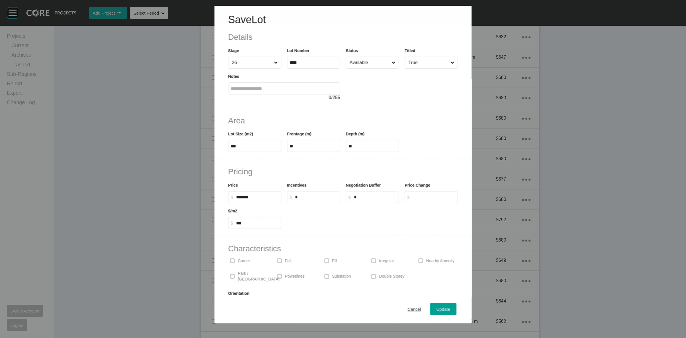
click at [241, 219] on label "$ Created with Sketch. $ ***" at bounding box center [254, 223] width 53 height 12
drag, startPoint x: 360, startPoint y: 62, endPoint x: 356, endPoint y: 88, distance: 25.8
click at [360, 63] on input "Available" at bounding box center [369, 62] width 42 height 11
click at [436, 309] on span "Update" at bounding box center [443, 308] width 14 height 5
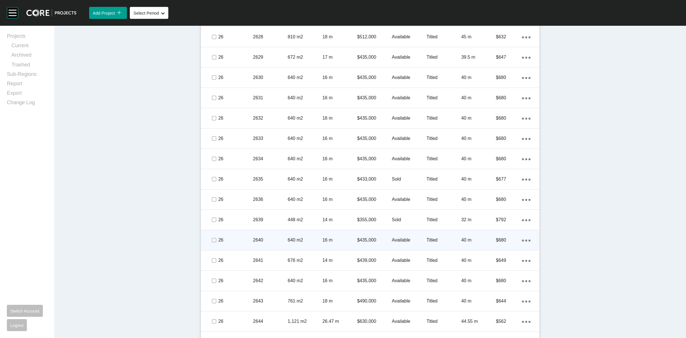
click at [236, 237] on p "26" at bounding box center [235, 240] width 35 height 6
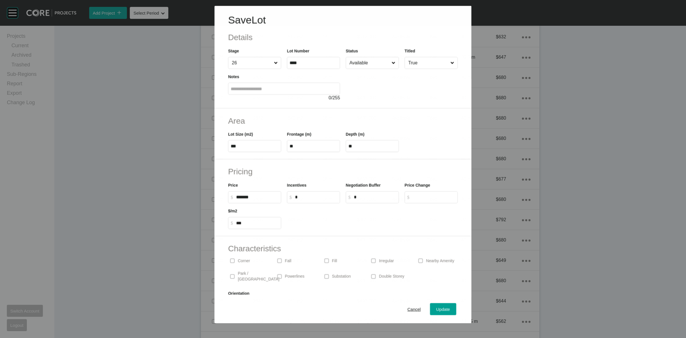
click at [354, 63] on input "Available" at bounding box center [369, 62] width 42 height 11
click at [438, 309] on span "Update" at bounding box center [443, 308] width 14 height 5
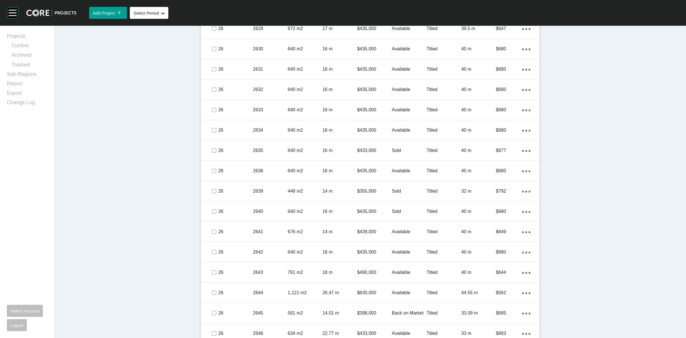
scroll to position [747, 0]
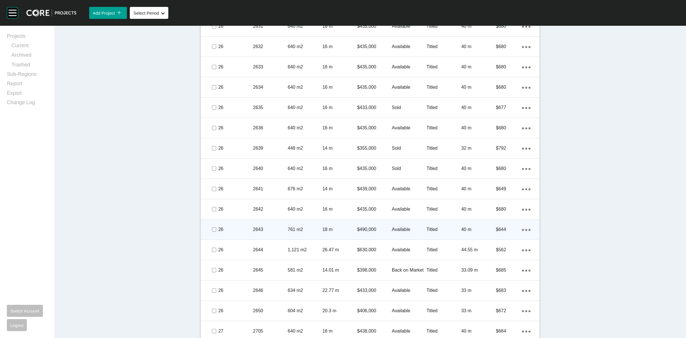
click at [254, 222] on div "2643" at bounding box center [270, 229] width 35 height 18
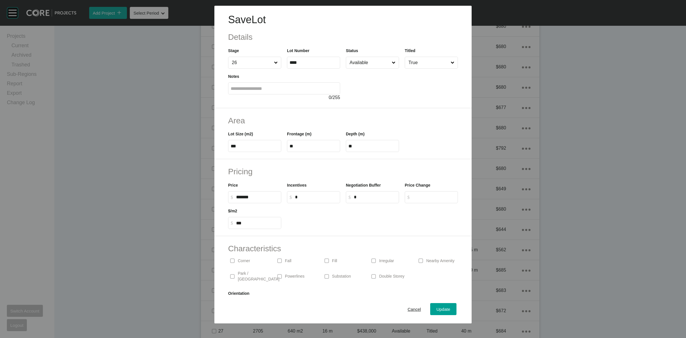
click at [364, 60] on input "Available" at bounding box center [369, 62] width 42 height 11
click at [441, 305] on div "Update" at bounding box center [443, 309] width 17 height 8
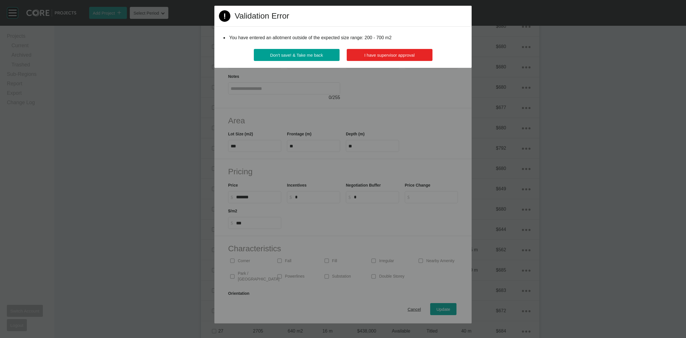
click at [385, 49] on button "I have supervisor approval" at bounding box center [390, 55] width 86 height 12
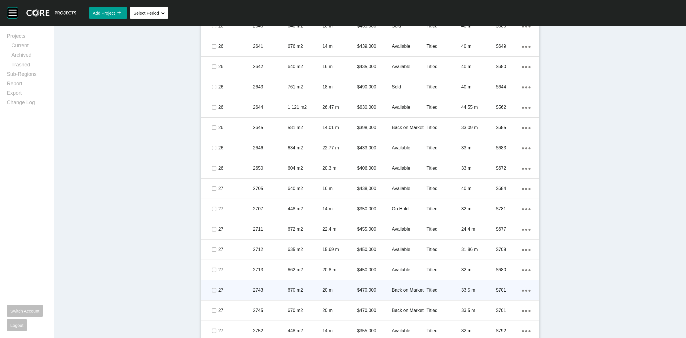
scroll to position [889, 0]
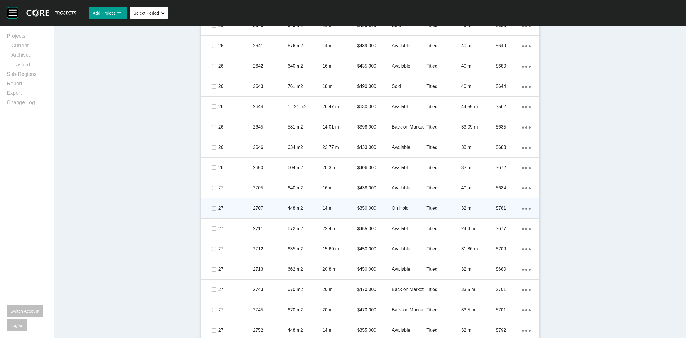
click at [272, 204] on div "2707" at bounding box center [270, 208] width 35 height 18
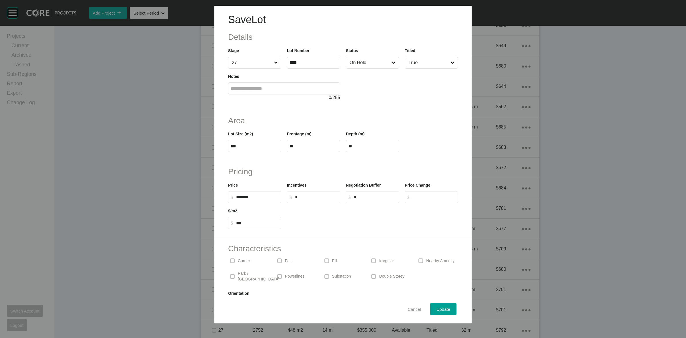
click at [412, 306] on span "Cancel" at bounding box center [414, 308] width 13 height 5
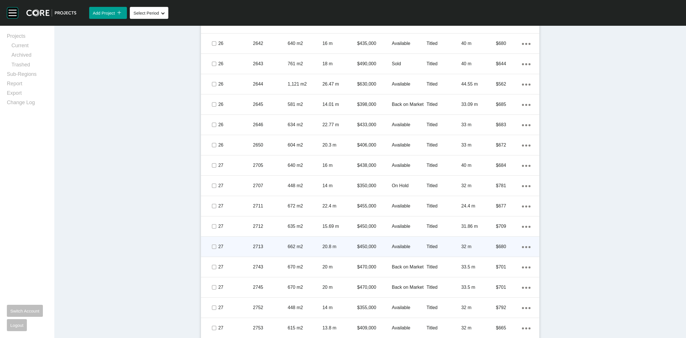
scroll to position [935, 0]
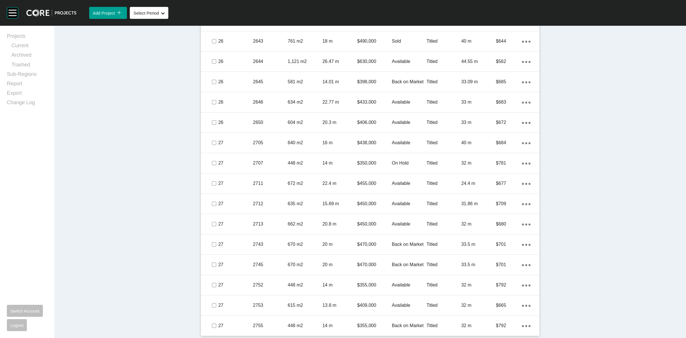
click at [358, 304] on p "$409,000" at bounding box center [374, 305] width 35 height 6
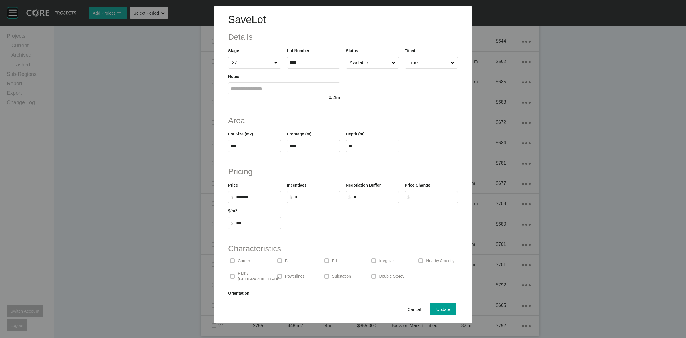
click at [360, 63] on input "Available" at bounding box center [369, 62] width 42 height 11
click at [438, 307] on span "Update" at bounding box center [443, 308] width 14 height 5
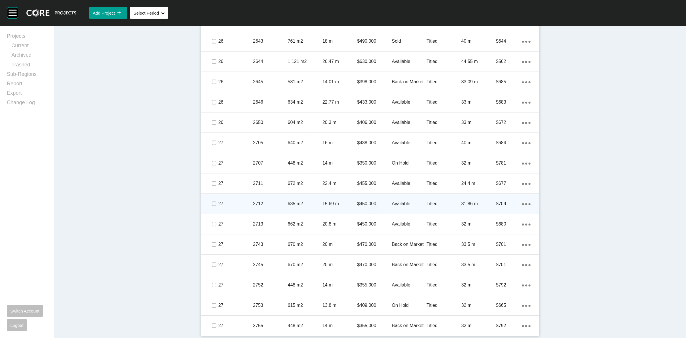
click at [384, 209] on div "$450,000" at bounding box center [374, 204] width 35 height 18
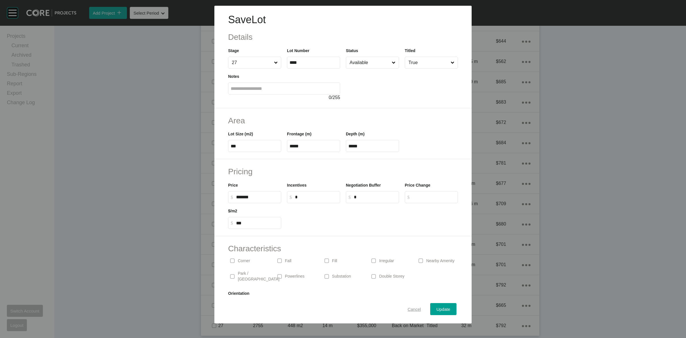
drag, startPoint x: 411, startPoint y: 308, endPoint x: 411, endPoint y: 299, distance: 9.2
click at [411, 307] on span "Cancel" at bounding box center [414, 308] width 13 height 5
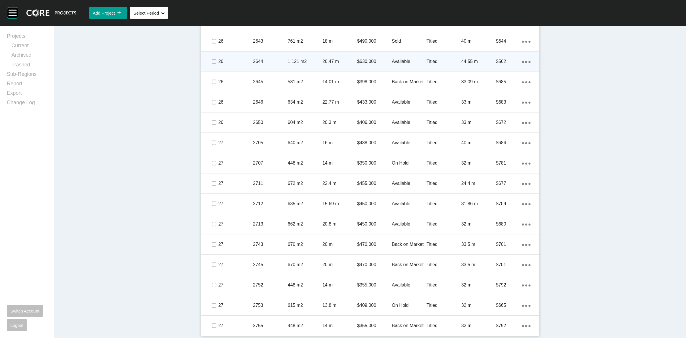
click at [365, 66] on div "$630,000" at bounding box center [374, 62] width 35 height 18
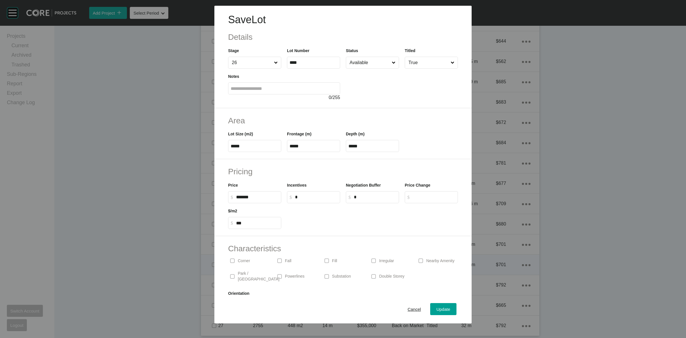
click at [408, 308] on span "Cancel" at bounding box center [414, 308] width 13 height 5
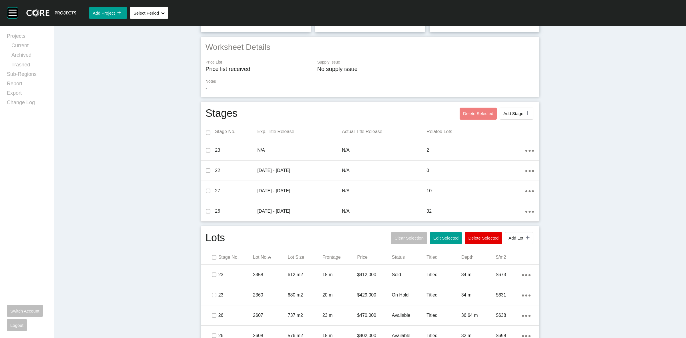
scroll to position [0, 0]
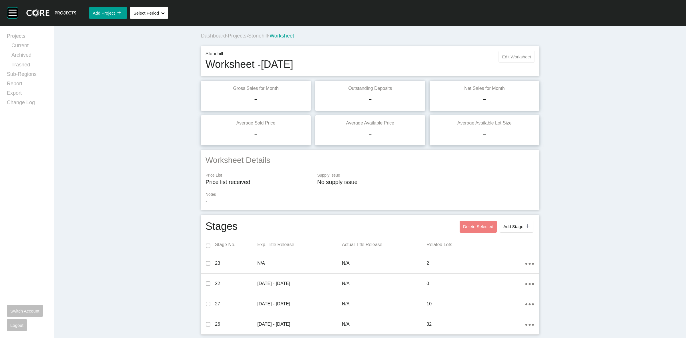
click at [502, 58] on span "Edit Worksheet" at bounding box center [516, 56] width 29 height 5
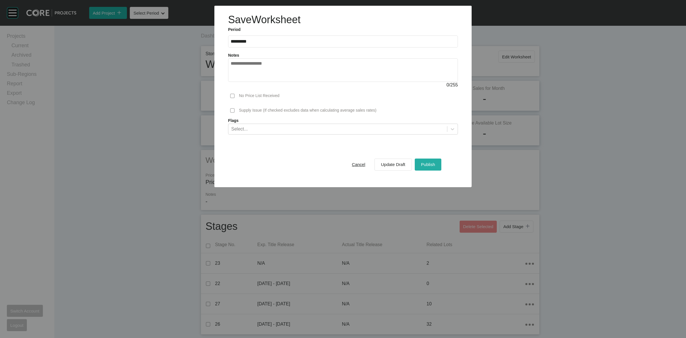
click at [430, 162] on span "Publish" at bounding box center [428, 164] width 14 height 5
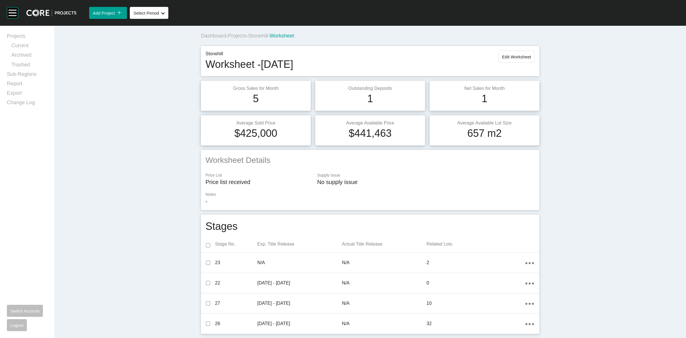
click at [267, 36] on span "Stonehill" at bounding box center [258, 36] width 20 height 6
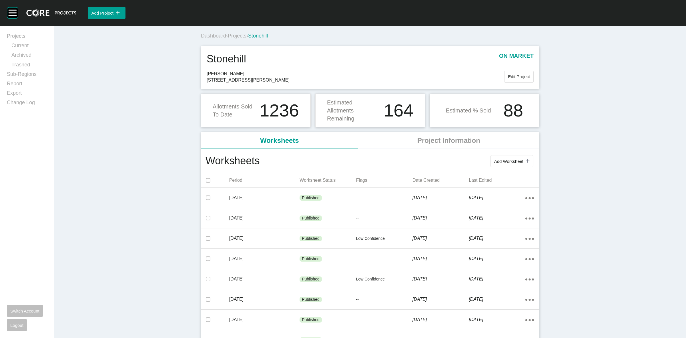
click at [237, 36] on span "Projects" at bounding box center [237, 36] width 19 height 6
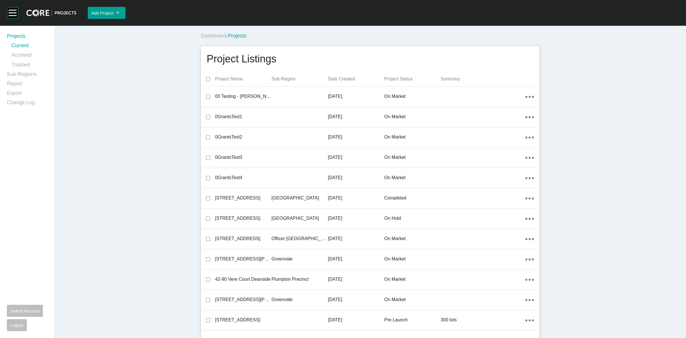
scroll to position [3214, 0]
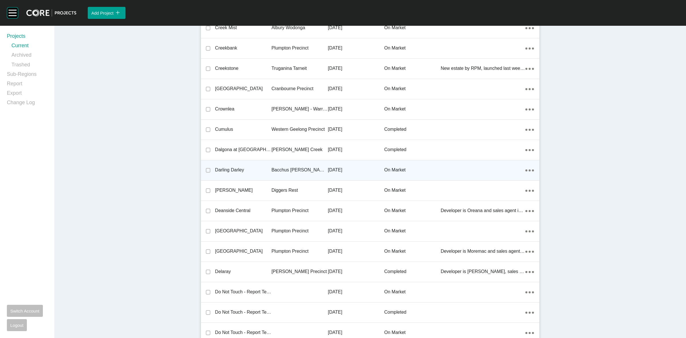
click at [295, 168] on p "Bacchus [PERSON_NAME] Precinct" at bounding box center [300, 170] width 56 height 6
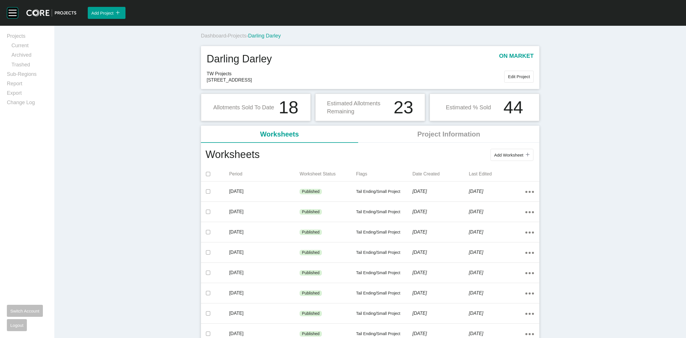
click at [239, 37] on span "Projects" at bounding box center [237, 36] width 19 height 6
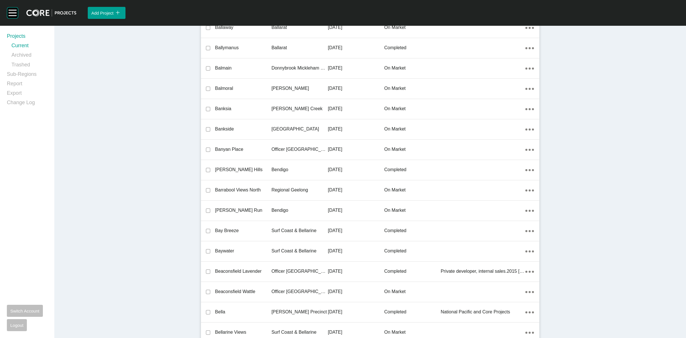
scroll to position [5668, 0]
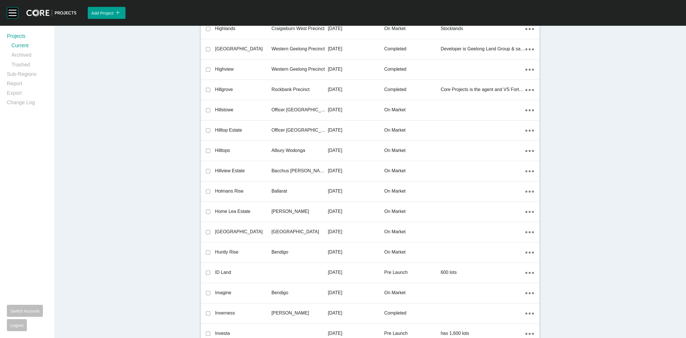
click at [289, 172] on div "Bacchus [PERSON_NAME] Precinct" at bounding box center [300, 171] width 56 height 18
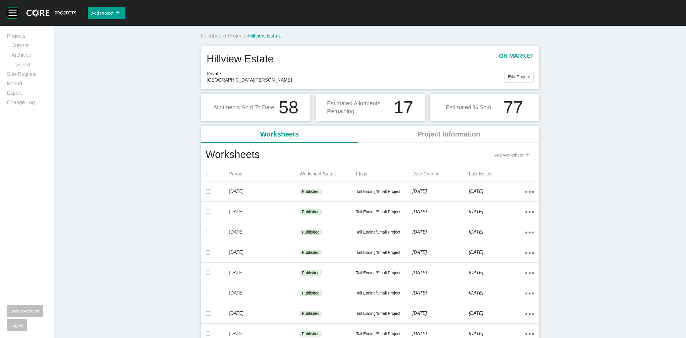
click at [494, 153] on span "Add Worksheet" at bounding box center [508, 154] width 29 height 5
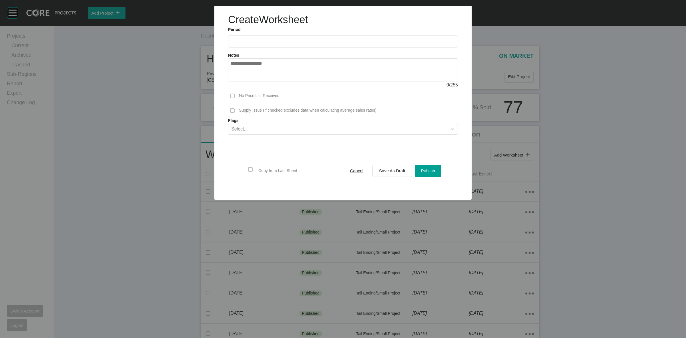
click at [258, 42] on input "text" at bounding box center [343, 41] width 225 height 5
drag, startPoint x: 241, startPoint y: 81, endPoint x: 348, endPoint y: 149, distance: 126.8
click at [240, 81] on li "[DATE]" at bounding box center [239, 83] width 19 height 10
type input "*********"
click at [390, 170] on span "Save As Draft" at bounding box center [392, 170] width 26 height 5
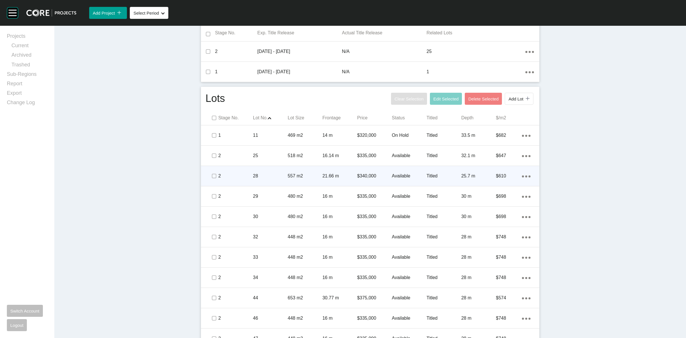
scroll to position [250, 0]
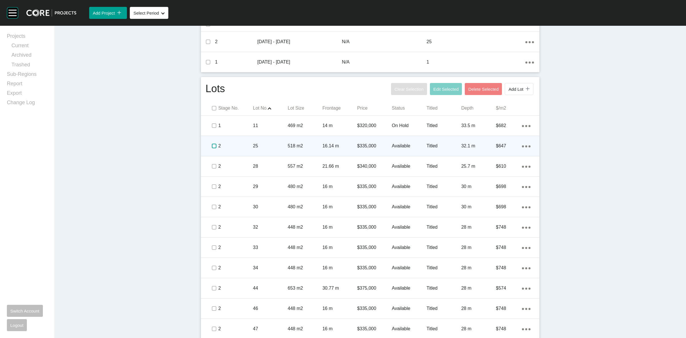
click at [212, 145] on label at bounding box center [214, 145] width 5 height 5
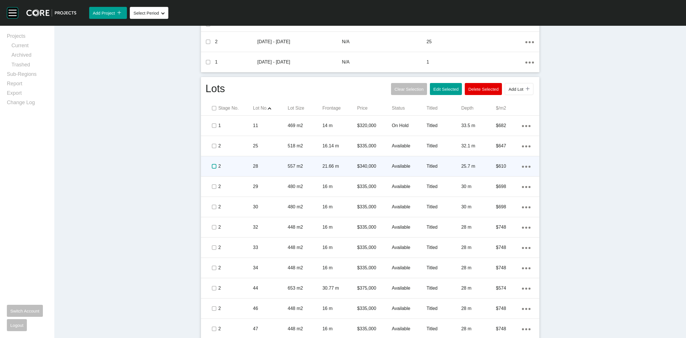
click at [212, 167] on label at bounding box center [214, 166] width 5 height 5
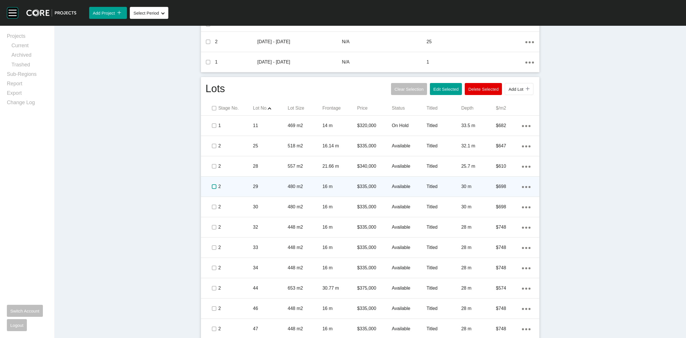
click at [212, 187] on label at bounding box center [214, 186] width 5 height 5
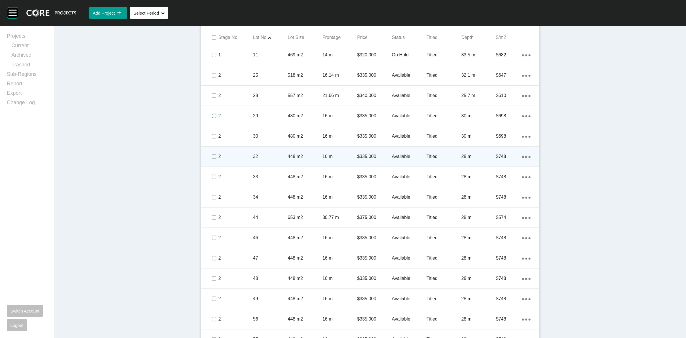
scroll to position [322, 0]
drag, startPoint x: 209, startPoint y: 134, endPoint x: 210, endPoint y: 149, distance: 14.9
click at [212, 134] on label at bounding box center [214, 135] width 5 height 5
click at [212, 154] on label at bounding box center [214, 155] width 5 height 5
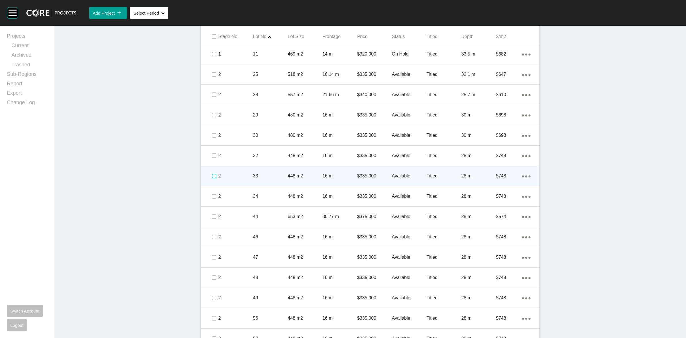
click at [212, 175] on label at bounding box center [214, 175] width 5 height 5
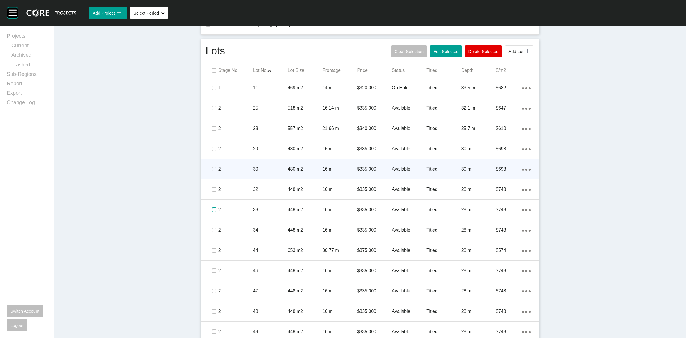
scroll to position [286, 0]
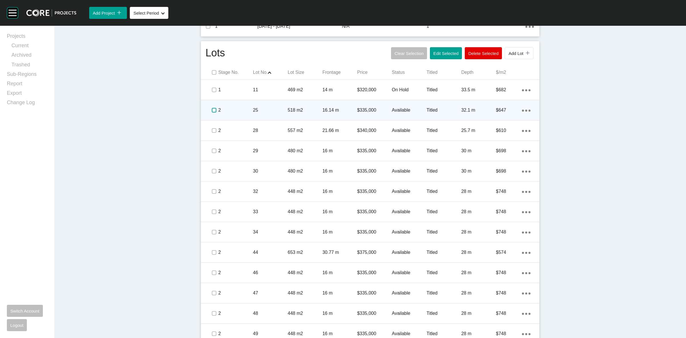
click at [212, 111] on label at bounding box center [214, 110] width 5 height 5
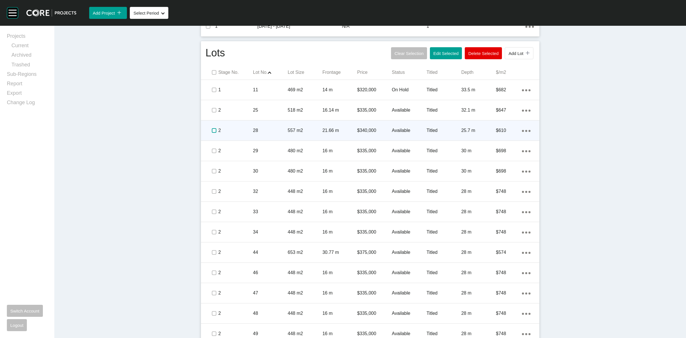
click at [213, 132] on label at bounding box center [214, 130] width 5 height 5
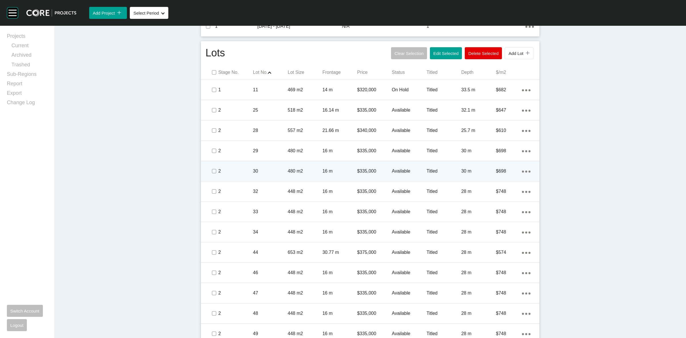
drag, startPoint x: 211, startPoint y: 146, endPoint x: 211, endPoint y: 165, distance: 19.4
click at [211, 148] on div at bounding box center [213, 151] width 9 height 20
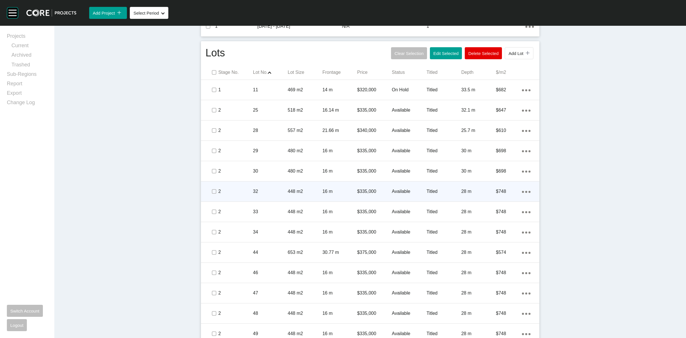
drag, startPoint x: 211, startPoint y: 167, endPoint x: 210, endPoint y: 186, distance: 19.2
click at [210, 168] on span at bounding box center [213, 171] width 9 height 9
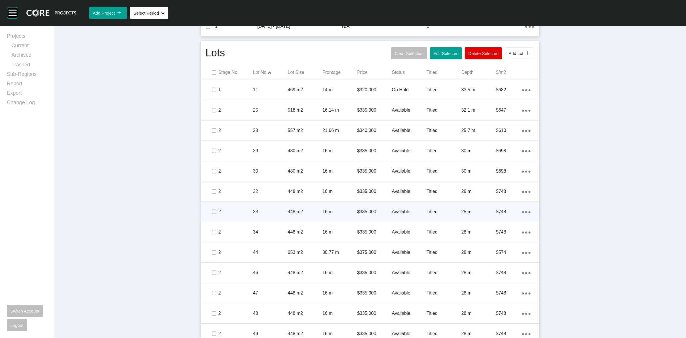
drag, startPoint x: 210, startPoint y: 188, endPoint x: 210, endPoint y: 205, distance: 16.9
click at [210, 191] on span at bounding box center [213, 191] width 9 height 9
click at [212, 212] on label at bounding box center [214, 211] width 5 height 5
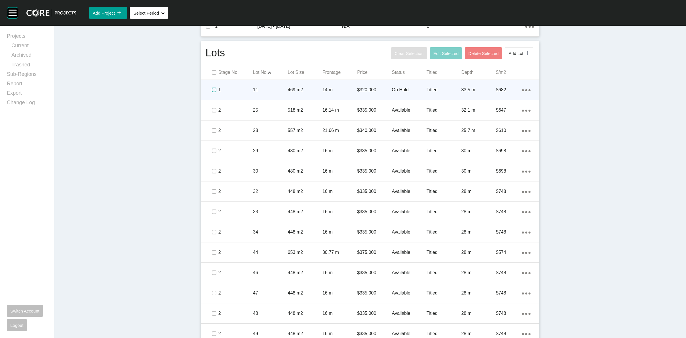
click at [212, 90] on label at bounding box center [214, 89] width 5 height 5
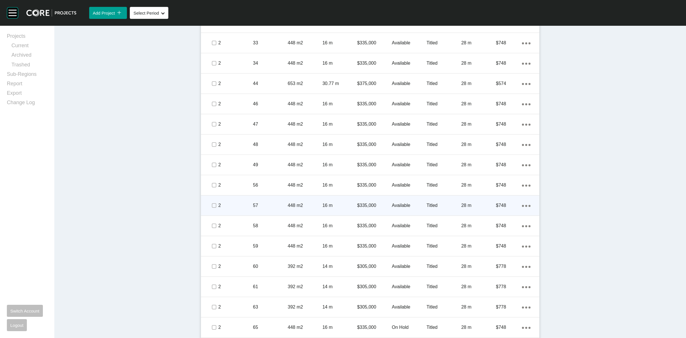
scroll to position [464, 0]
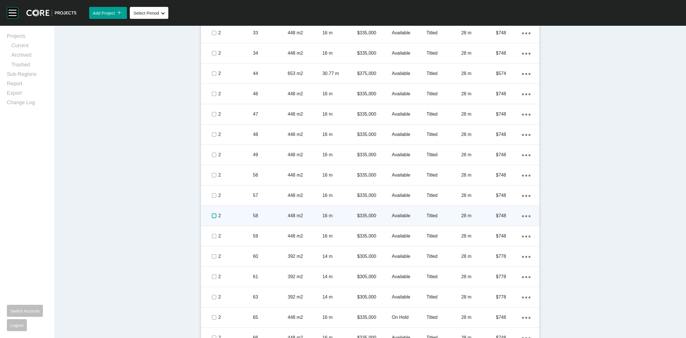
click at [212, 216] on label at bounding box center [214, 215] width 5 height 5
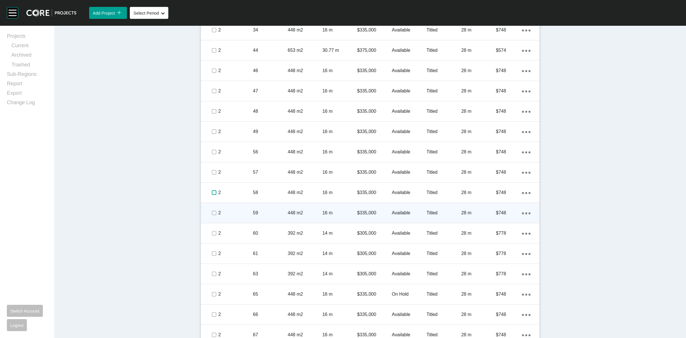
scroll to position [500, 0]
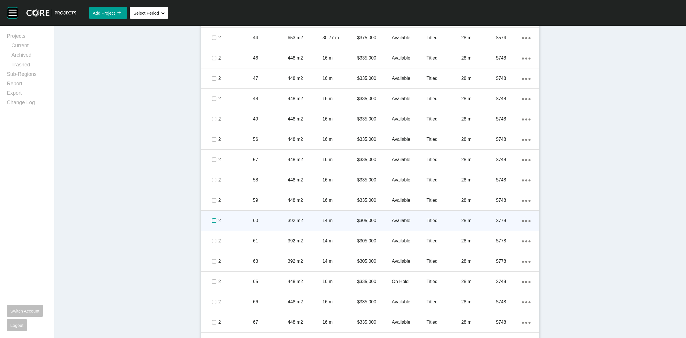
click at [212, 221] on label at bounding box center [214, 220] width 5 height 5
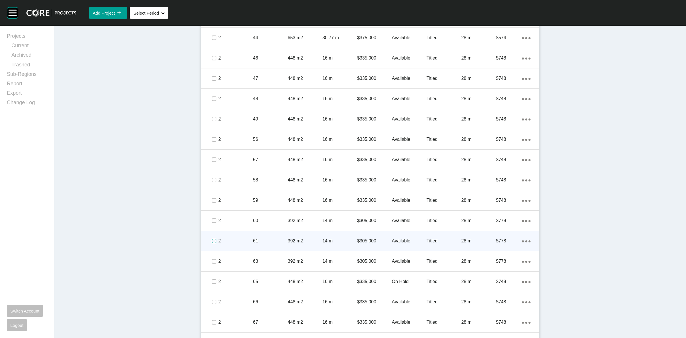
click at [212, 238] on label at bounding box center [214, 240] width 5 height 5
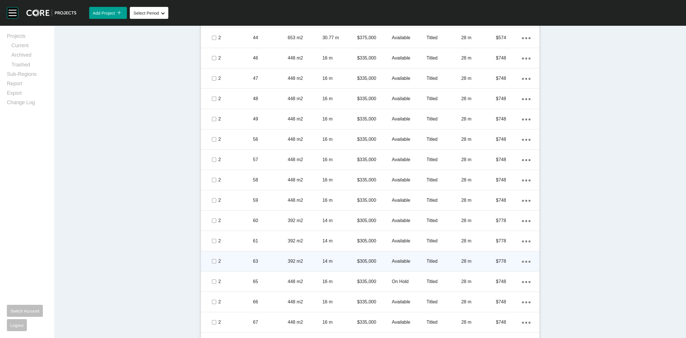
click at [210, 258] on span at bounding box center [213, 261] width 9 height 9
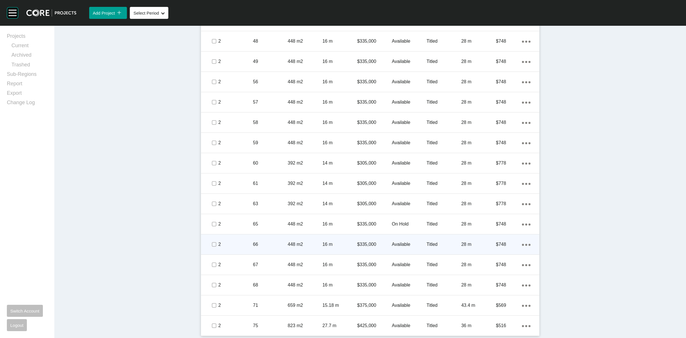
scroll to position [558, 0]
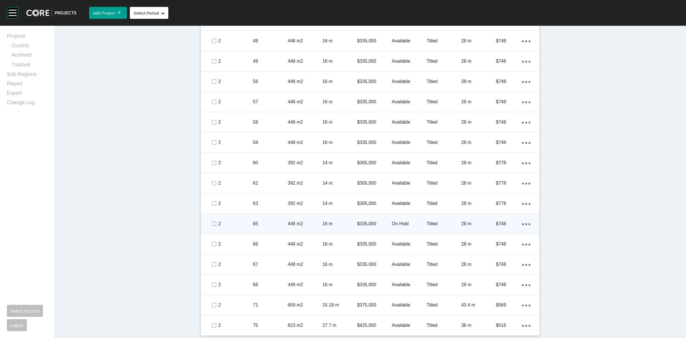
click at [269, 224] on p "65" at bounding box center [270, 223] width 35 height 6
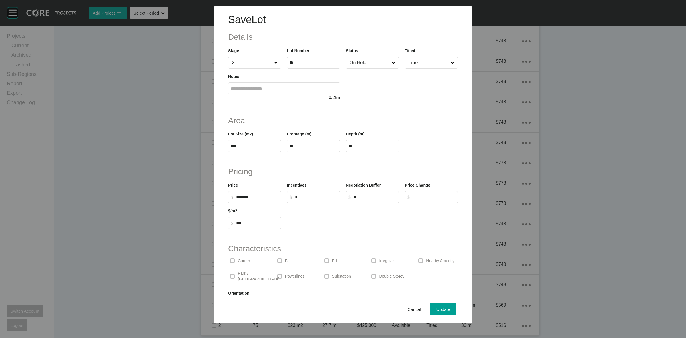
click at [364, 65] on input "On Hold" at bounding box center [369, 62] width 42 height 11
click at [436, 307] on span "Update" at bounding box center [443, 308] width 14 height 5
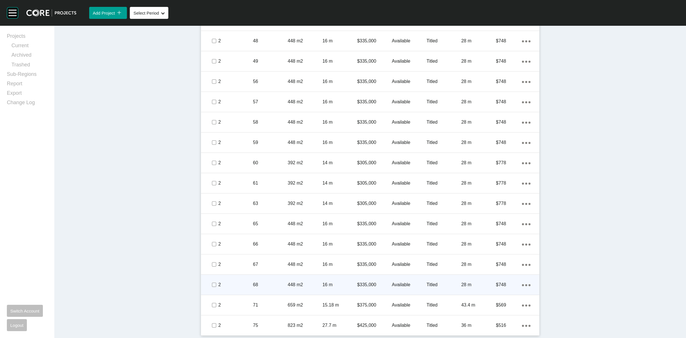
click at [206, 285] on div at bounding box center [205, 284] width 9 height 11
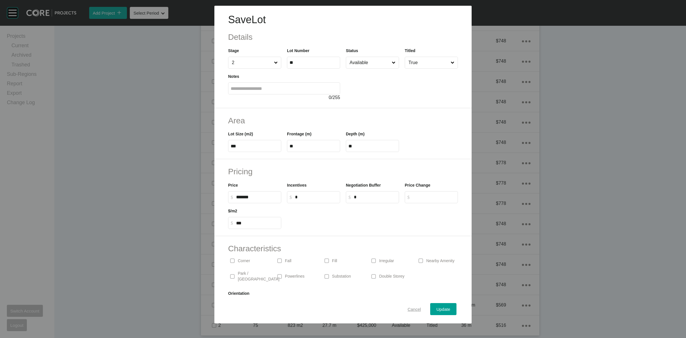
click at [412, 308] on span "Cancel" at bounding box center [414, 308] width 13 height 5
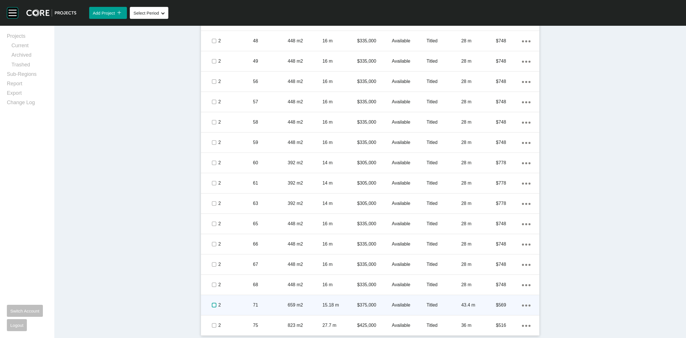
click at [212, 304] on label at bounding box center [214, 304] width 5 height 5
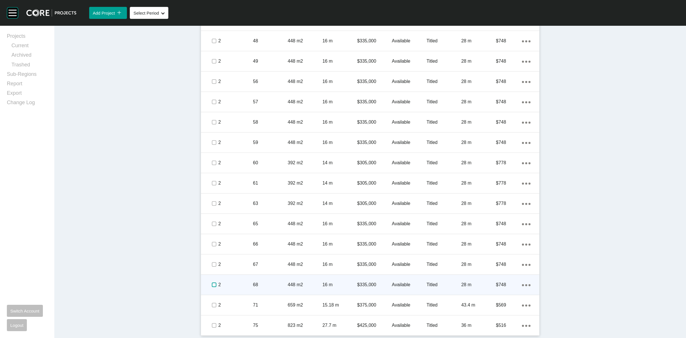
click at [212, 285] on label at bounding box center [214, 284] width 5 height 5
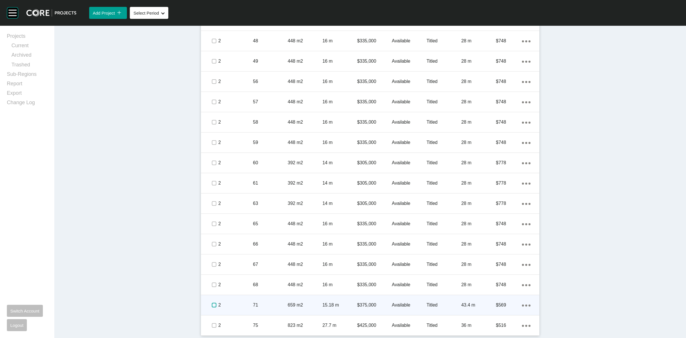
click at [212, 305] on label at bounding box center [214, 304] width 5 height 5
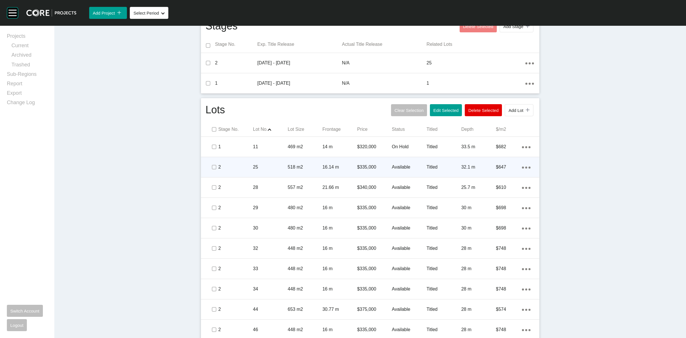
scroll to position [165, 0]
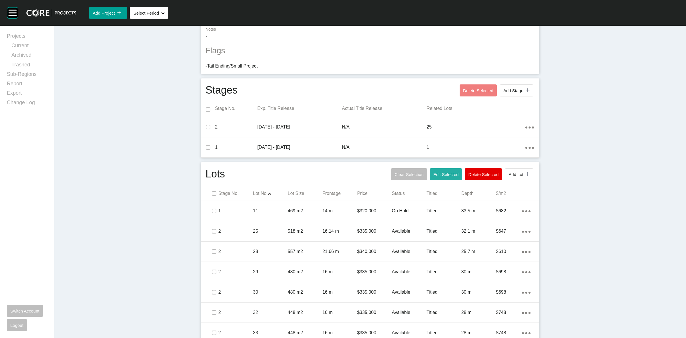
click at [435, 171] on button "Edit Selected" at bounding box center [446, 174] width 32 height 12
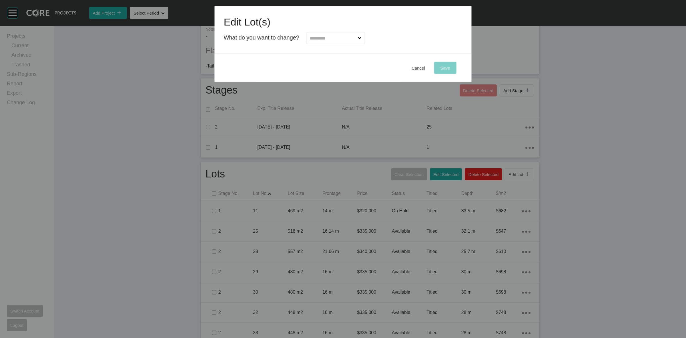
click at [318, 35] on input "text" at bounding box center [333, 37] width 48 height 11
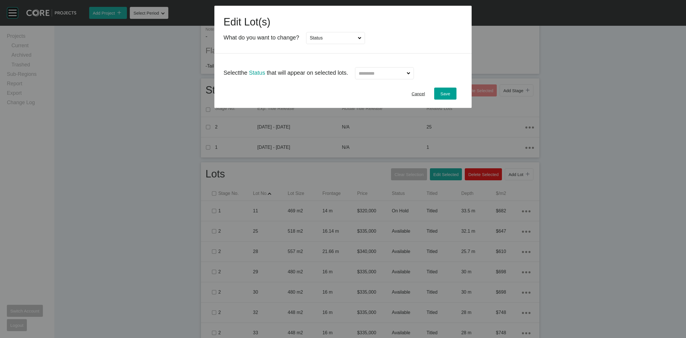
drag, startPoint x: 319, startPoint y: 76, endPoint x: 366, endPoint y: 69, distance: 47.9
click at [370, 71] on input "text" at bounding box center [382, 72] width 48 height 11
drag, startPoint x: 445, startPoint y: 91, endPoint x: 438, endPoint y: 107, distance: 18.2
click at [444, 91] on div "Save" at bounding box center [445, 94] width 13 height 8
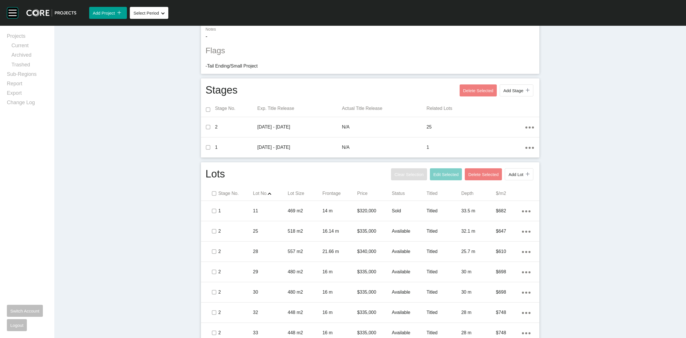
click at [162, 292] on div "Dashboard › Projects › Hillview Estate › Worksheet Hillview Estate Worksheet - …" at bounding box center [370, 296] width 632 height 870
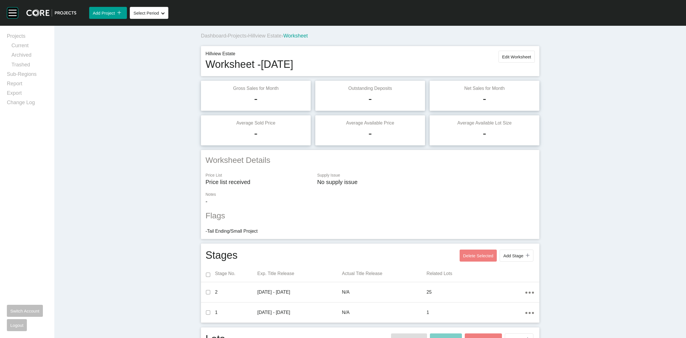
click at [275, 35] on span "Hillview Estate" at bounding box center [264, 36] width 33 height 6
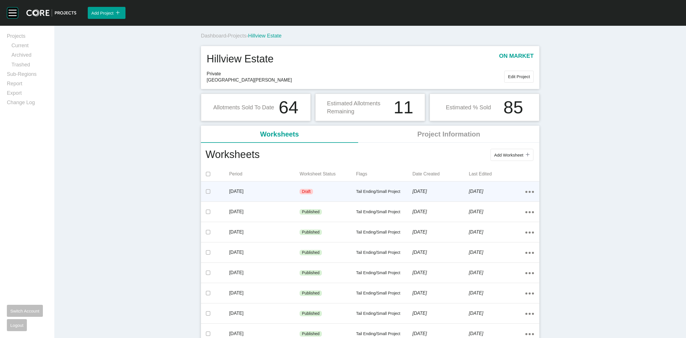
click at [511, 192] on p "[DATE]" at bounding box center [497, 191] width 56 height 6
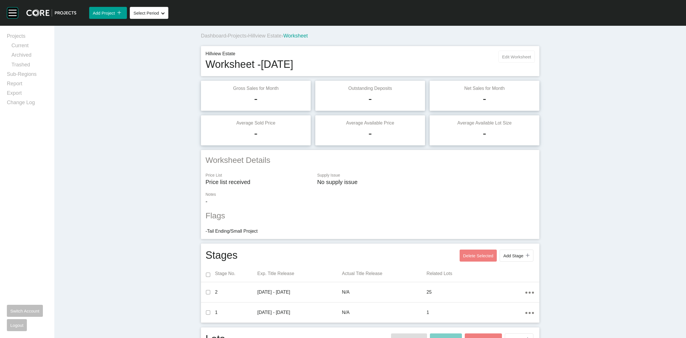
click at [517, 51] on button "Edit Worksheet" at bounding box center [516, 57] width 36 height 12
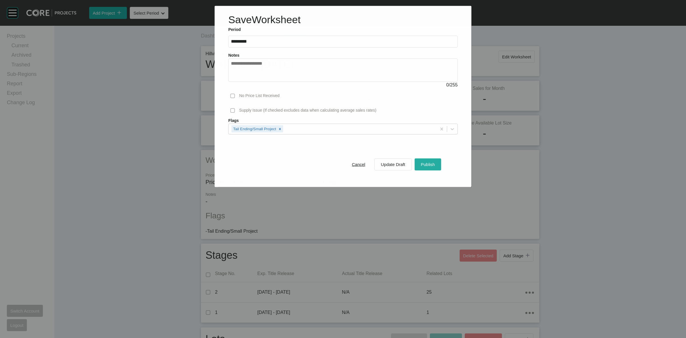
click at [423, 161] on div "Publish" at bounding box center [427, 164] width 17 height 8
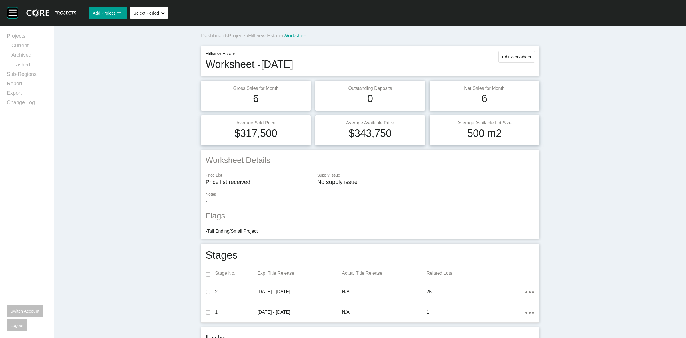
click at [264, 38] on span "Hillview Estate" at bounding box center [264, 36] width 33 height 6
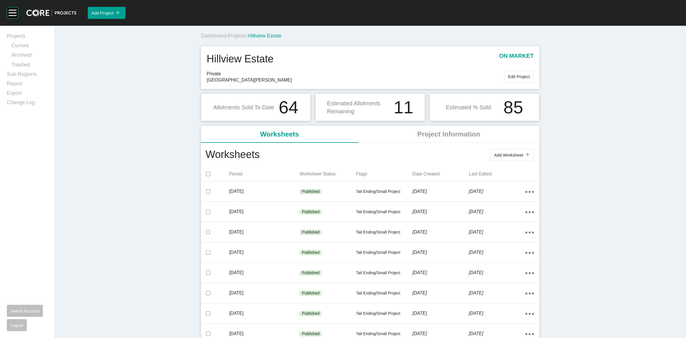
click at [244, 35] on span "Projects" at bounding box center [237, 36] width 19 height 6
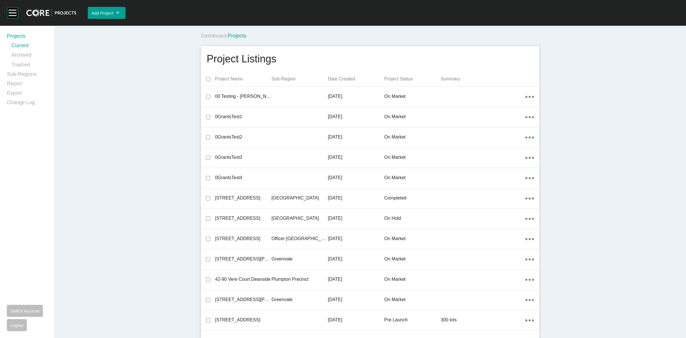
scroll to position [3214, 0]
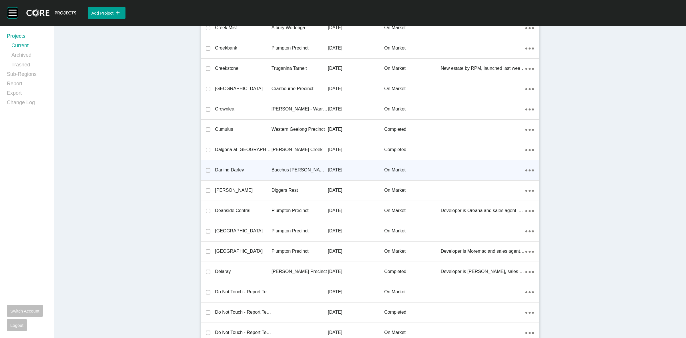
click at [278, 165] on div "Bacchus [PERSON_NAME] Precinct" at bounding box center [300, 170] width 56 height 18
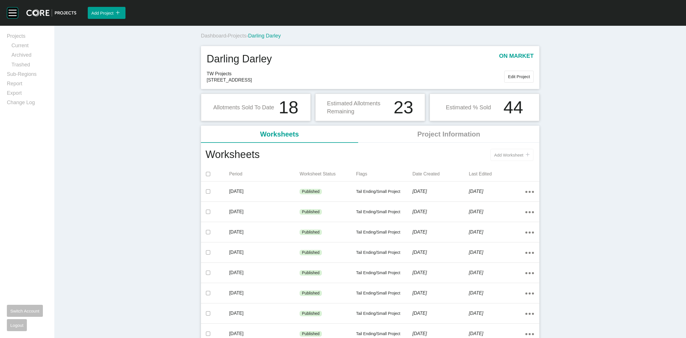
click at [508, 156] on span "Add Worksheet" at bounding box center [508, 154] width 29 height 5
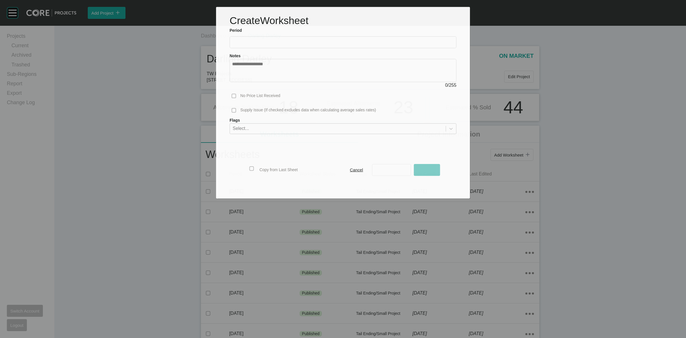
click at [322, 37] on label at bounding box center [343, 42] width 227 height 12
click at [322, 40] on input "text" at bounding box center [343, 42] width 222 height 5
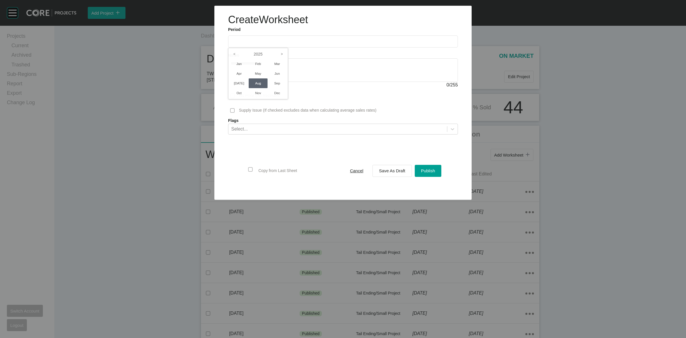
drag, startPoint x: 237, startPoint y: 82, endPoint x: 397, endPoint y: 163, distance: 179.3
click at [238, 82] on li "[DATE]" at bounding box center [239, 83] width 19 height 10
type input "*********"
click at [393, 170] on span "Save As Draft" at bounding box center [392, 170] width 26 height 5
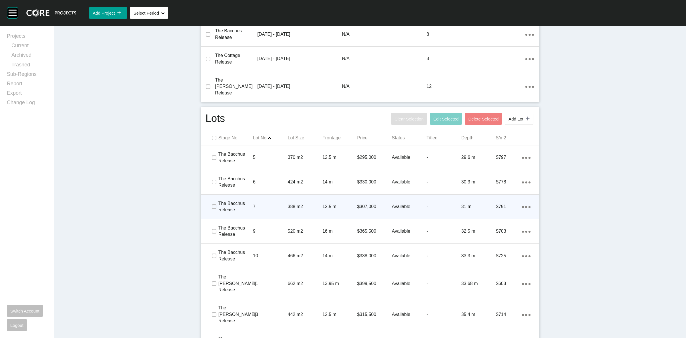
scroll to position [286, 0]
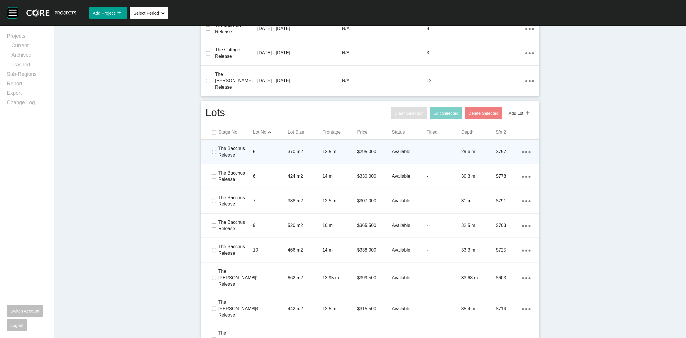
click at [212, 149] on label at bounding box center [214, 151] width 5 height 5
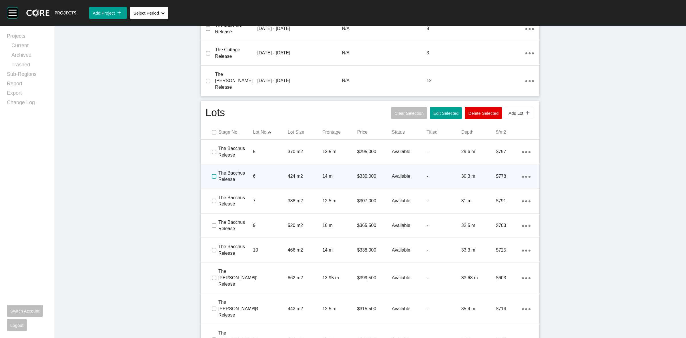
click at [212, 174] on label at bounding box center [214, 176] width 5 height 5
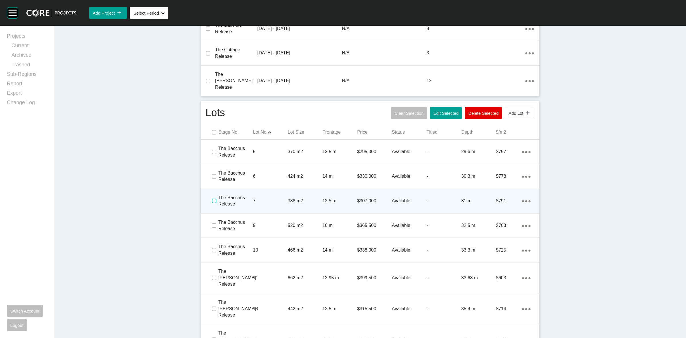
click at [214, 198] on label at bounding box center [214, 200] width 5 height 5
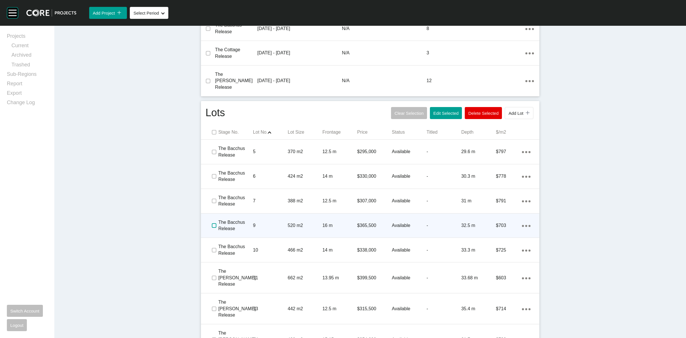
click at [212, 223] on label at bounding box center [214, 225] width 5 height 5
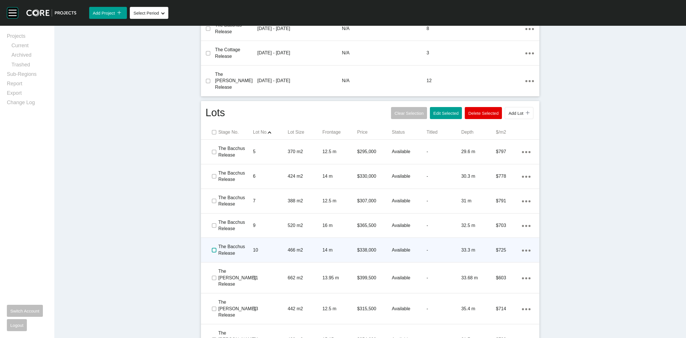
click at [212, 248] on label at bounding box center [214, 250] width 5 height 5
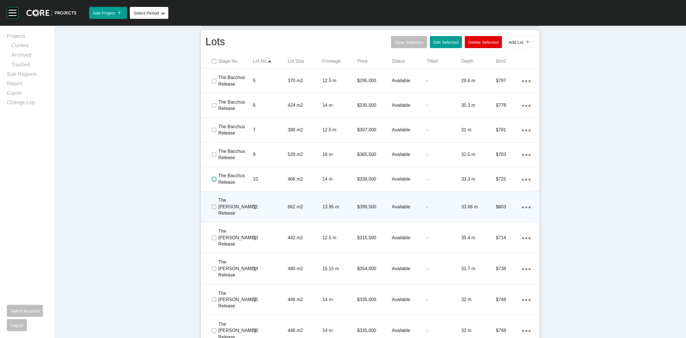
scroll to position [357, 0]
click at [212, 204] on label at bounding box center [214, 206] width 5 height 5
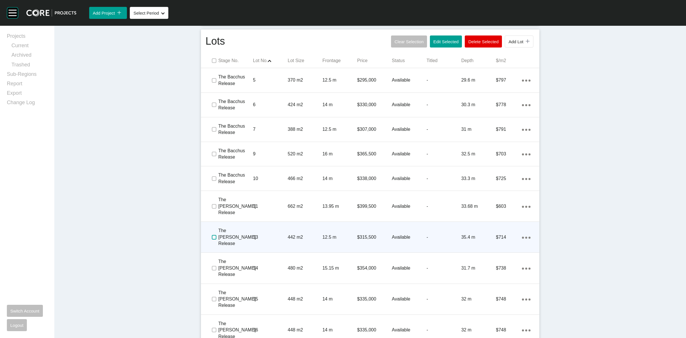
click at [214, 235] on label at bounding box center [214, 237] width 5 height 5
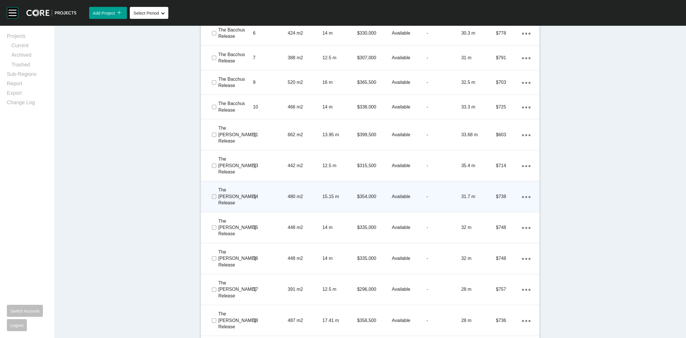
click at [209, 192] on span at bounding box center [213, 196] width 9 height 9
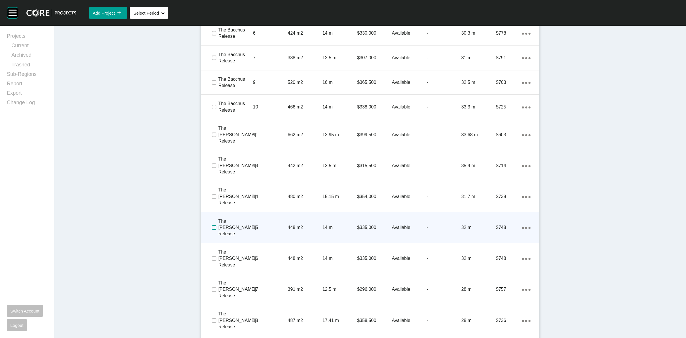
click at [212, 225] on label at bounding box center [214, 227] width 5 height 5
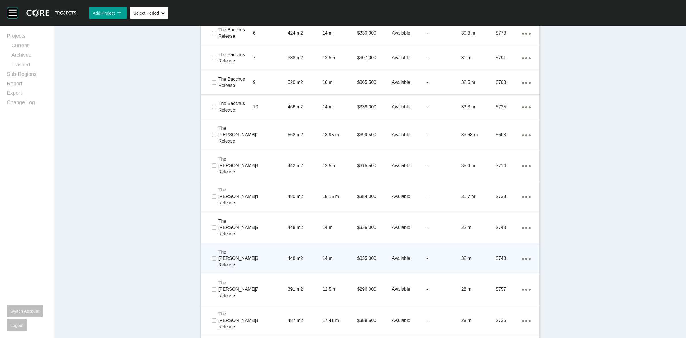
click at [212, 254] on span at bounding box center [213, 258] width 9 height 9
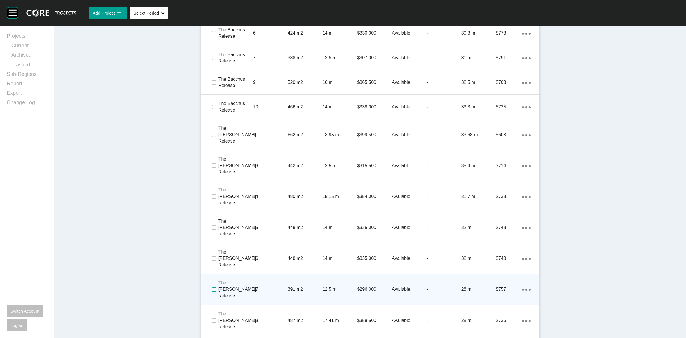
click at [213, 287] on label at bounding box center [214, 289] width 5 height 5
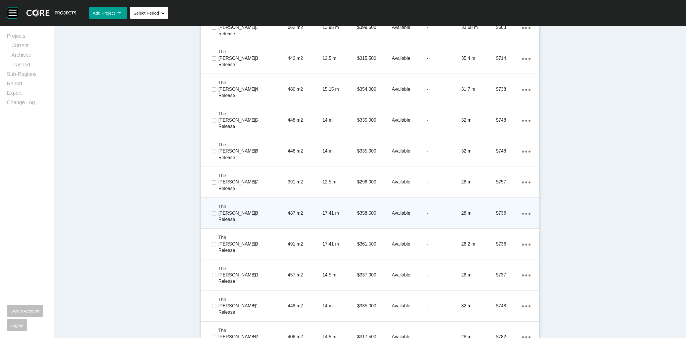
click at [206, 207] on div at bounding box center [205, 212] width 9 height 11
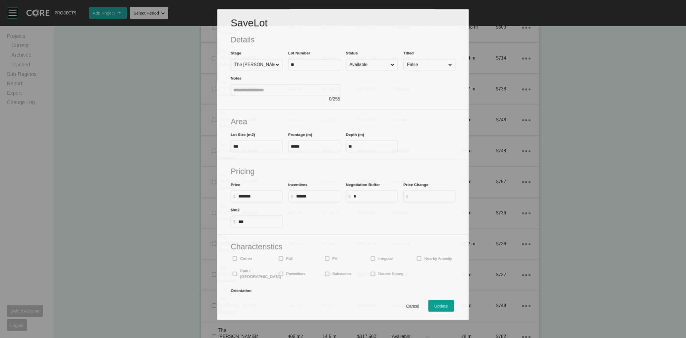
scroll to position [536, 0]
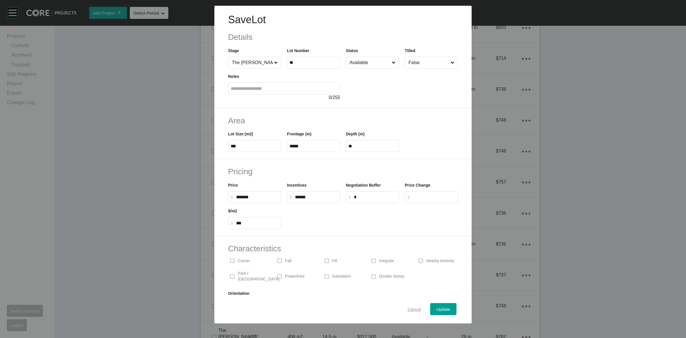
click at [408, 307] on span "Cancel" at bounding box center [414, 308] width 13 height 5
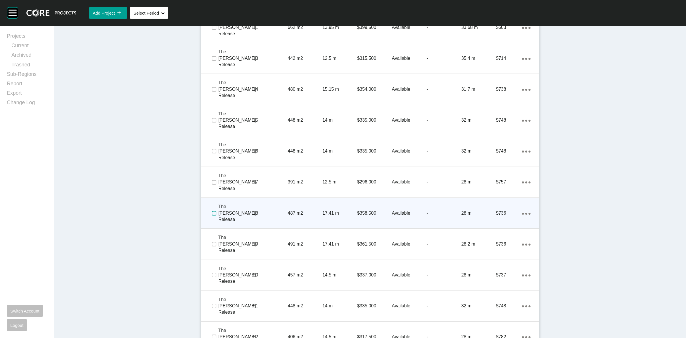
click at [212, 211] on label at bounding box center [214, 213] width 5 height 5
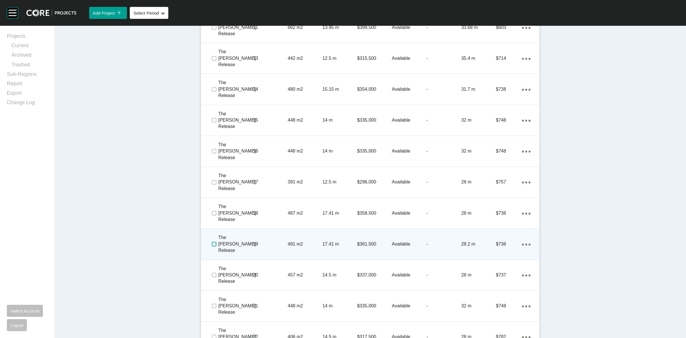
drag, startPoint x: 212, startPoint y: 187, endPoint x: 212, endPoint y: 207, distance: 20.0
click at [212, 242] on label at bounding box center [214, 244] width 5 height 5
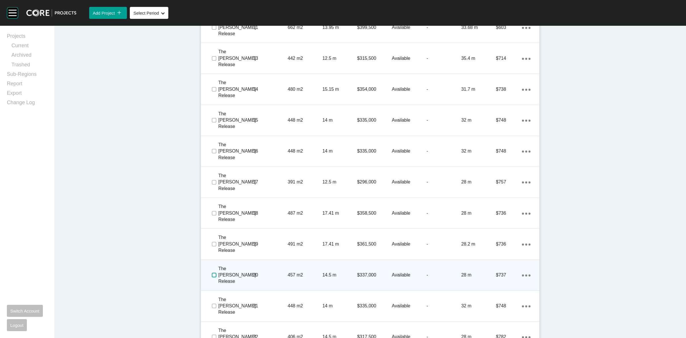
click at [212, 272] on label at bounding box center [214, 274] width 5 height 5
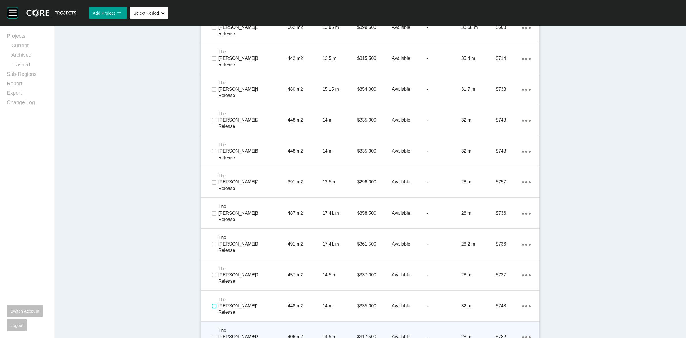
drag, startPoint x: 211, startPoint y: 236, endPoint x: 212, endPoint y: 252, distance: 16.1
click at [212, 303] on label at bounding box center [214, 305] width 5 height 5
click at [215, 332] on span at bounding box center [213, 336] width 9 height 9
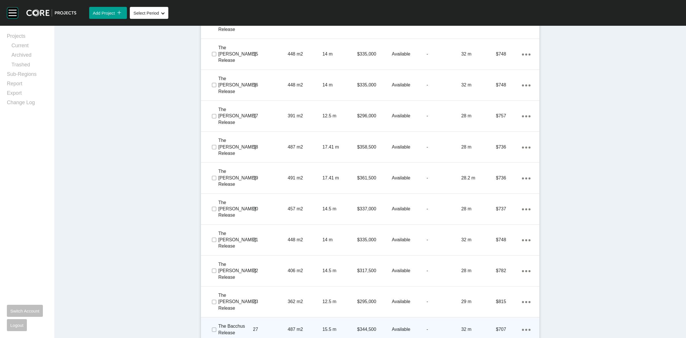
scroll to position [607, 0]
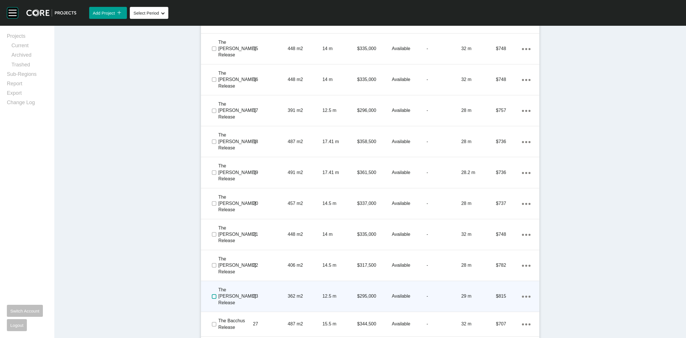
click at [212, 294] on label at bounding box center [214, 296] width 5 height 5
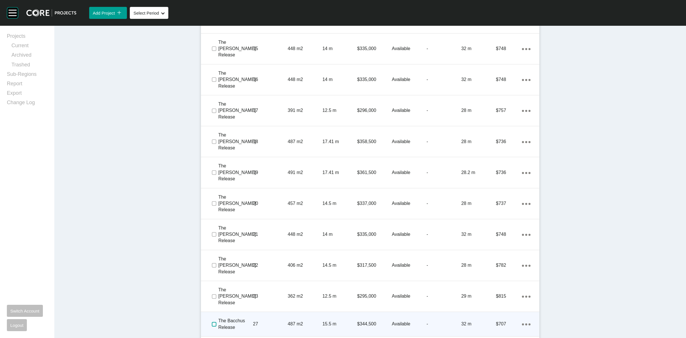
click at [212, 322] on label at bounding box center [214, 324] width 5 height 5
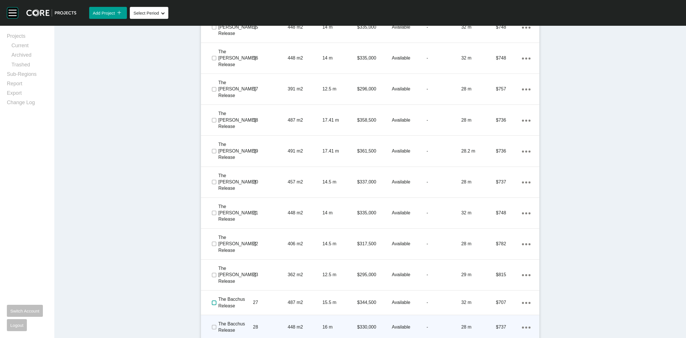
scroll to position [648, 0]
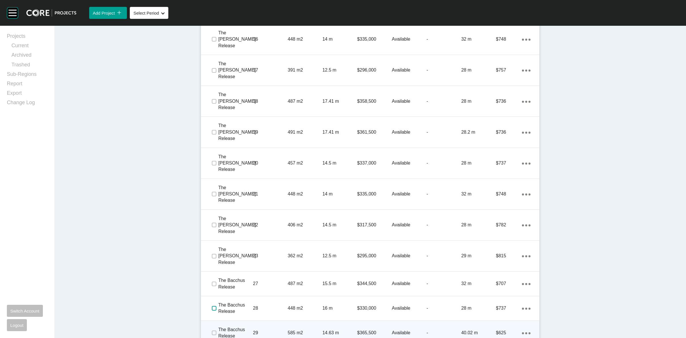
drag, startPoint x: 209, startPoint y: 224, endPoint x: 210, endPoint y: 242, distance: 18.1
click at [212, 306] on label at bounding box center [214, 308] width 5 height 5
click at [212, 330] on label at bounding box center [214, 332] width 5 height 5
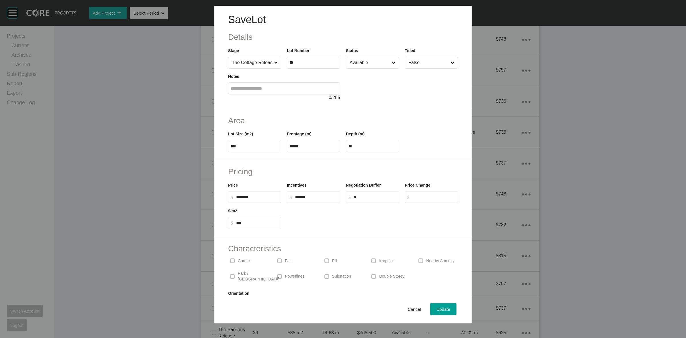
click at [409, 308] on span "Cancel" at bounding box center [414, 308] width 13 height 5
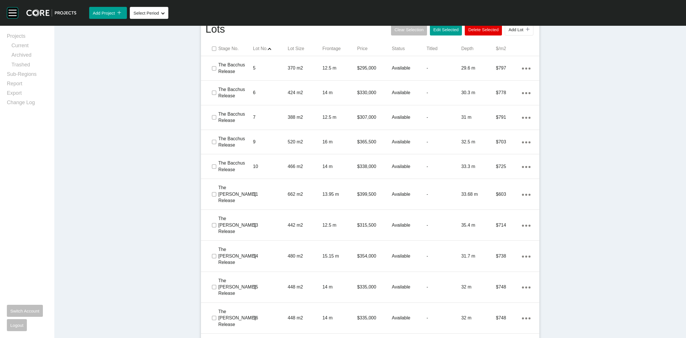
scroll to position [326, 0]
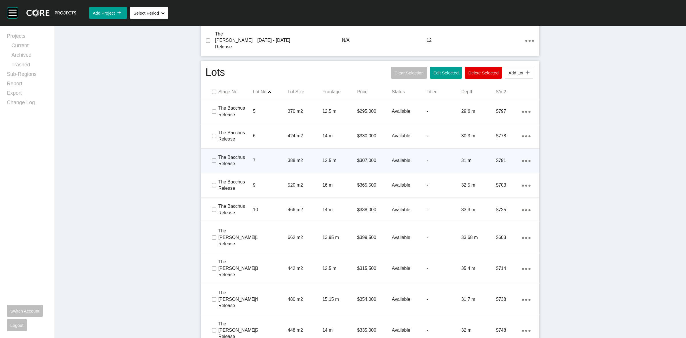
click at [270, 157] on p "7" at bounding box center [270, 160] width 35 height 6
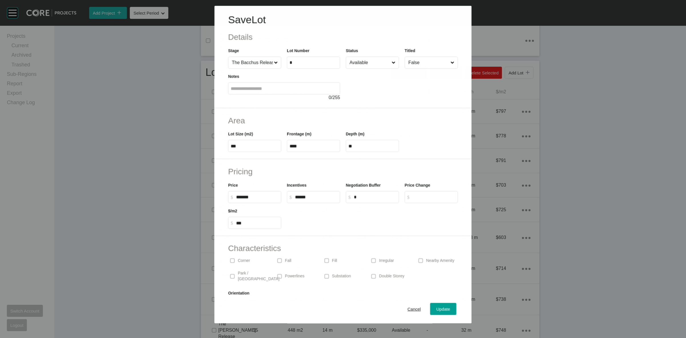
click at [370, 64] on input "Available" at bounding box center [369, 62] width 42 height 11
click at [368, 64] on input "Deposit" at bounding box center [369, 62] width 42 height 11
click at [440, 306] on span "Update" at bounding box center [443, 308] width 14 height 5
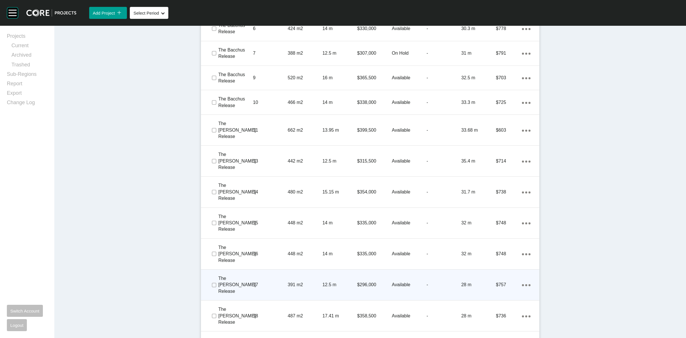
scroll to position [469, 0]
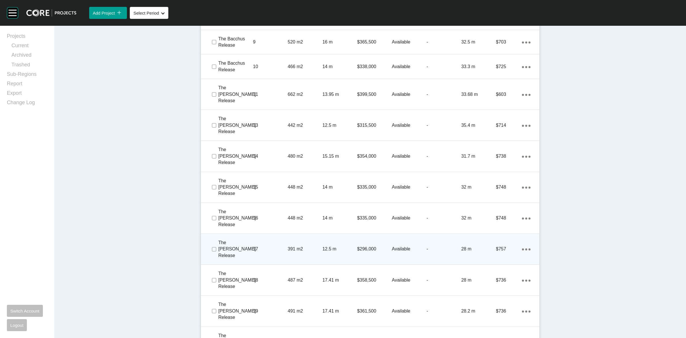
click at [288, 246] on p "391 m2" at bounding box center [305, 249] width 35 height 6
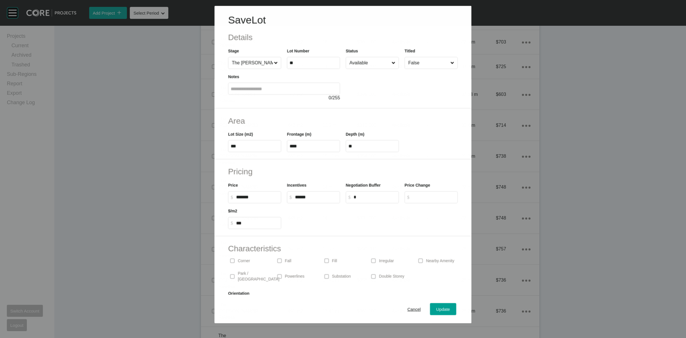
click at [352, 59] on input "Available" at bounding box center [369, 62] width 42 height 11
click at [440, 308] on span "Update" at bounding box center [443, 308] width 14 height 5
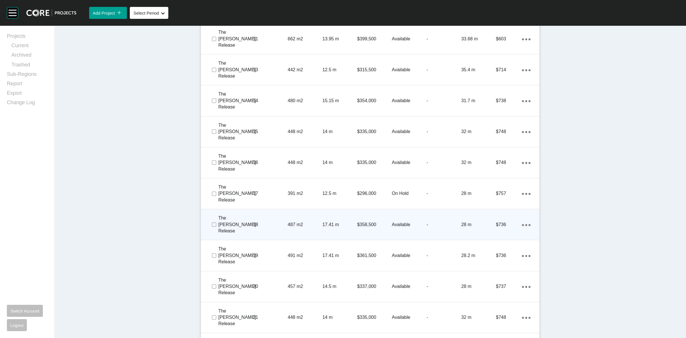
scroll to position [540, 0]
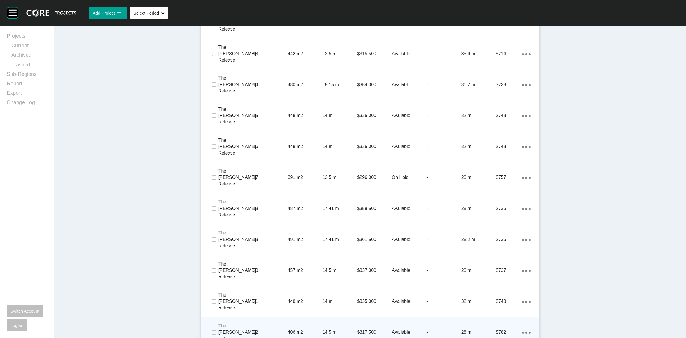
click at [274, 329] on p "22" at bounding box center [270, 332] width 35 height 6
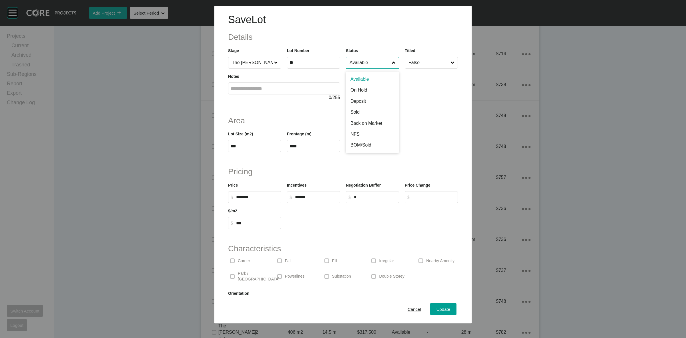
click at [358, 64] on input "Available" at bounding box center [369, 62] width 42 height 11
click at [436, 310] on span "Update" at bounding box center [443, 308] width 14 height 5
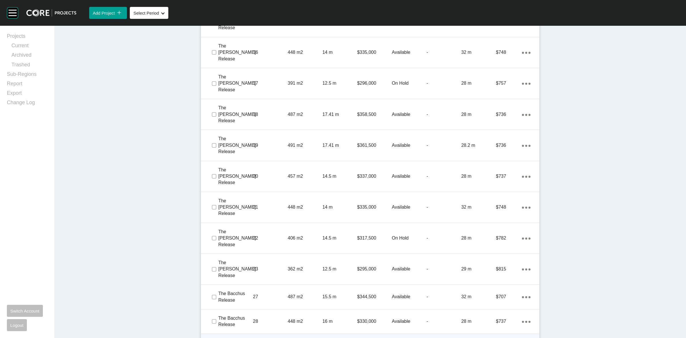
scroll to position [648, 0]
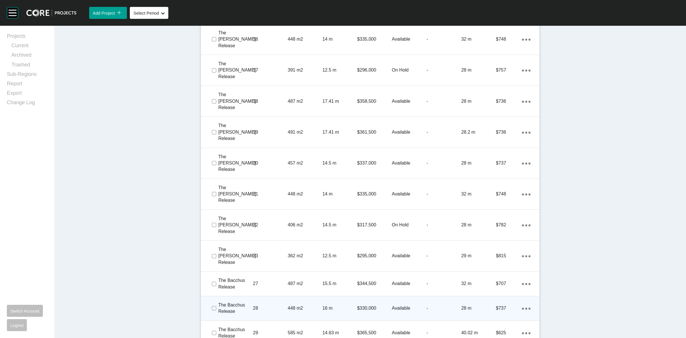
click at [267, 299] on div "28" at bounding box center [270, 308] width 35 height 18
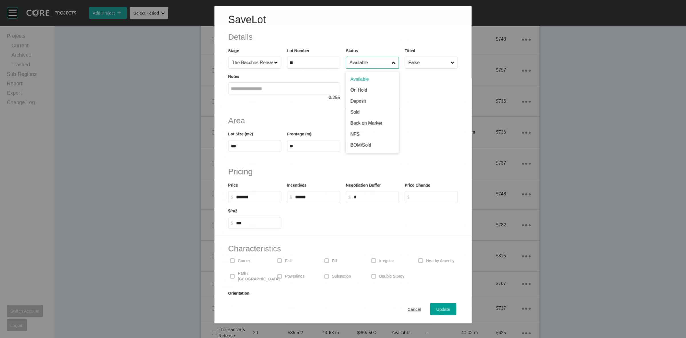
click at [362, 65] on input "Available" at bounding box center [369, 62] width 42 height 11
click at [438, 309] on span "Update" at bounding box center [443, 308] width 14 height 5
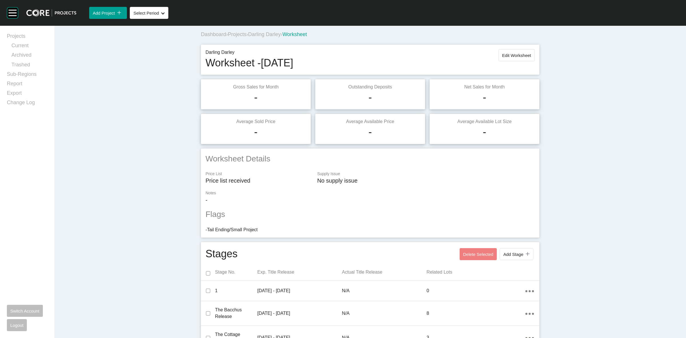
scroll to position [0, 0]
click at [508, 61] on button "Edit Worksheet" at bounding box center [516, 57] width 36 height 12
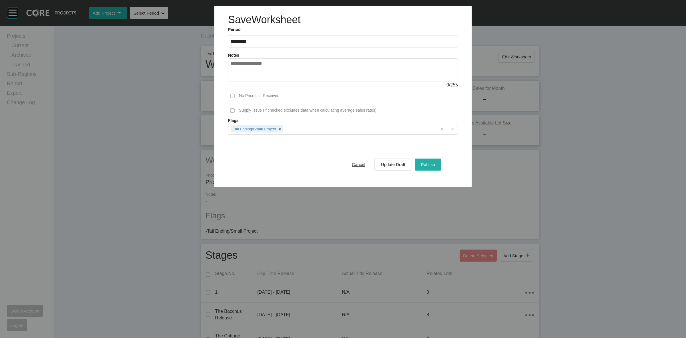
click at [429, 162] on span "Publish" at bounding box center [428, 164] width 14 height 5
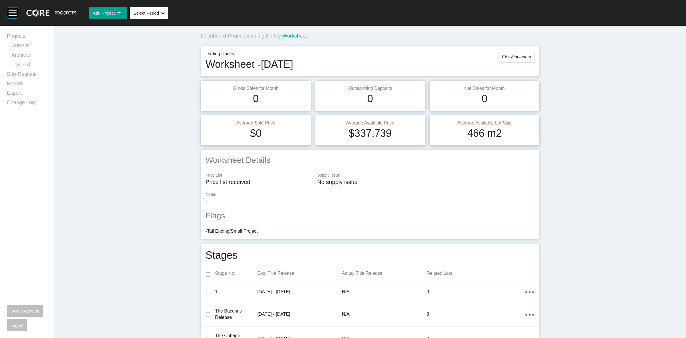
click at [261, 36] on span "Darling Darley" at bounding box center [264, 36] width 33 height 6
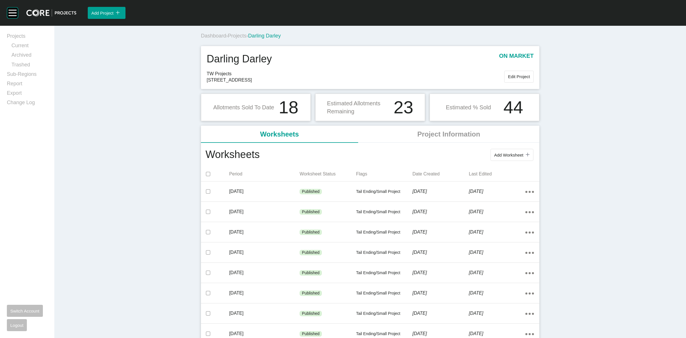
click at [241, 36] on span "Projects" at bounding box center [237, 36] width 19 height 6
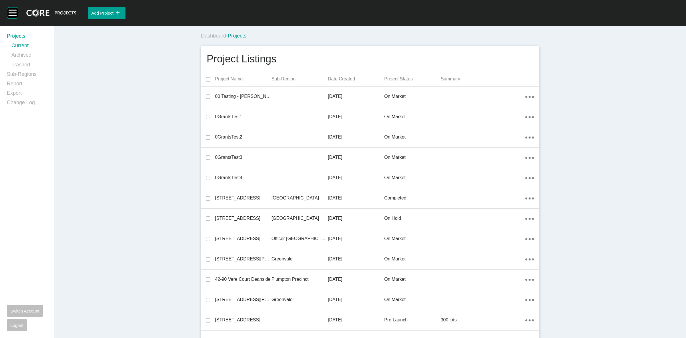
scroll to position [9361, 0]
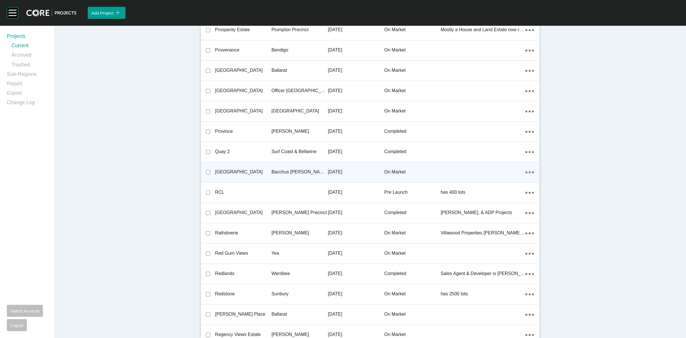
click at [341, 172] on p "[DATE]" at bounding box center [356, 172] width 56 height 6
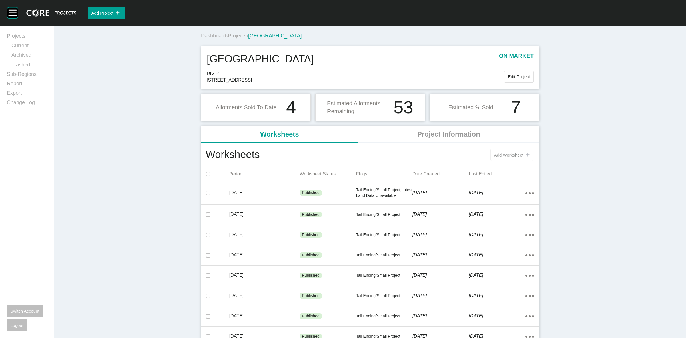
click at [502, 154] on span "Add Worksheet" at bounding box center [508, 154] width 29 height 5
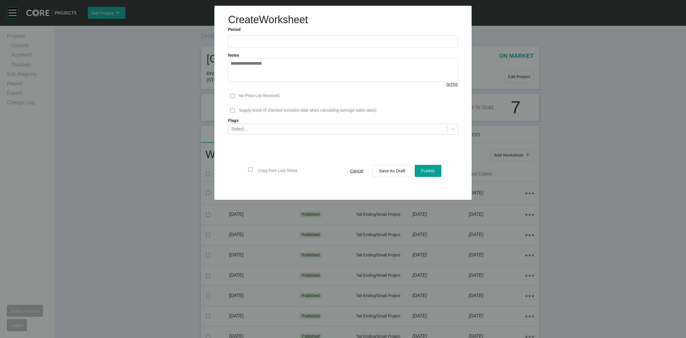
click at [277, 39] on input "text" at bounding box center [343, 41] width 225 height 5
drag, startPoint x: 245, startPoint y: 79, endPoint x: 343, endPoint y: 127, distance: 109.7
click at [244, 79] on li "[DATE]" at bounding box center [239, 83] width 19 height 10
type input "*********"
click at [386, 173] on span "Save As Draft" at bounding box center [392, 170] width 26 height 5
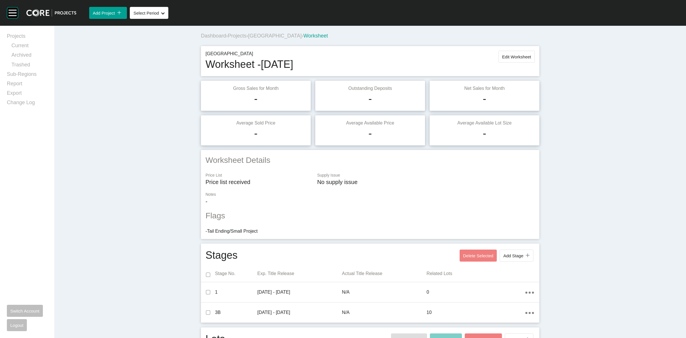
click at [291, 35] on span "[GEOGRAPHIC_DATA]" at bounding box center [274, 36] width 53 height 6
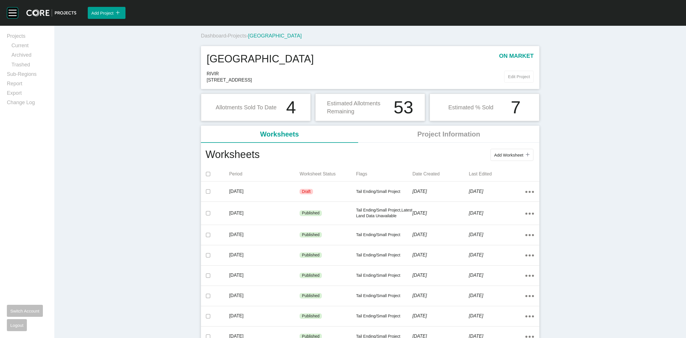
click at [515, 75] on span "Edit Project" at bounding box center [519, 76] width 22 height 5
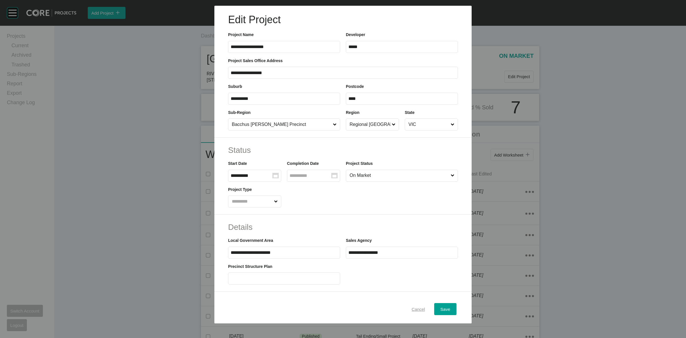
click at [415, 308] on span "Cancel" at bounding box center [418, 308] width 13 height 5
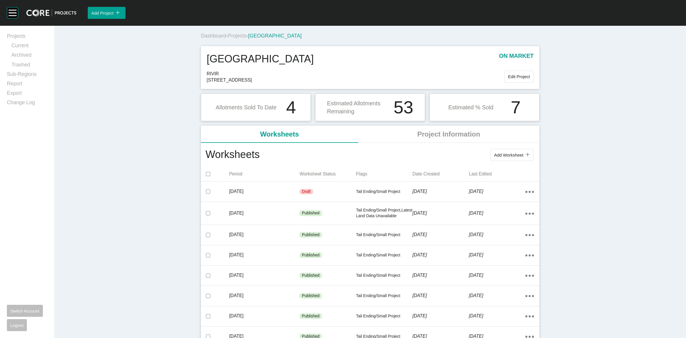
click at [344, 180] on div "Period Worksheet Status Flags Date Created Last Edited" at bounding box center [370, 174] width 338 height 14
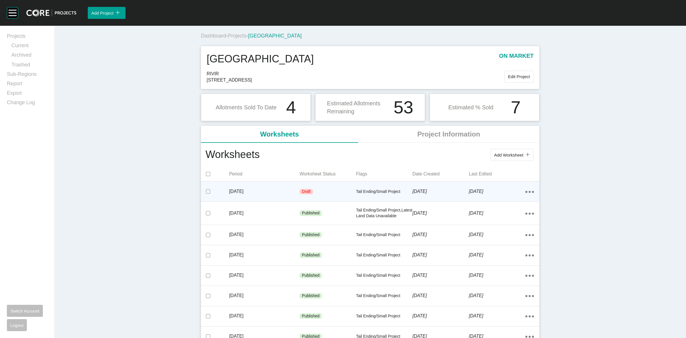
click at [356, 189] on p "Tail Ending/Small Project" at bounding box center [384, 192] width 56 height 6
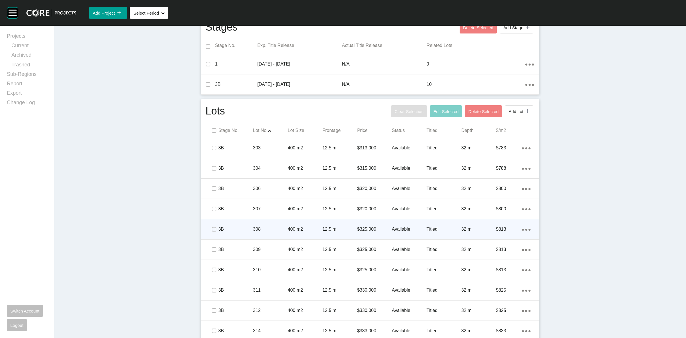
scroll to position [233, 0]
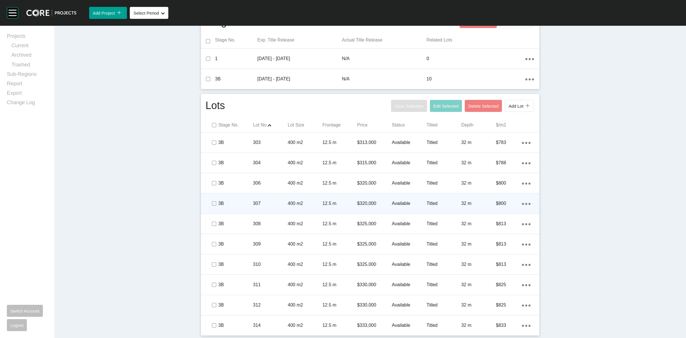
click at [218, 203] on p "3B" at bounding box center [235, 203] width 35 height 6
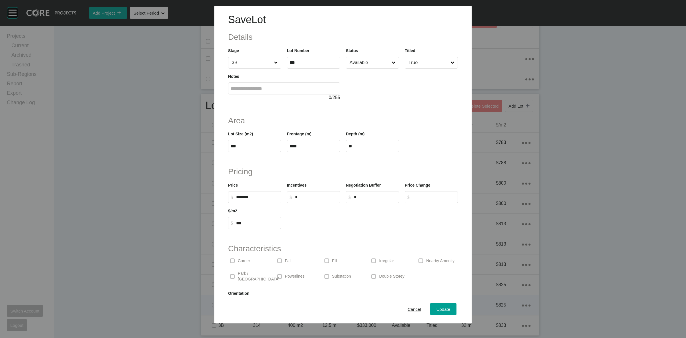
drag, startPoint x: 407, startPoint y: 305, endPoint x: 392, endPoint y: 304, distance: 14.6
click at [407, 305] on div "Cancel" at bounding box center [414, 309] width 16 height 8
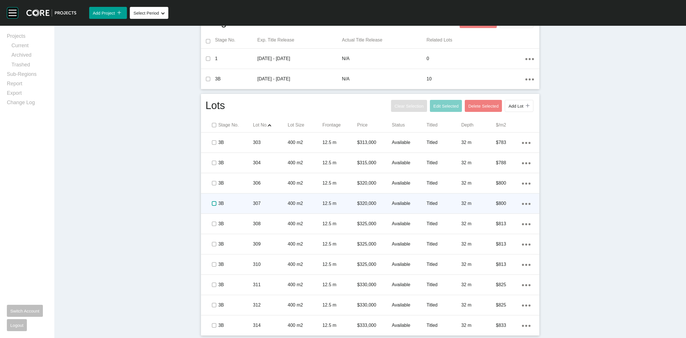
click at [212, 205] on label at bounding box center [214, 203] width 5 height 5
click at [212, 202] on label at bounding box center [214, 203] width 5 height 5
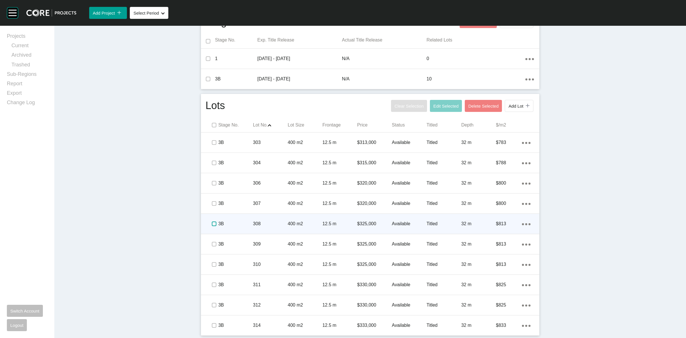
click at [212, 223] on label at bounding box center [214, 223] width 5 height 5
click at [243, 221] on p "3B" at bounding box center [235, 223] width 35 height 6
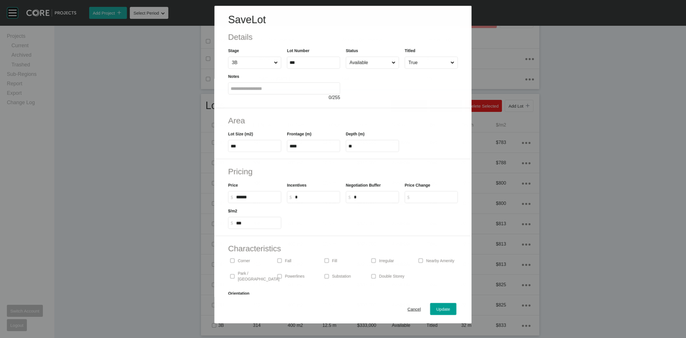
click at [269, 195] on input "******" at bounding box center [257, 196] width 43 height 5
type input "*"
type input "*******"
type input "***"
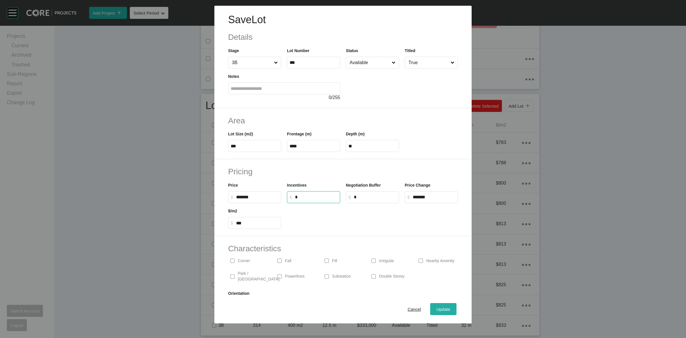
click at [438, 308] on span "Update" at bounding box center [443, 308] width 14 height 5
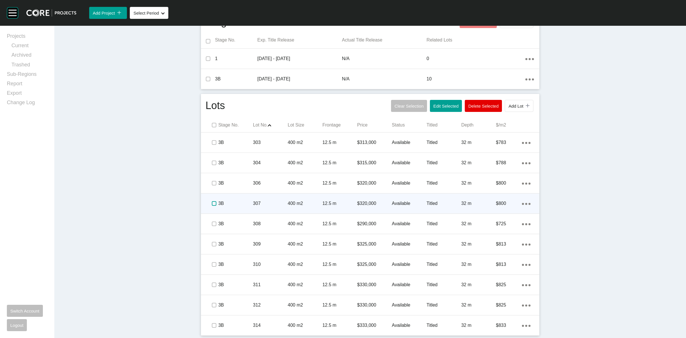
drag, startPoint x: 212, startPoint y: 202, endPoint x: 241, endPoint y: 202, distance: 28.3
click at [212, 203] on label at bounding box center [214, 203] width 5 height 5
click at [242, 200] on p "3B" at bounding box center [235, 203] width 35 height 6
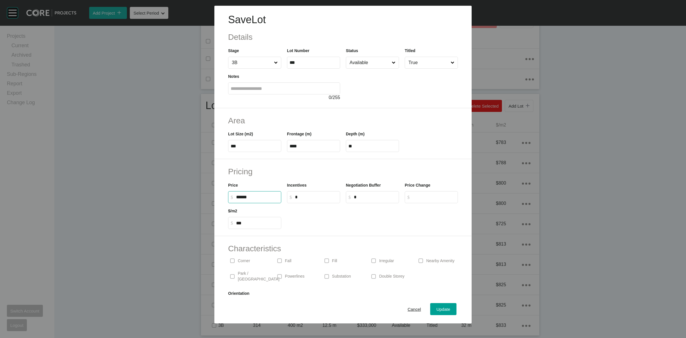
drag, startPoint x: 257, startPoint y: 195, endPoint x: 232, endPoint y: 207, distance: 27.9
click at [244, 200] on label "$ Created with Sketch. $ ******" at bounding box center [254, 197] width 53 height 12
type input "*"
type input "*******"
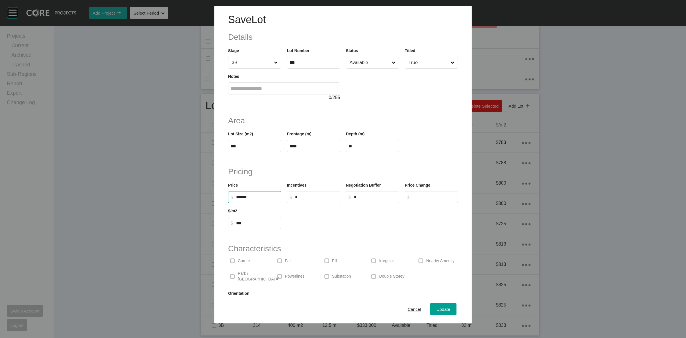
type input "***"
click at [434, 301] on div "Cancel Update" at bounding box center [342, 308] width 257 height 29
click at [436, 308] on span "Update" at bounding box center [443, 308] width 14 height 5
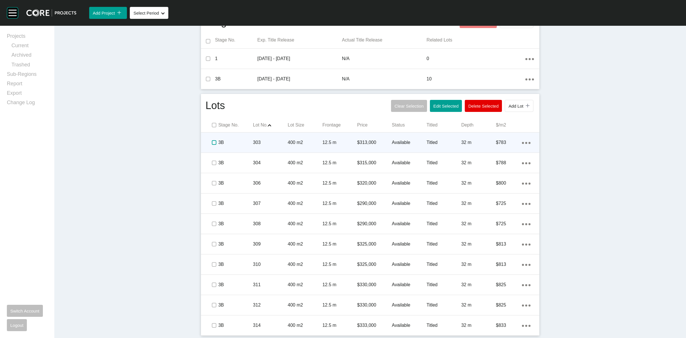
click at [212, 143] on label at bounding box center [214, 142] width 5 height 5
click at [235, 139] on p "3B" at bounding box center [235, 142] width 35 height 6
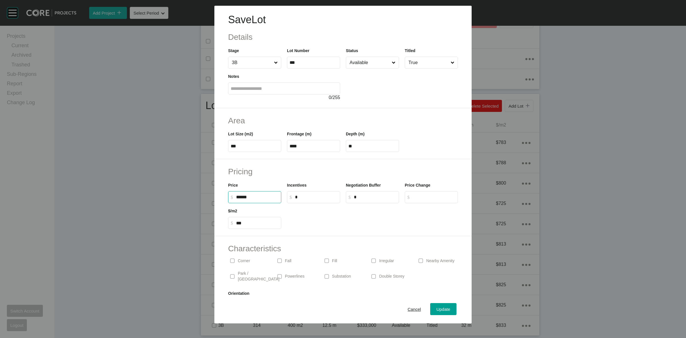
drag, startPoint x: 247, startPoint y: 197, endPoint x: 233, endPoint y: 195, distance: 14.1
click at [238, 196] on input "******" at bounding box center [257, 196] width 43 height 5
type input "*"
type input "***"
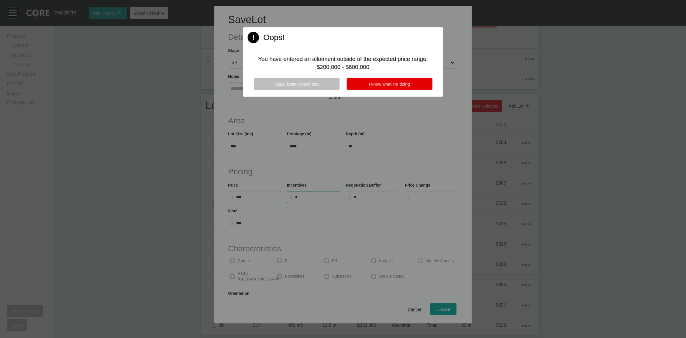
click at [248, 196] on div at bounding box center [343, 169] width 686 height 338
click at [306, 81] on span "Oops, better check that" at bounding box center [296, 83] width 44 height 5
type input "********"
type input "*"
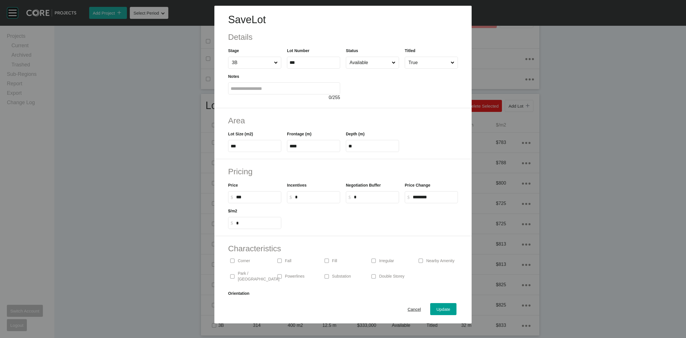
click at [252, 197] on input "***" at bounding box center [257, 196] width 43 height 5
click at [254, 196] on input "***" at bounding box center [257, 196] width 43 height 5
type input "*******"
type input "***"
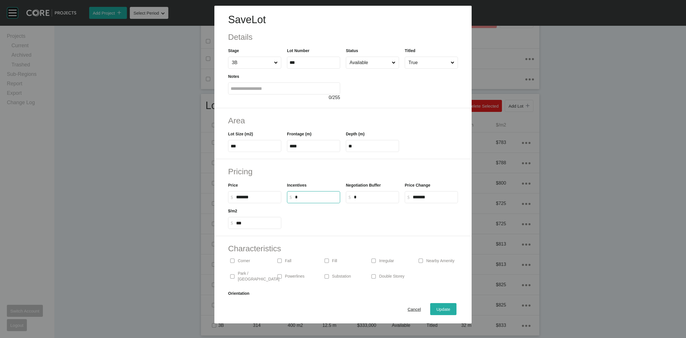
click at [438, 306] on span "Update" at bounding box center [443, 308] width 14 height 5
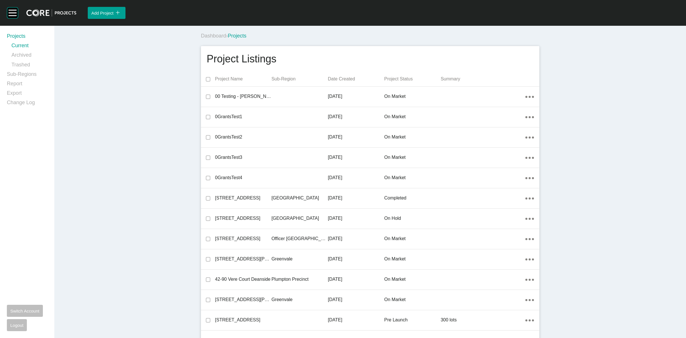
scroll to position [12971, 0]
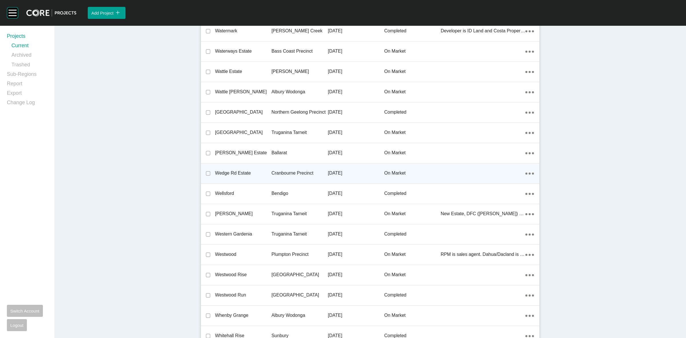
click at [309, 171] on p "Cranbourne Precinct" at bounding box center [300, 173] width 56 height 6
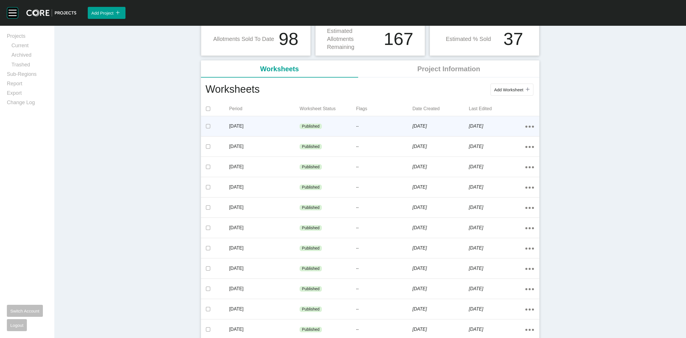
click at [275, 125] on p "[DATE]" at bounding box center [264, 126] width 71 height 6
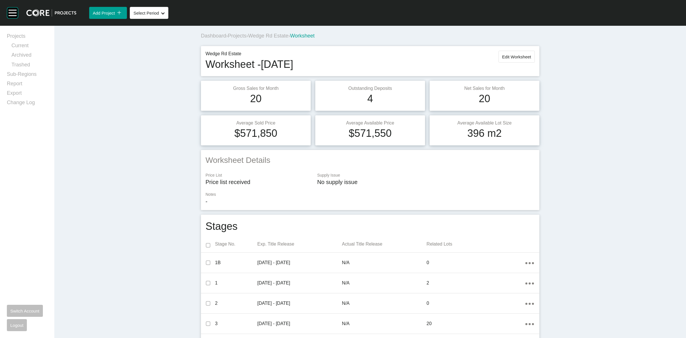
click at [276, 35] on span "Wedge Rd Estate" at bounding box center [268, 36] width 40 height 6
